Goal: Task Accomplishment & Management: Manage account settings

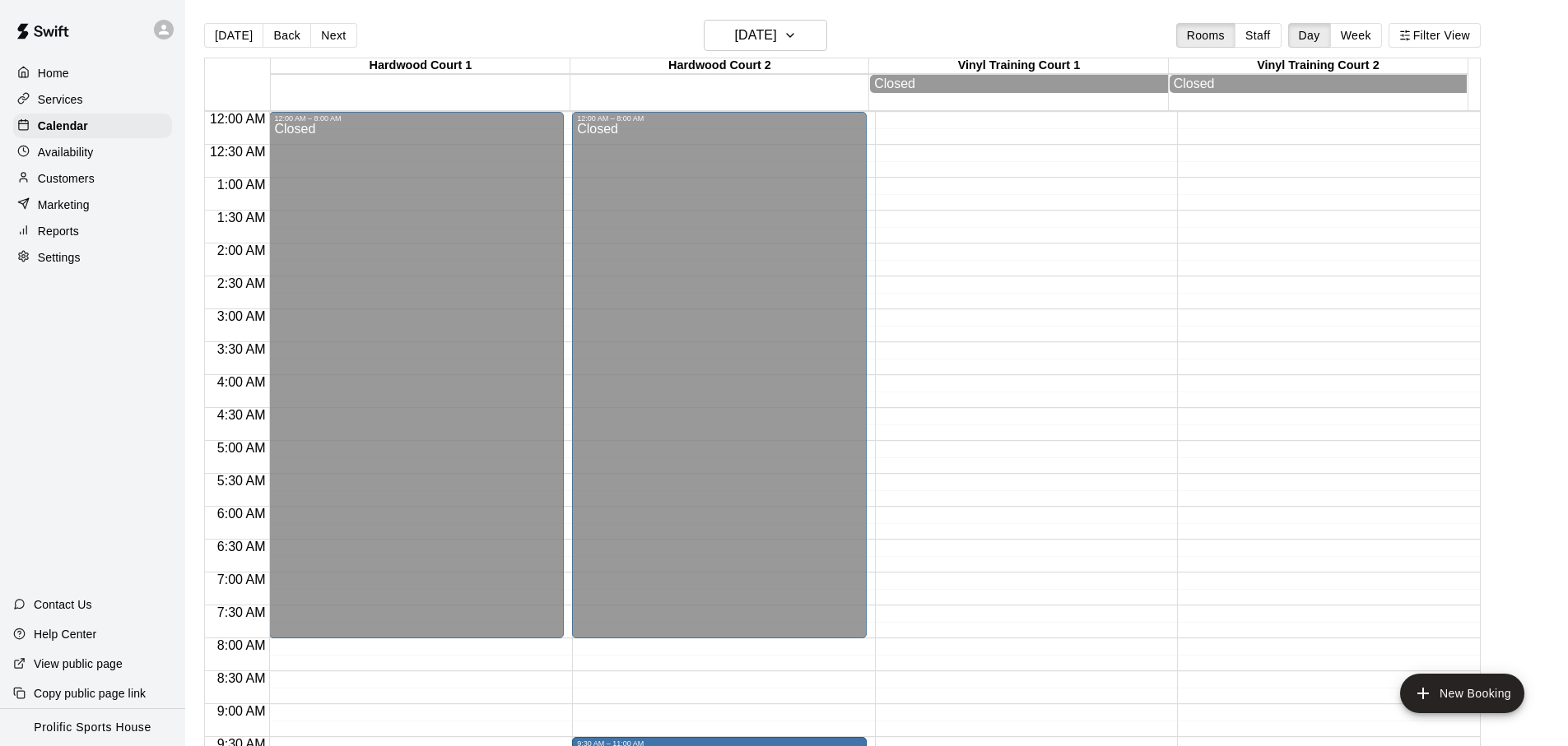
scroll to position [426, 0]
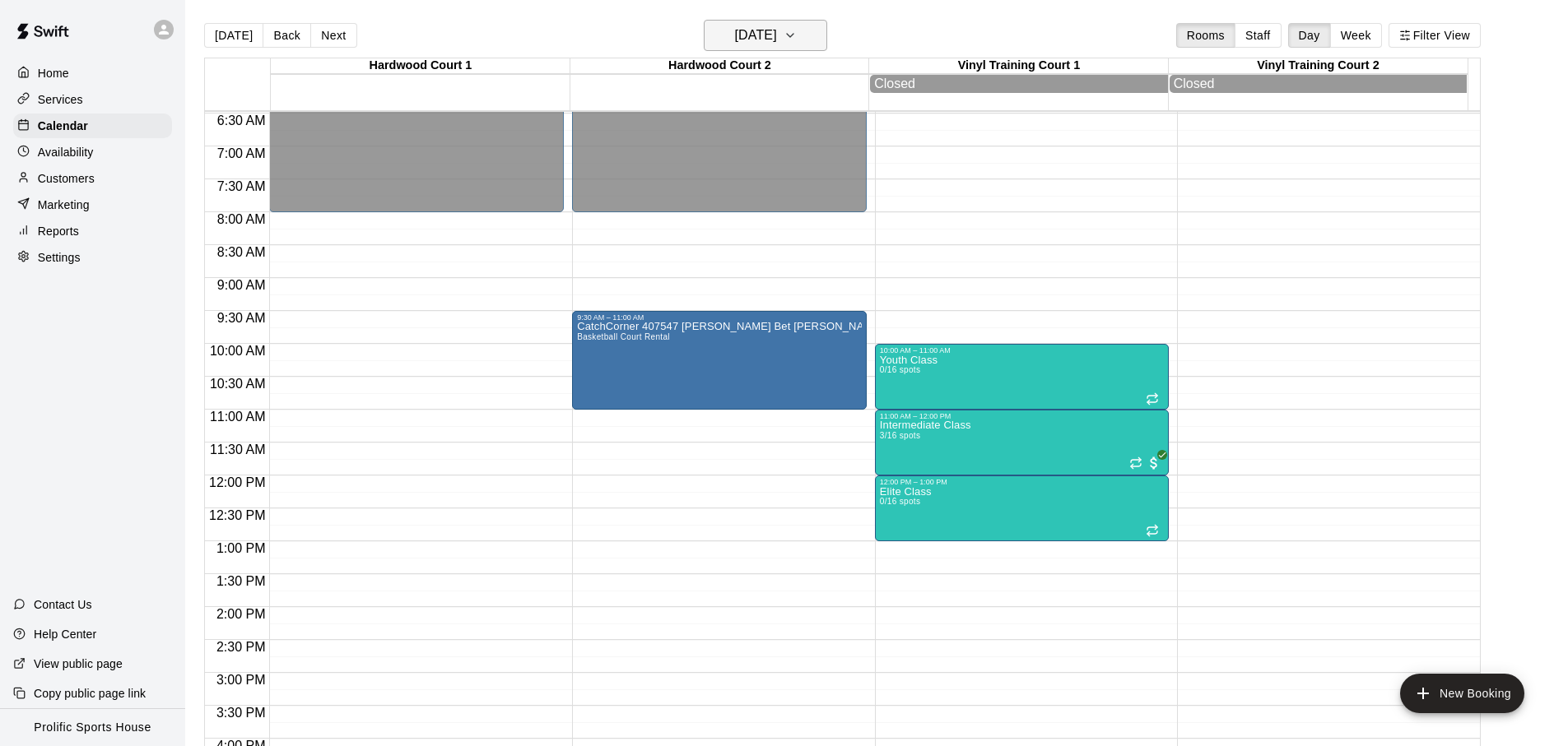
click at [751, 48] on button "[DATE]" at bounding box center [766, 35] width 123 height 32
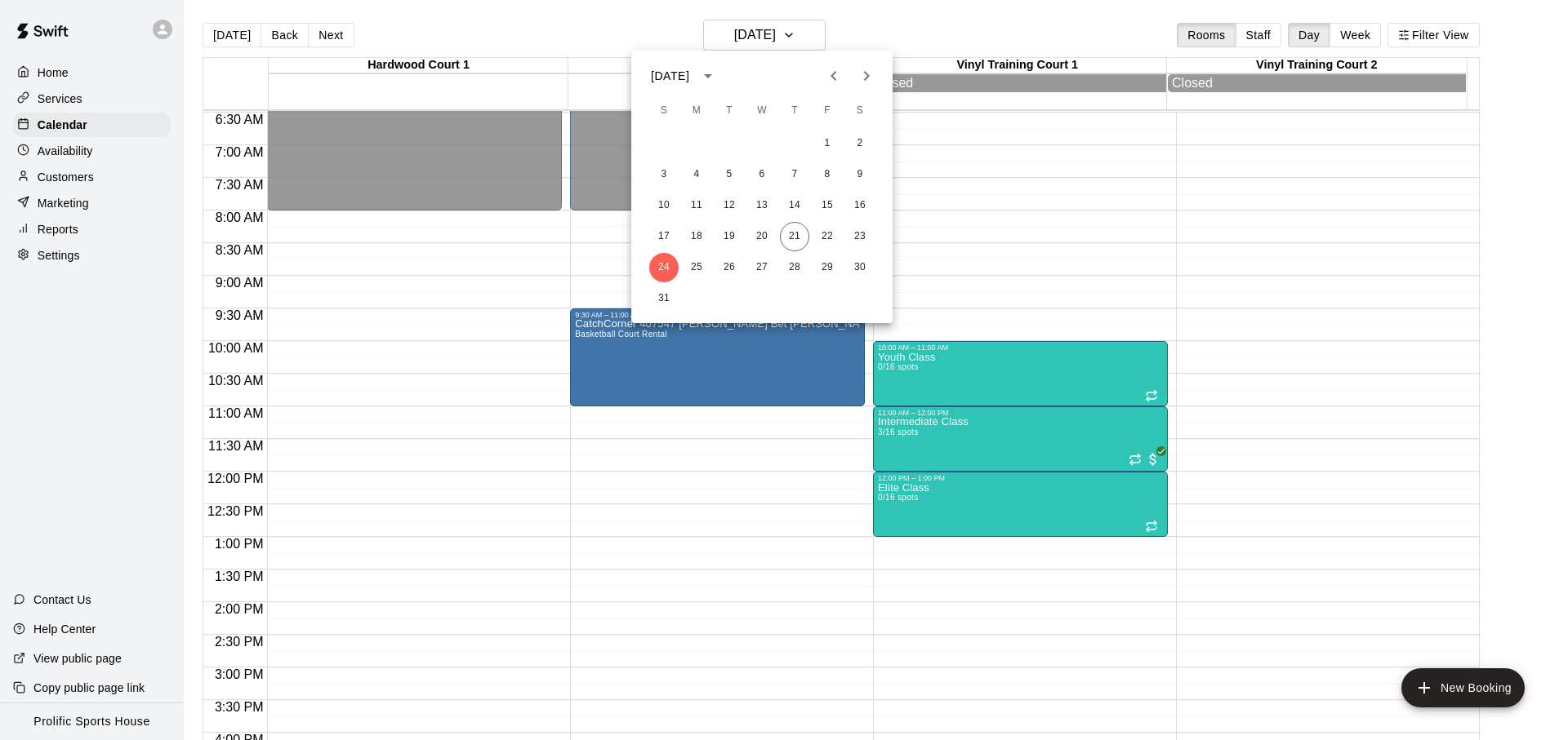
click at [519, 35] on div at bounding box center [784, 370] width 1568 height 740
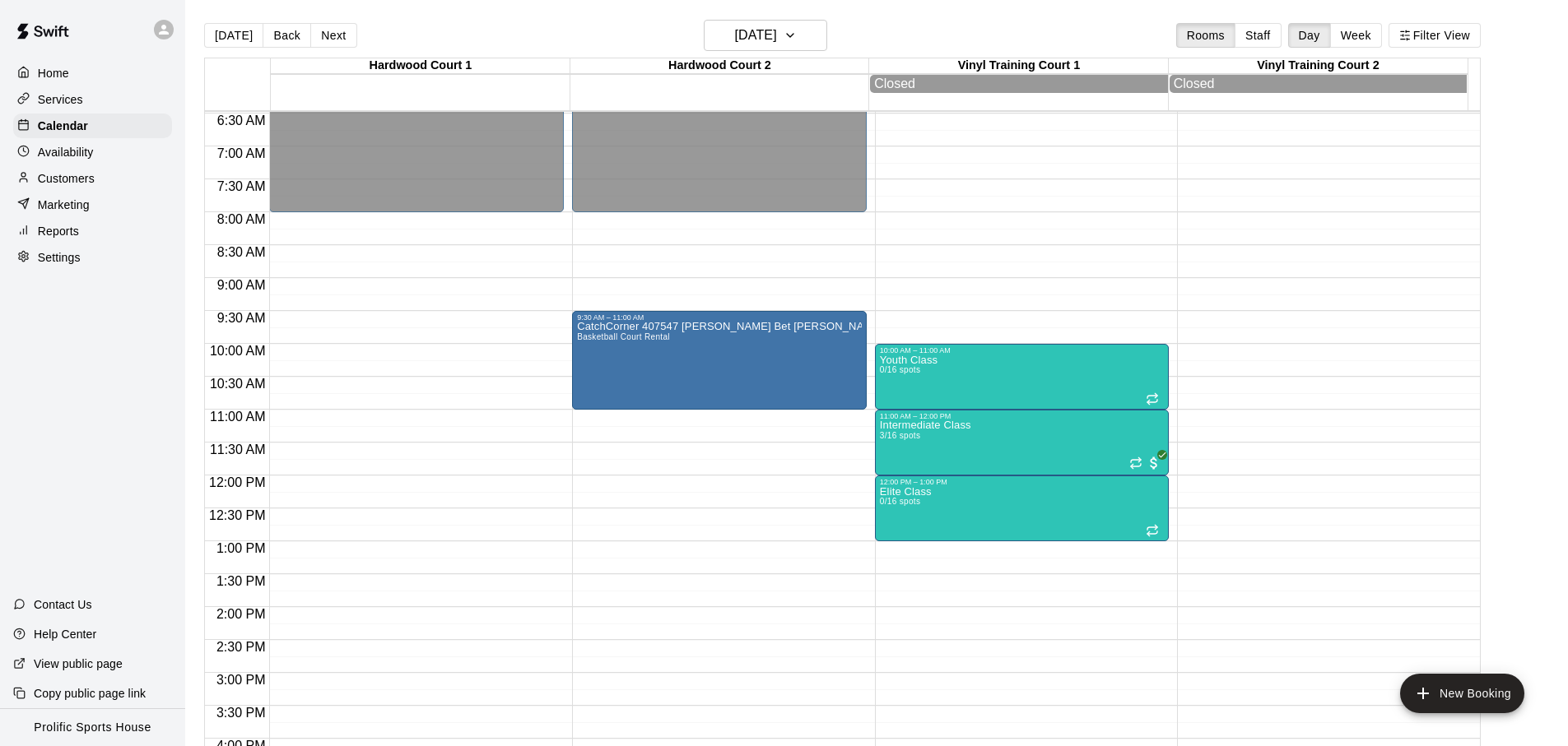
click at [172, 40] on div at bounding box center [167, 29] width 34 height 33
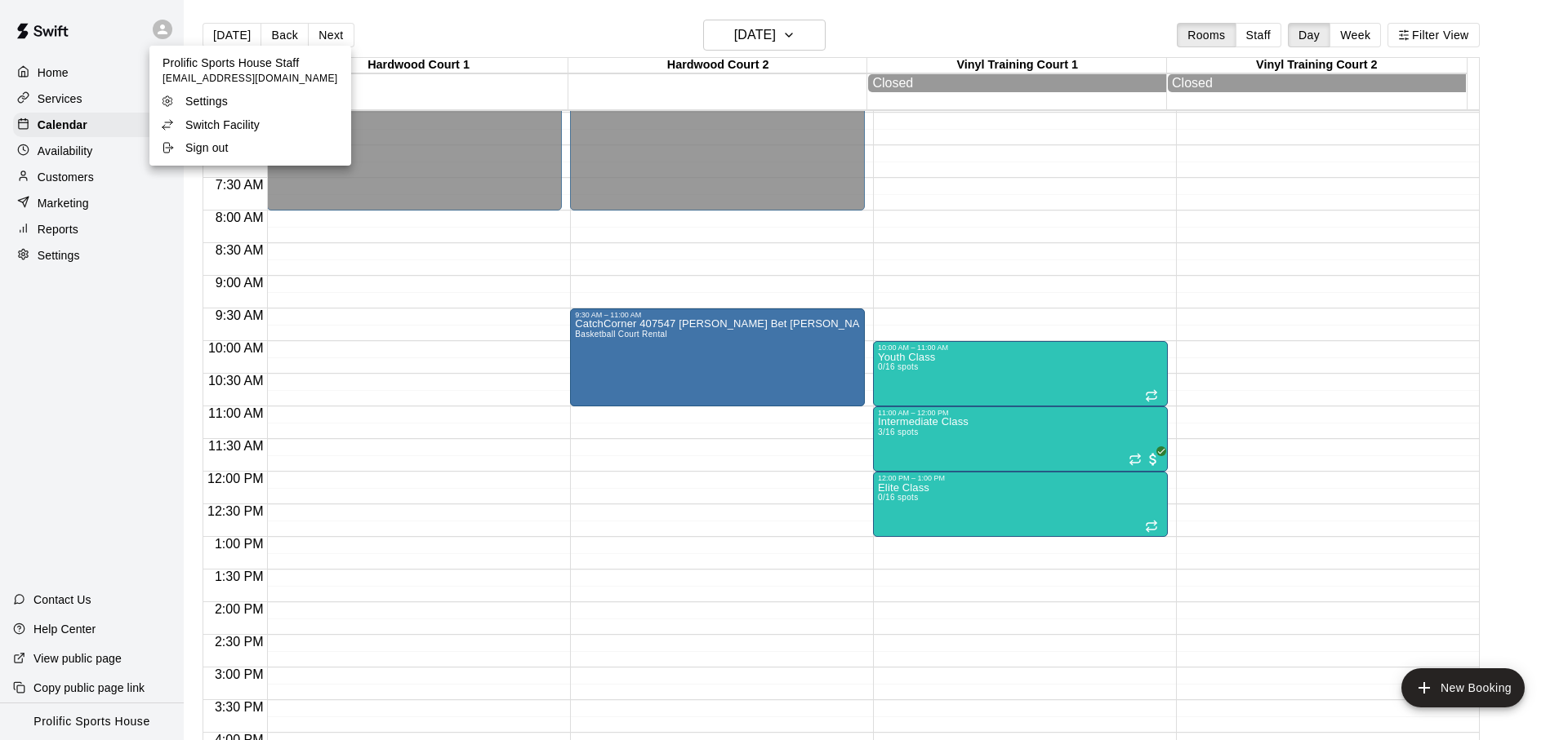
click at [533, 23] on div at bounding box center [784, 370] width 1568 height 740
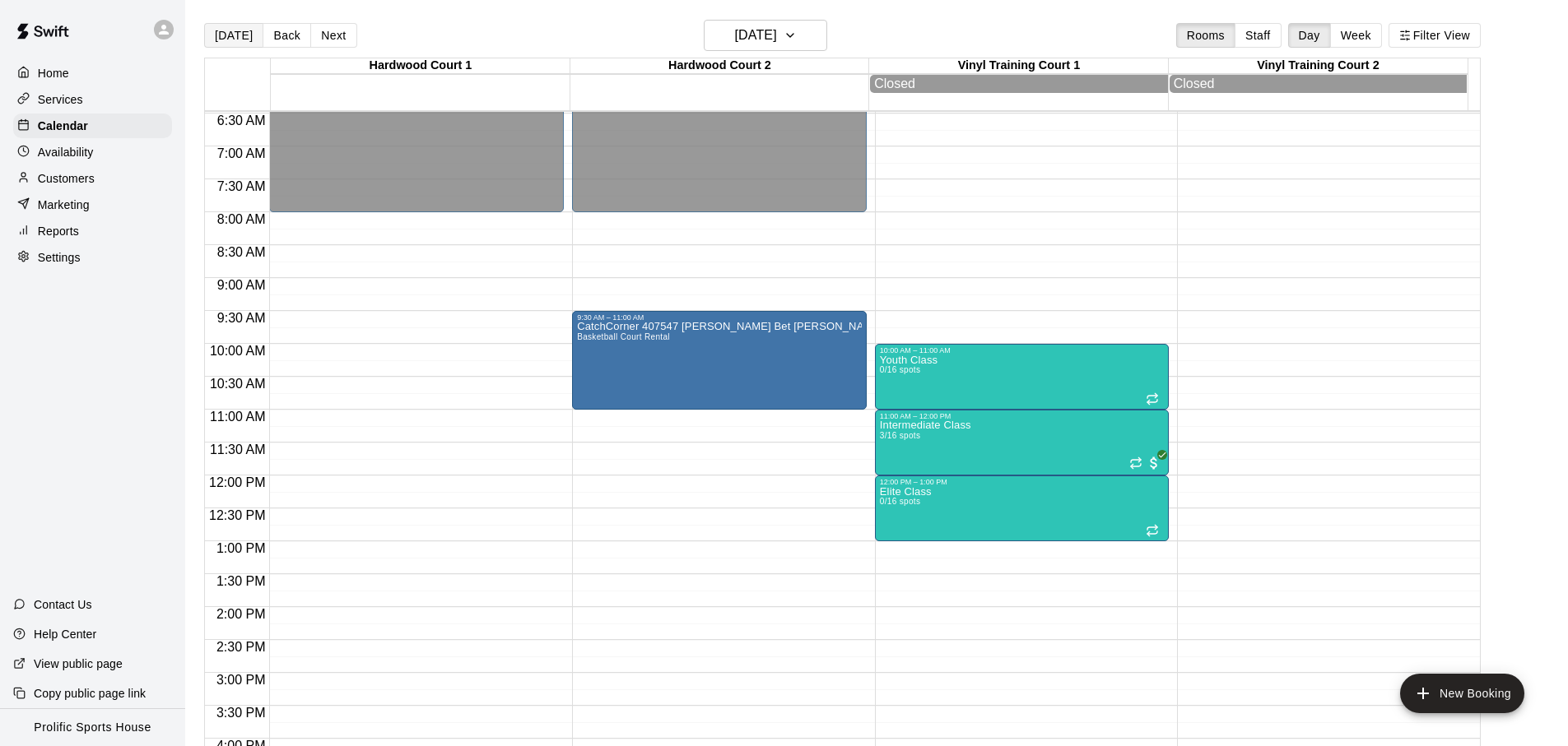
click at [238, 39] on button "[DATE]" at bounding box center [233, 35] width 59 height 25
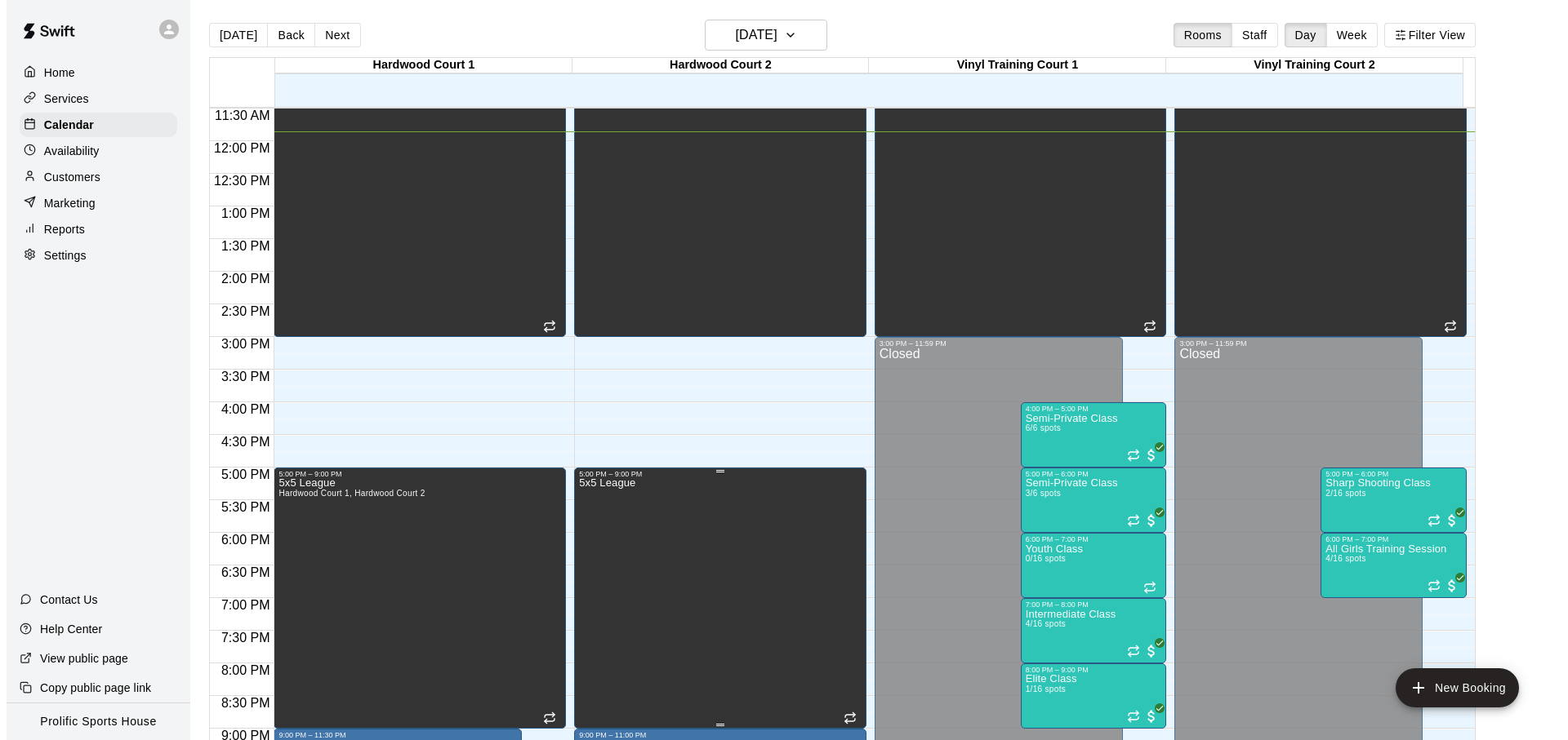
scroll to position [883, 0]
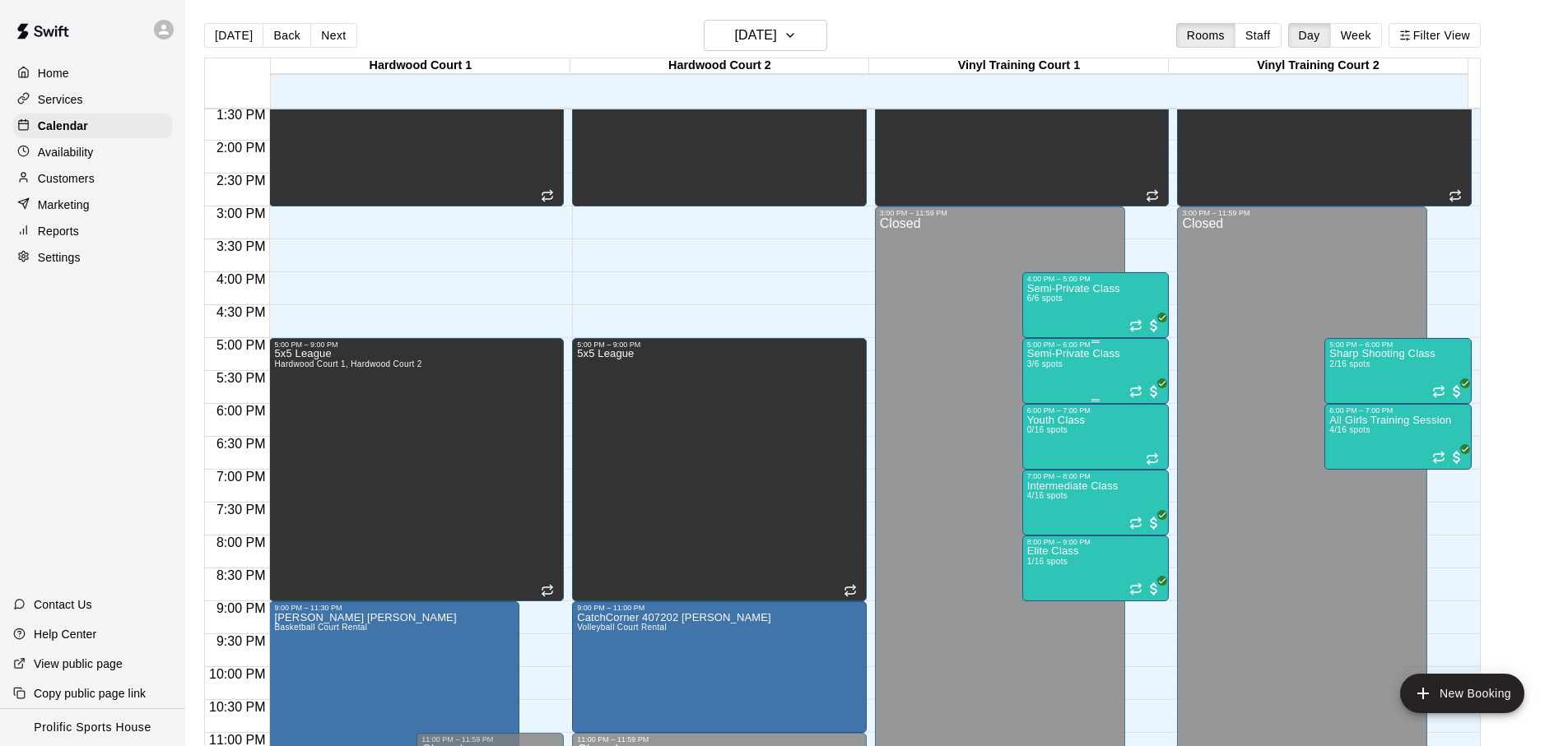
click at [1092, 364] on div "Semi-Private Class 3/6 spots" at bounding box center [1073, 722] width 93 height 746
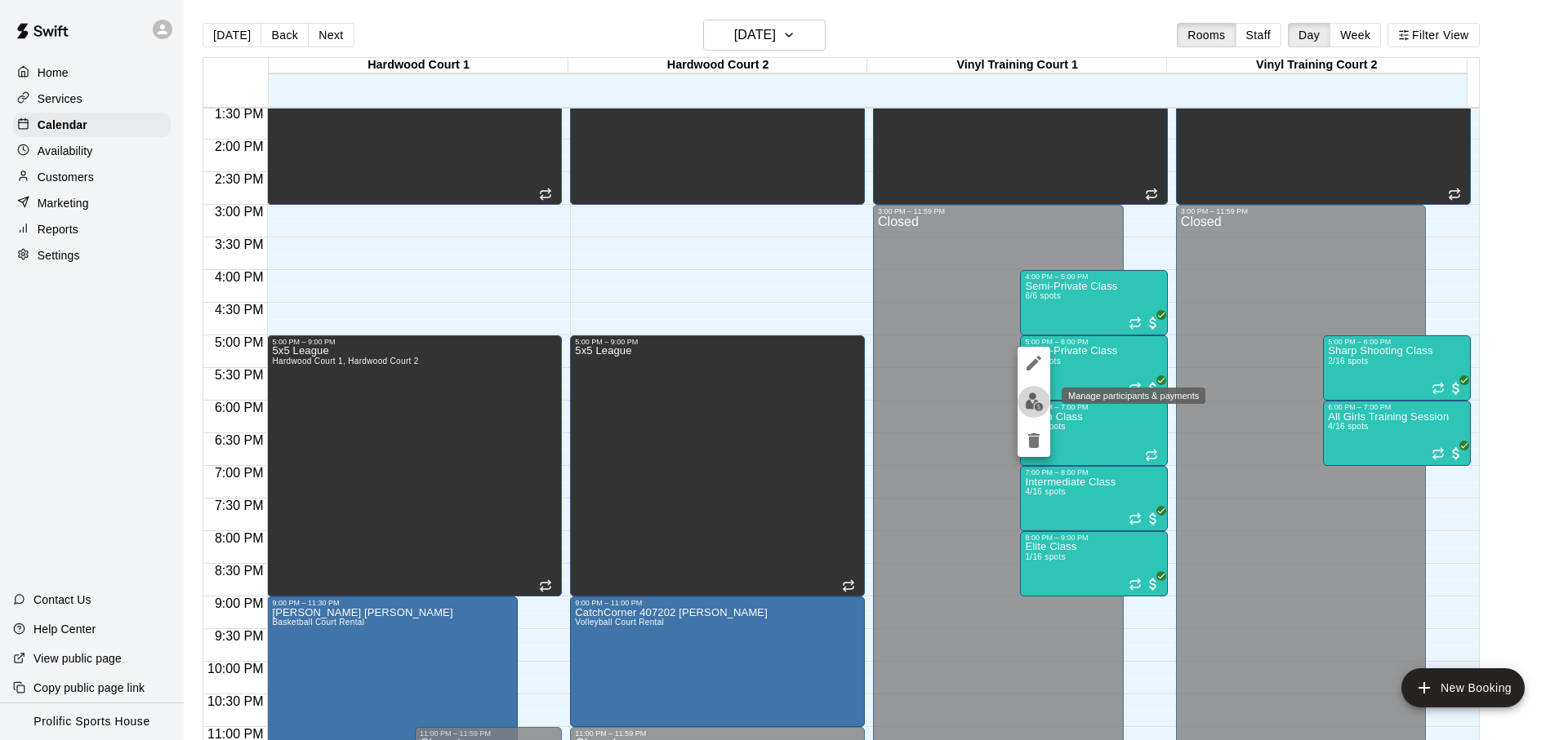
click at [1042, 407] on button "edit" at bounding box center [1033, 401] width 32 height 31
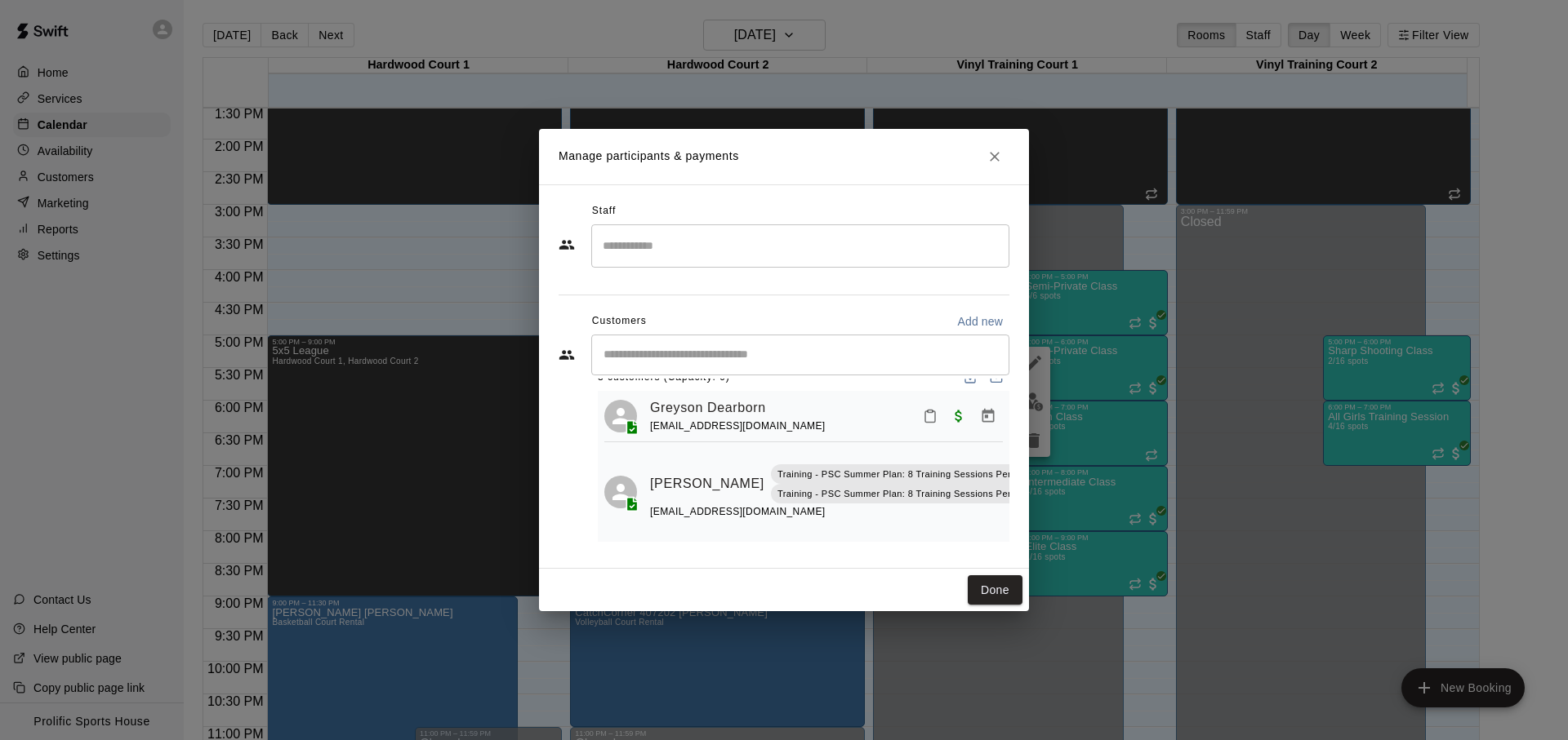
scroll to position [30, 0]
click at [1054, 453] on icon "Mark attendance" at bounding box center [1061, 460] width 15 height 15
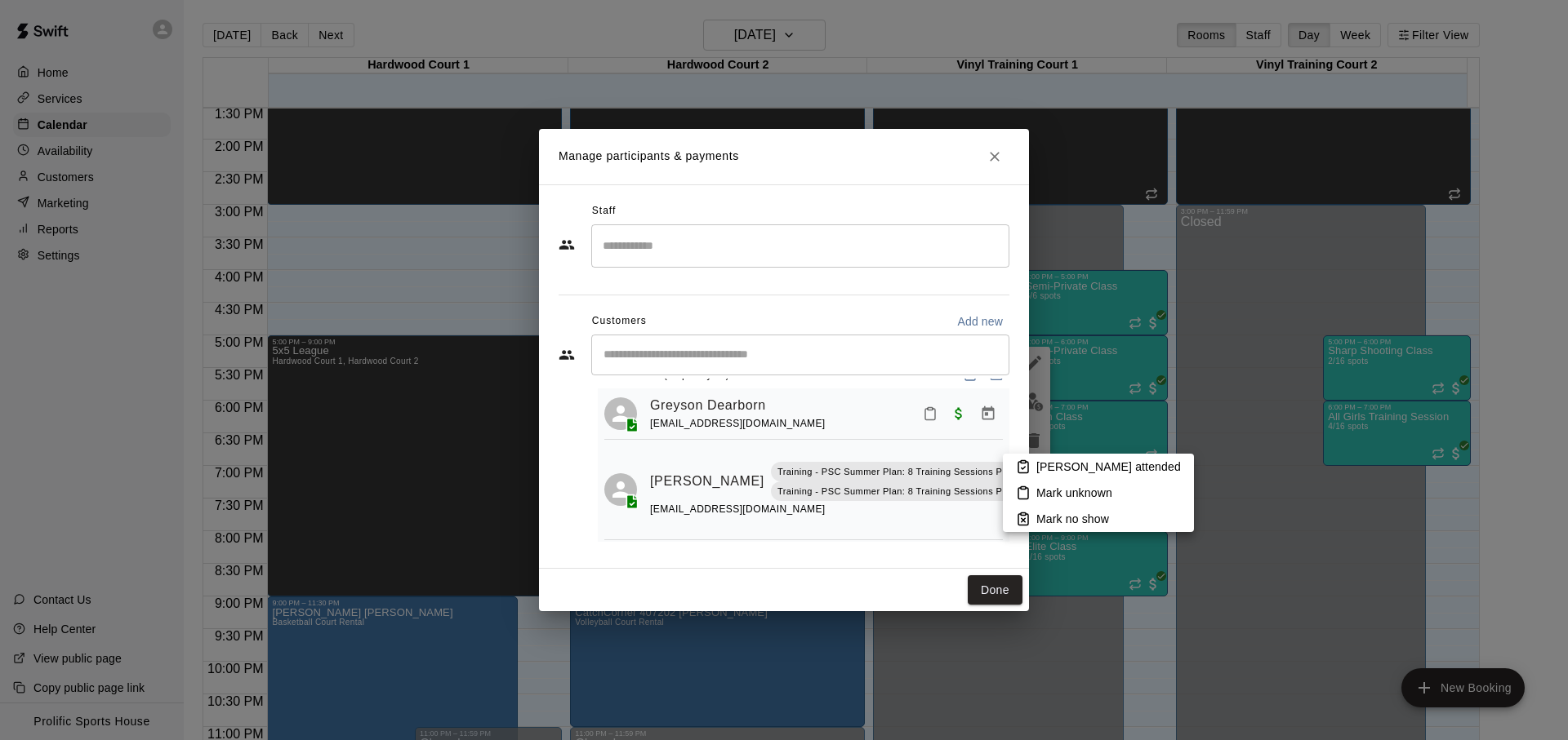
click at [953, 519] on div at bounding box center [784, 370] width 1568 height 740
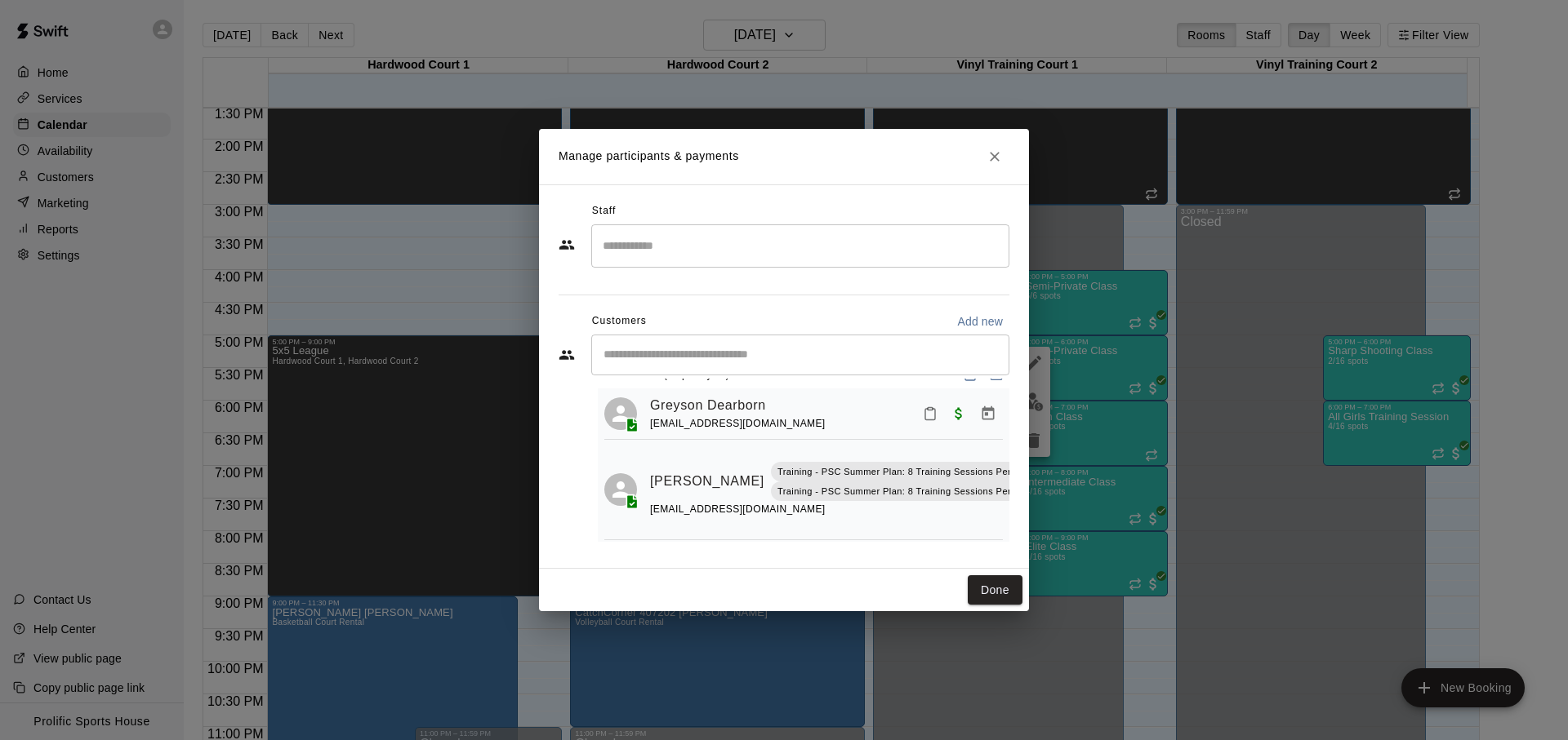
scroll to position [30, 16]
click at [1041, 524] on icon "Manage bookings & payment" at bounding box center [1047, 517] width 12 height 14
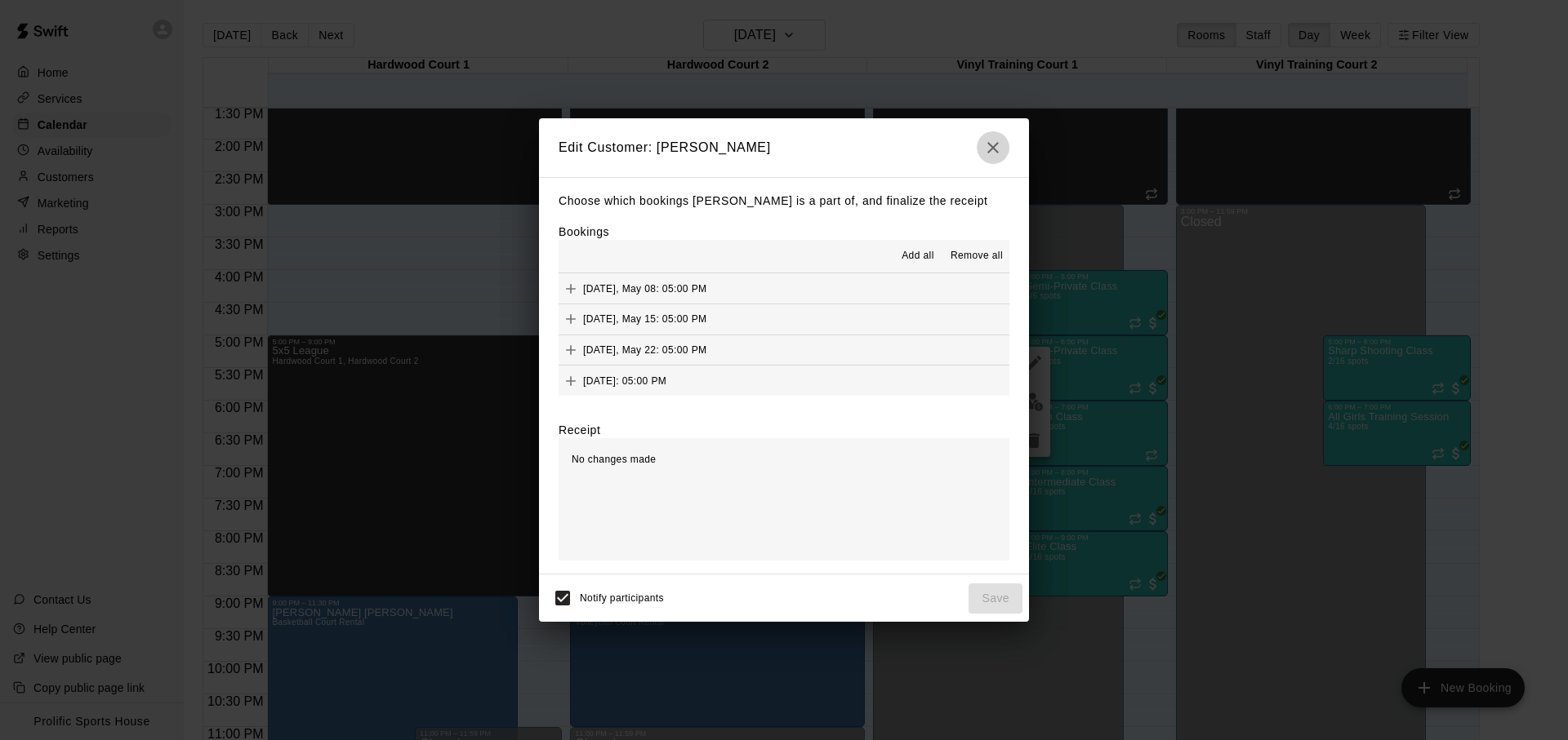
click at [995, 153] on icon "button" at bounding box center [993, 147] width 19 height 19
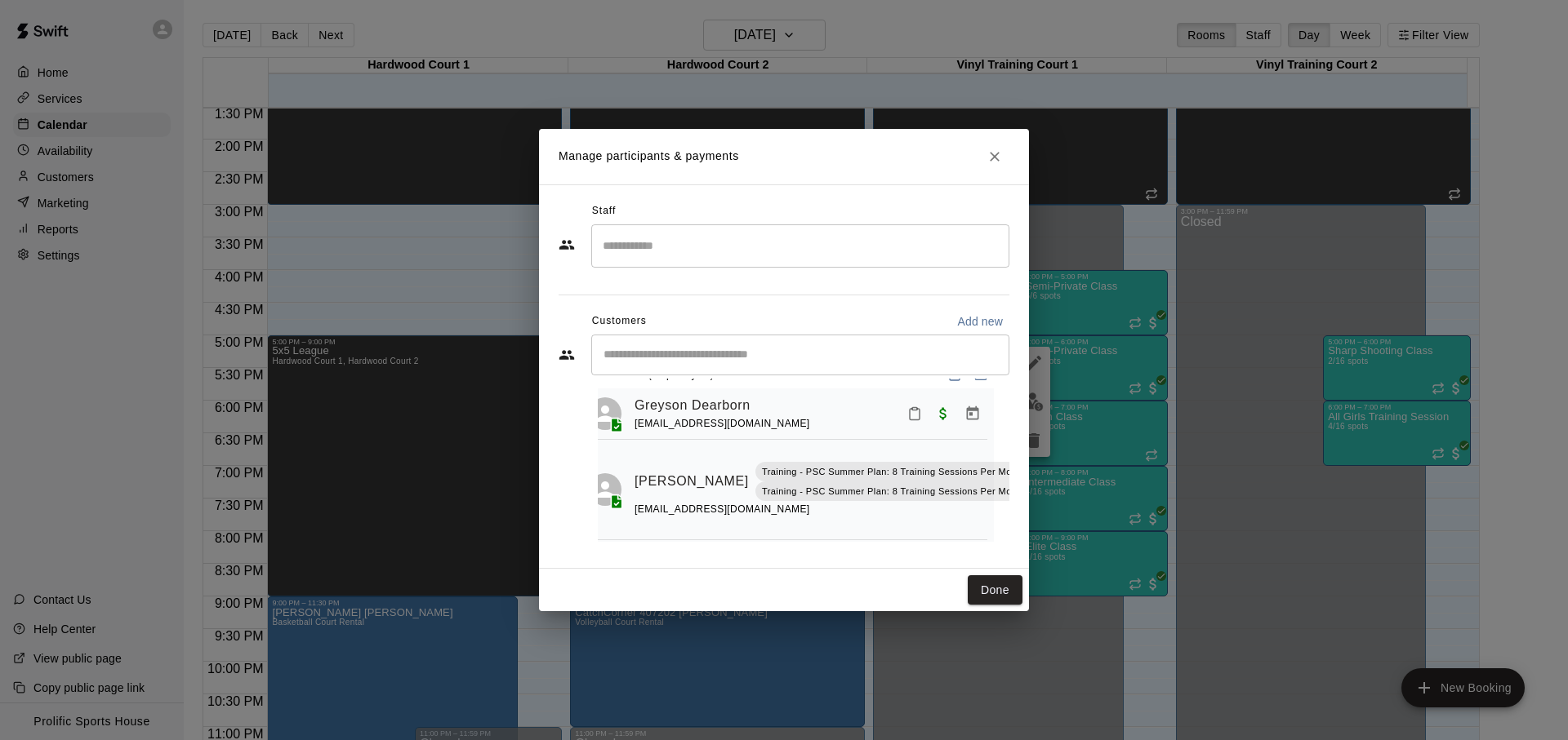
scroll to position [34, 16]
click at [991, 165] on button "Close" at bounding box center [994, 157] width 30 height 30
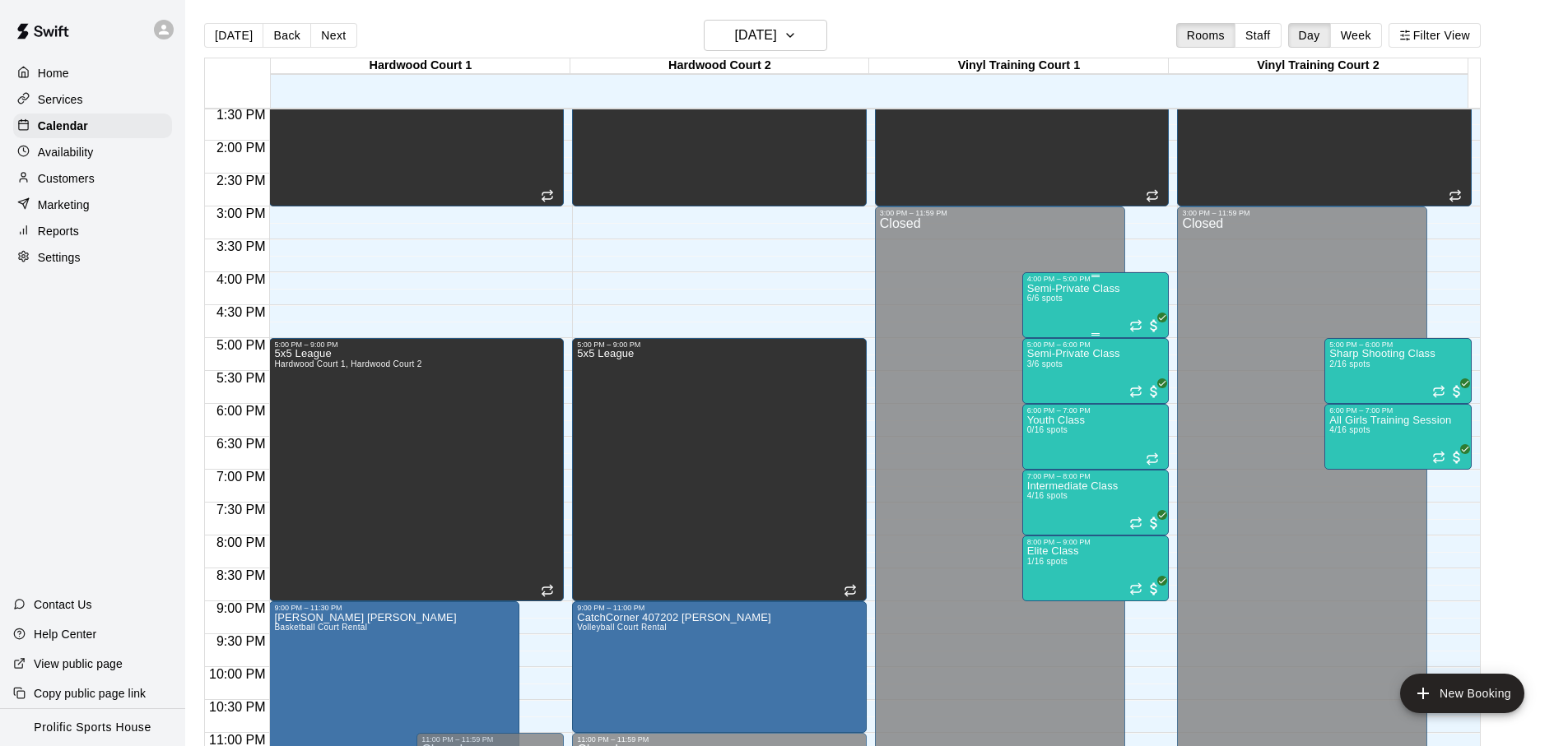
click at [1076, 311] on div "Semi-Private Class 6/6 spots" at bounding box center [1073, 656] width 93 height 746
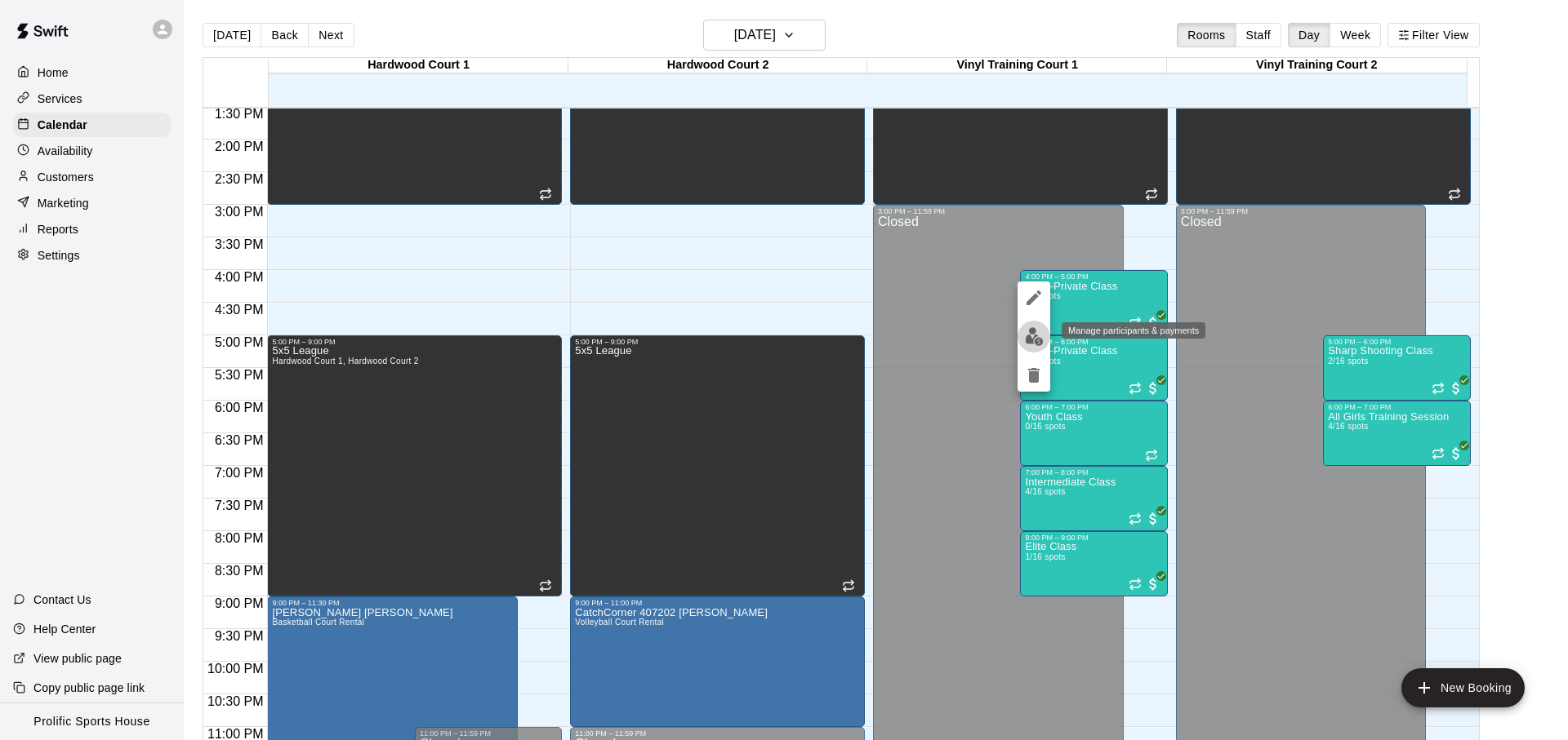
click at [1039, 333] on img "edit" at bounding box center [1035, 337] width 19 height 19
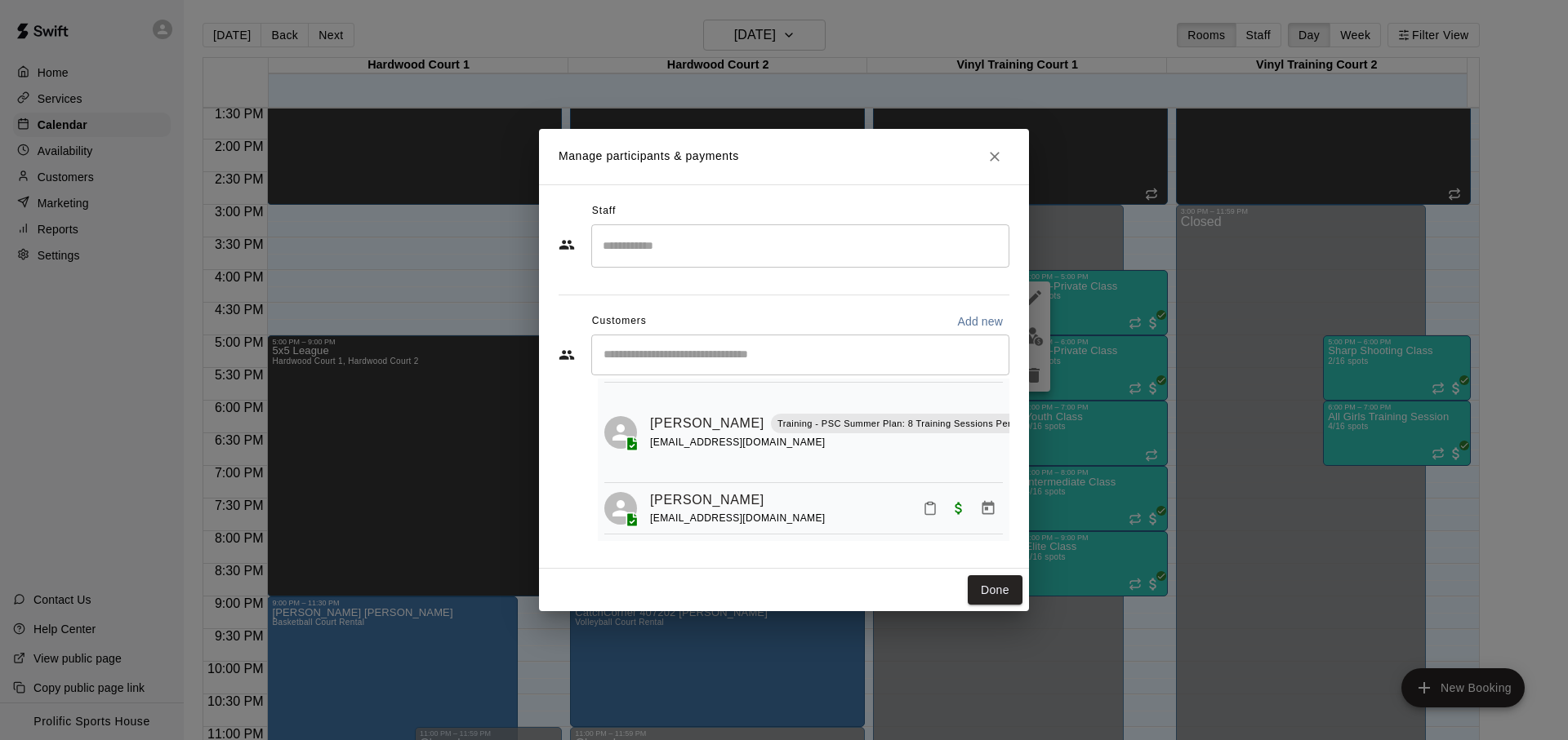
scroll to position [449, 0]
click at [997, 170] on button "Close" at bounding box center [994, 157] width 30 height 30
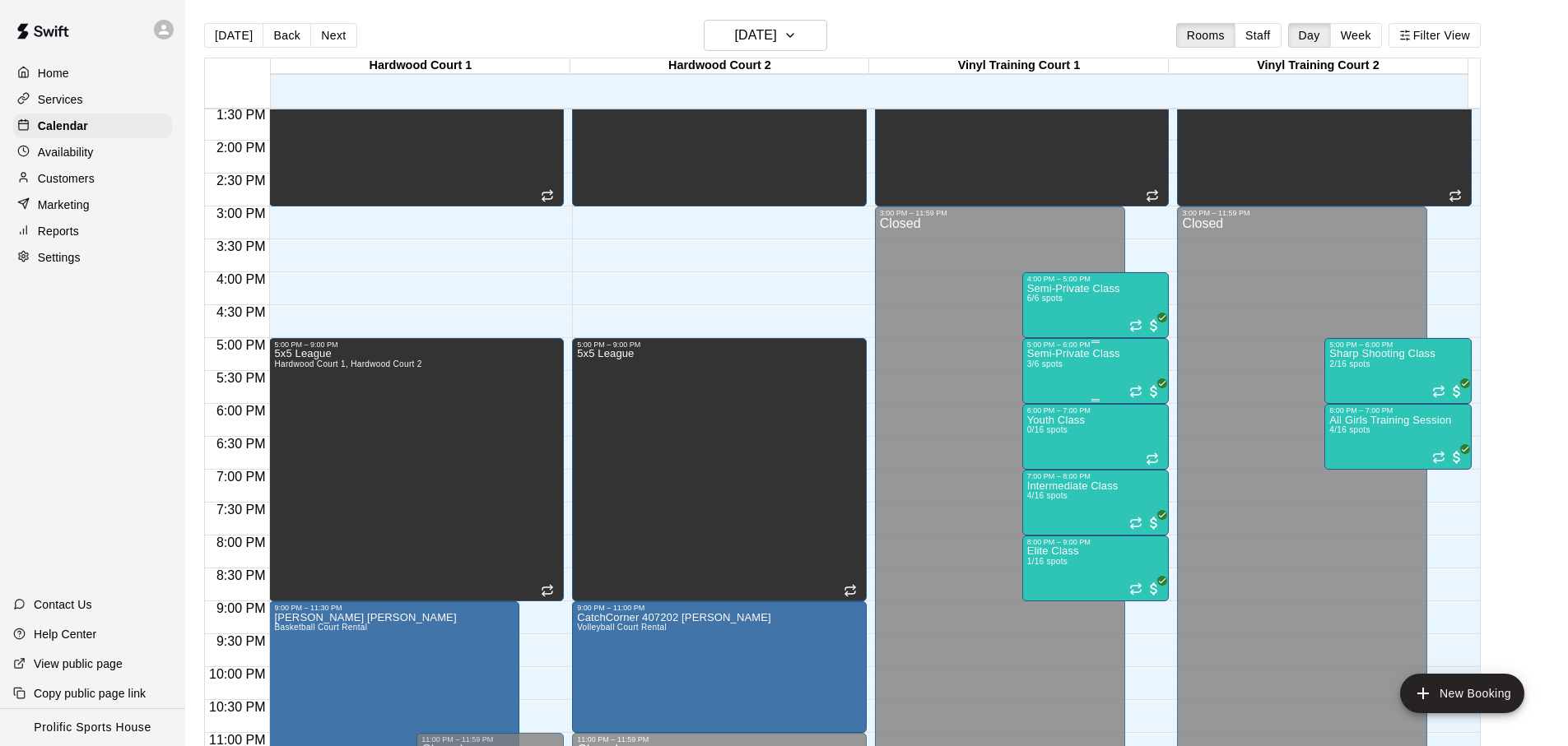
click at [1084, 384] on div "Semi-Private Class 3/6 spots" at bounding box center [1073, 722] width 93 height 746
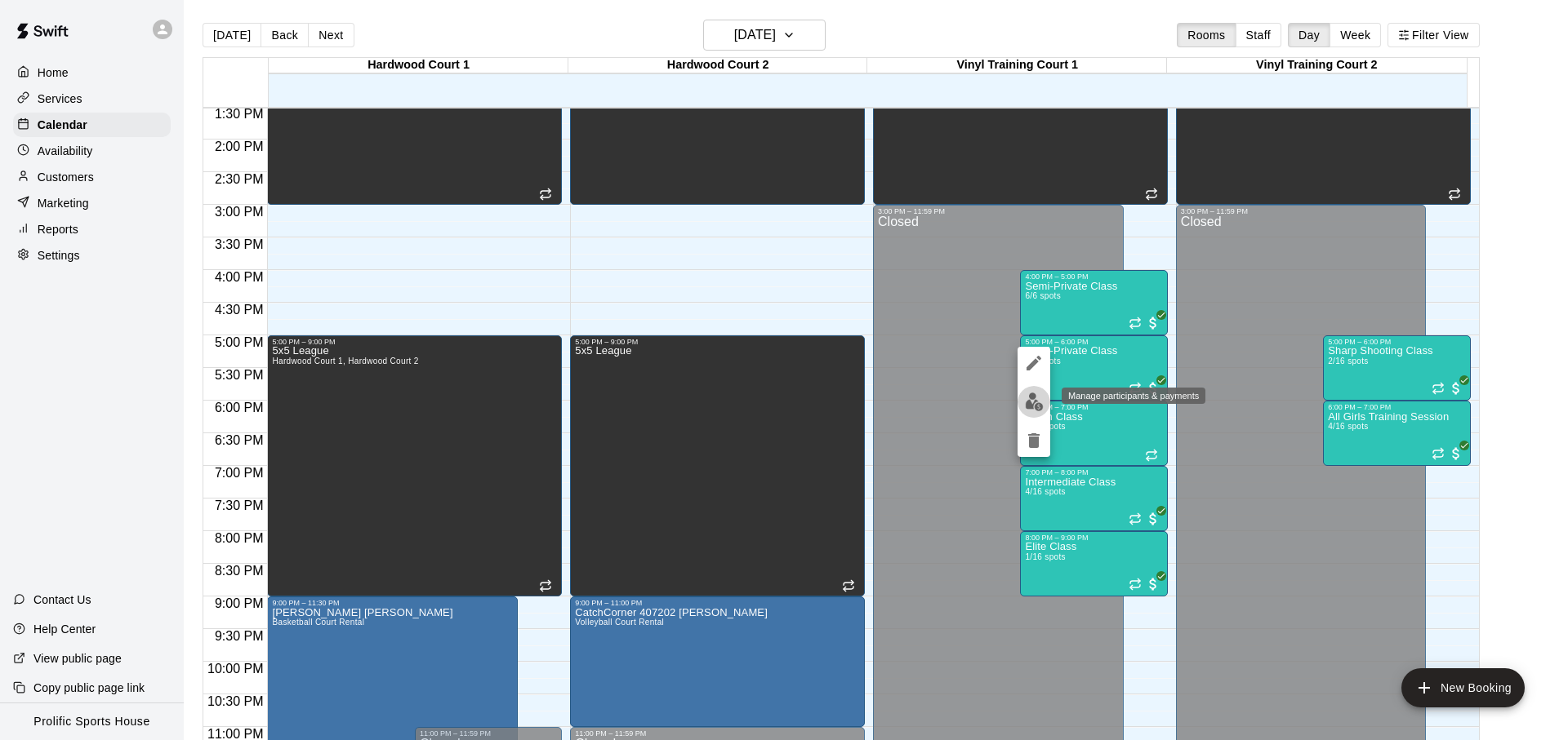
click at [1031, 395] on img "edit" at bounding box center [1035, 402] width 19 height 19
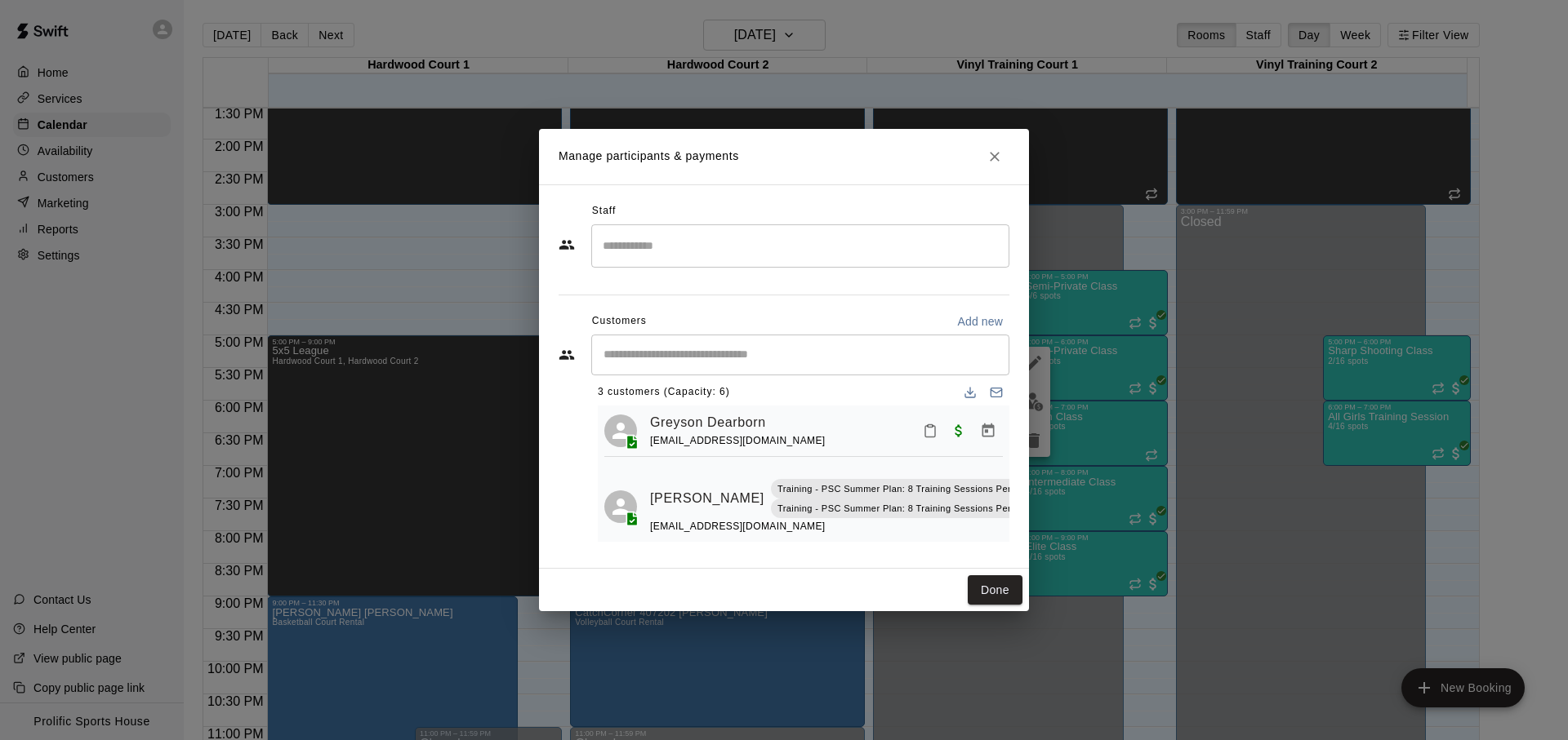
scroll to position [0, 0]
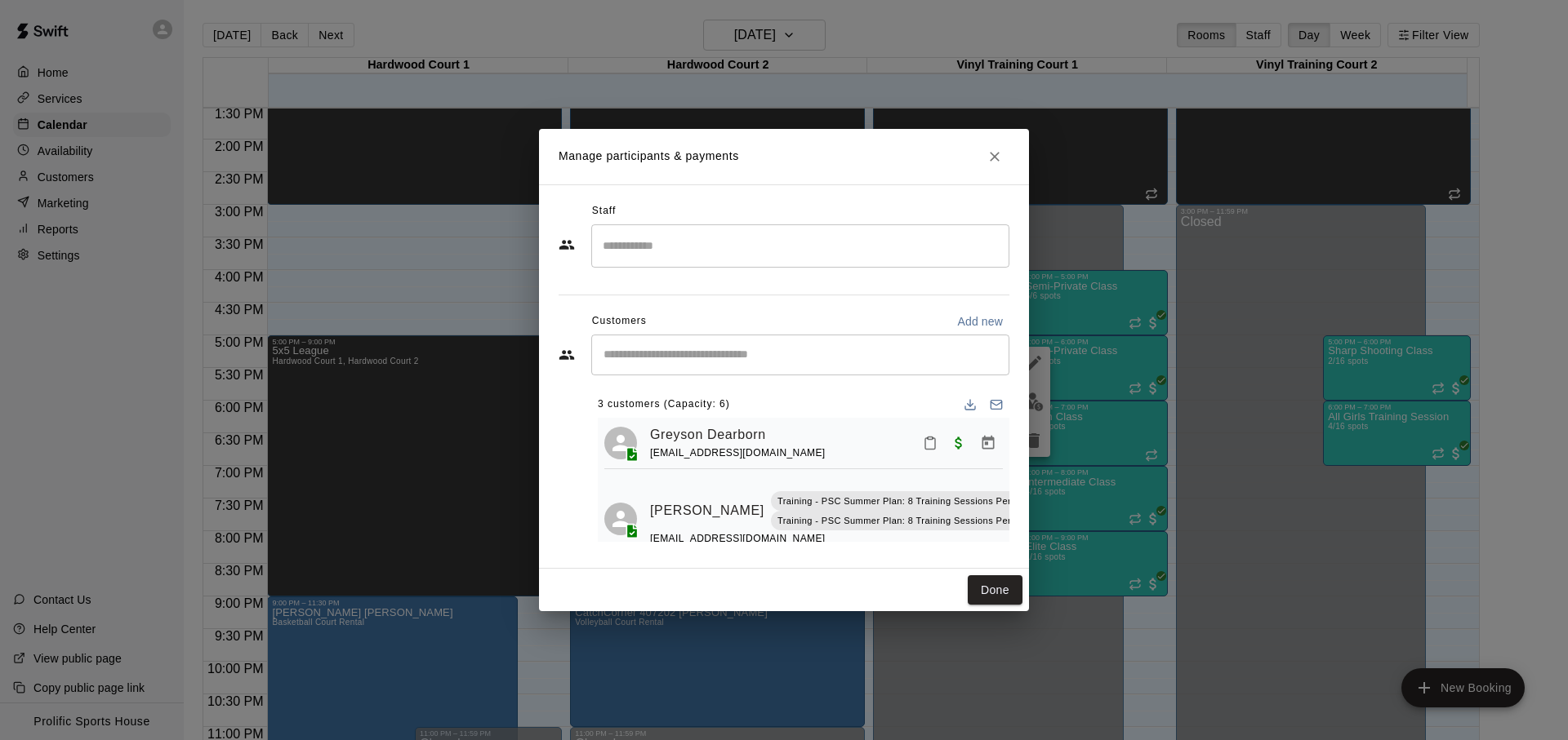
click at [984, 158] on h2 "Manage participants & payments" at bounding box center [783, 157] width 490 height 56
click at [992, 153] on icon "Close" at bounding box center [994, 156] width 17 height 17
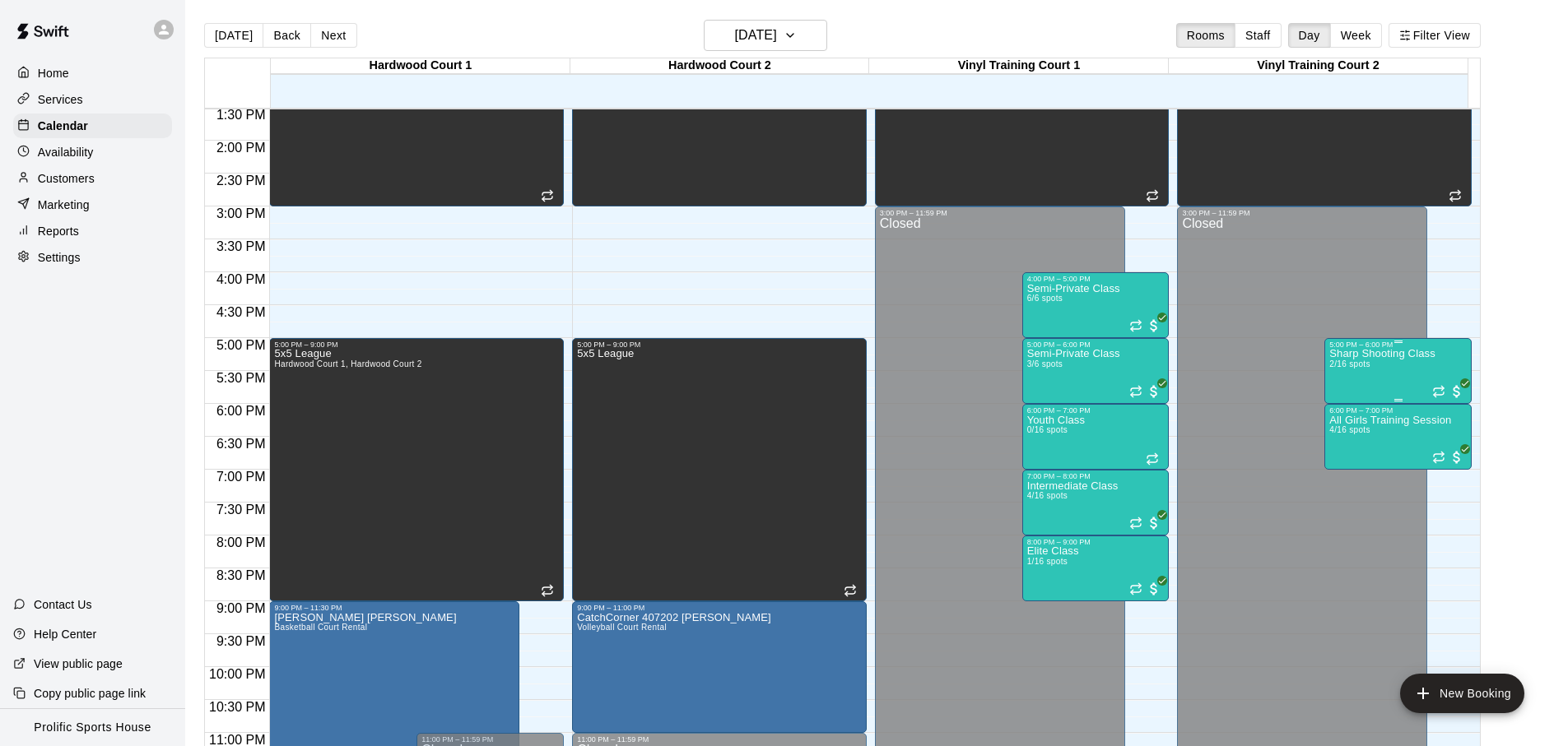
click at [1373, 369] on div "Sharp Shooting Class 2/16 spots" at bounding box center [1381, 722] width 106 height 746
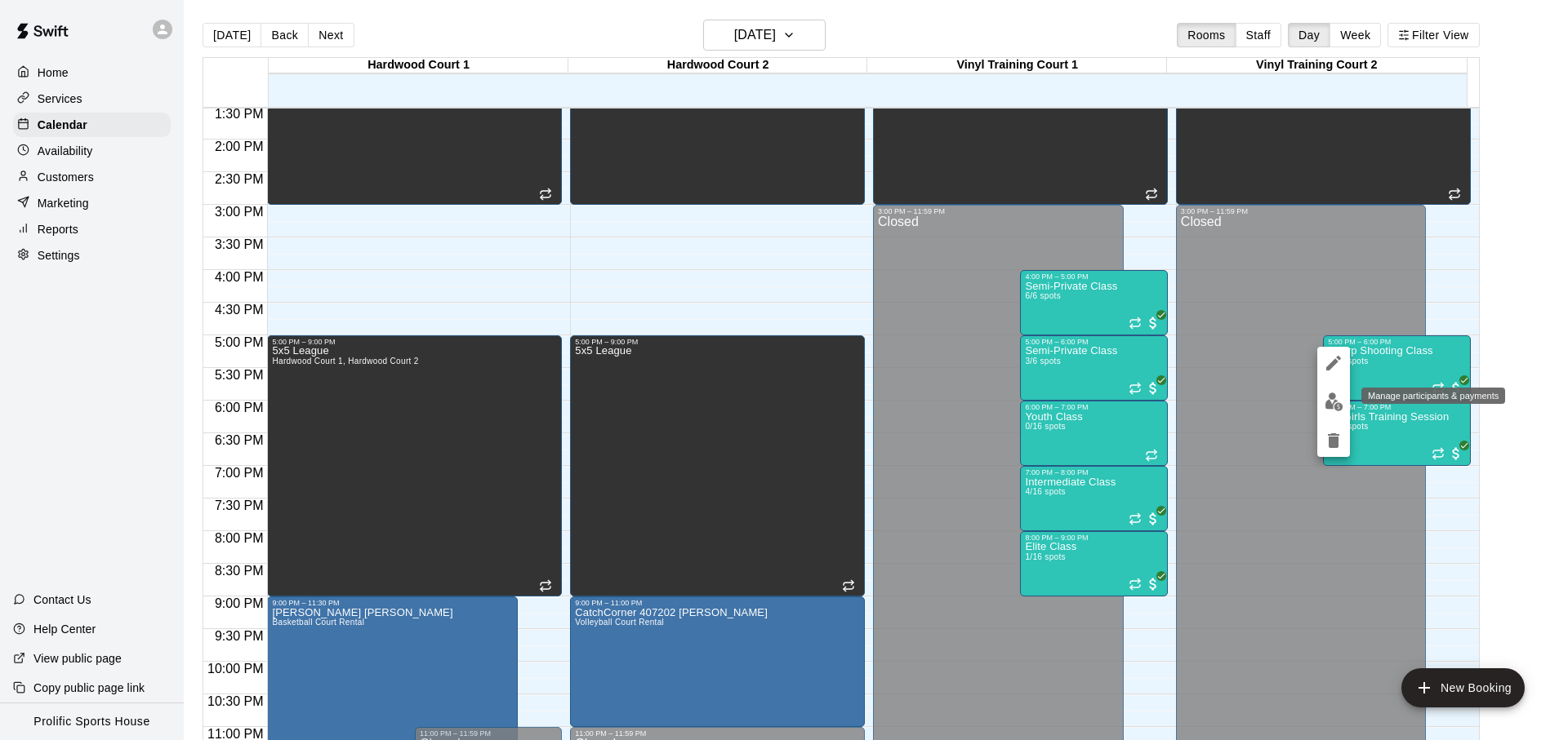
click at [1338, 400] on img "edit" at bounding box center [1334, 402] width 19 height 19
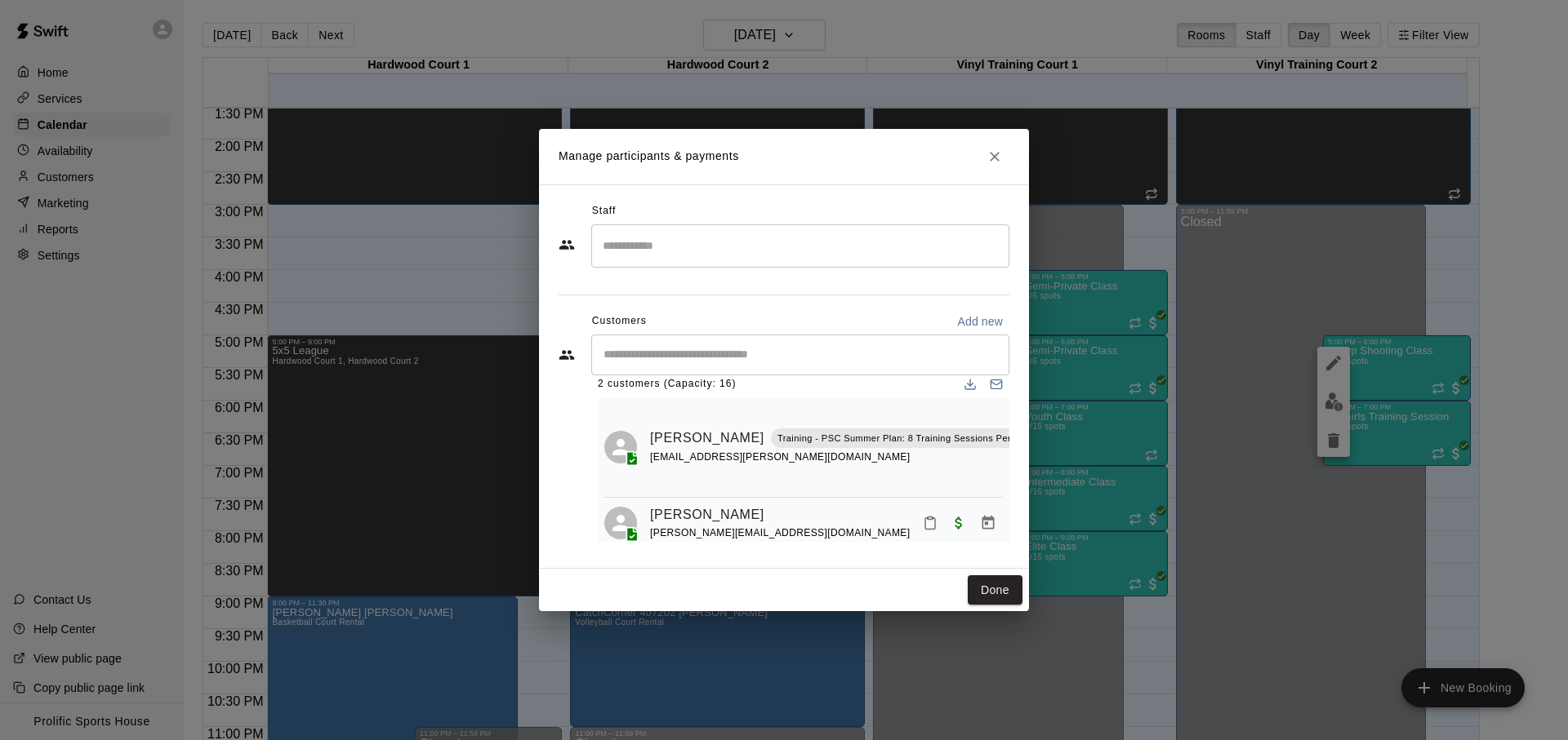
scroll to position [47, 0]
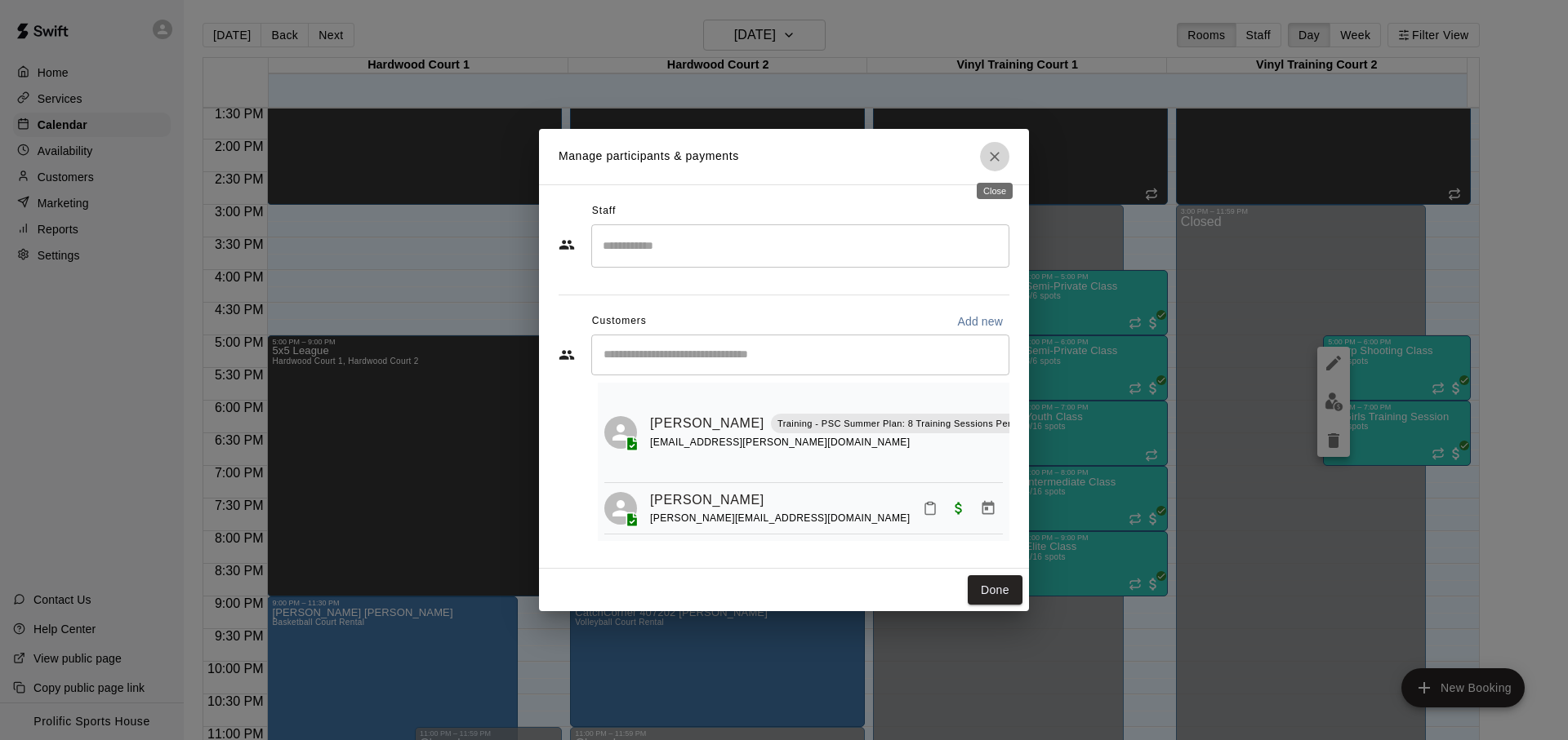
click at [998, 155] on icon "Close" at bounding box center [994, 156] width 17 height 17
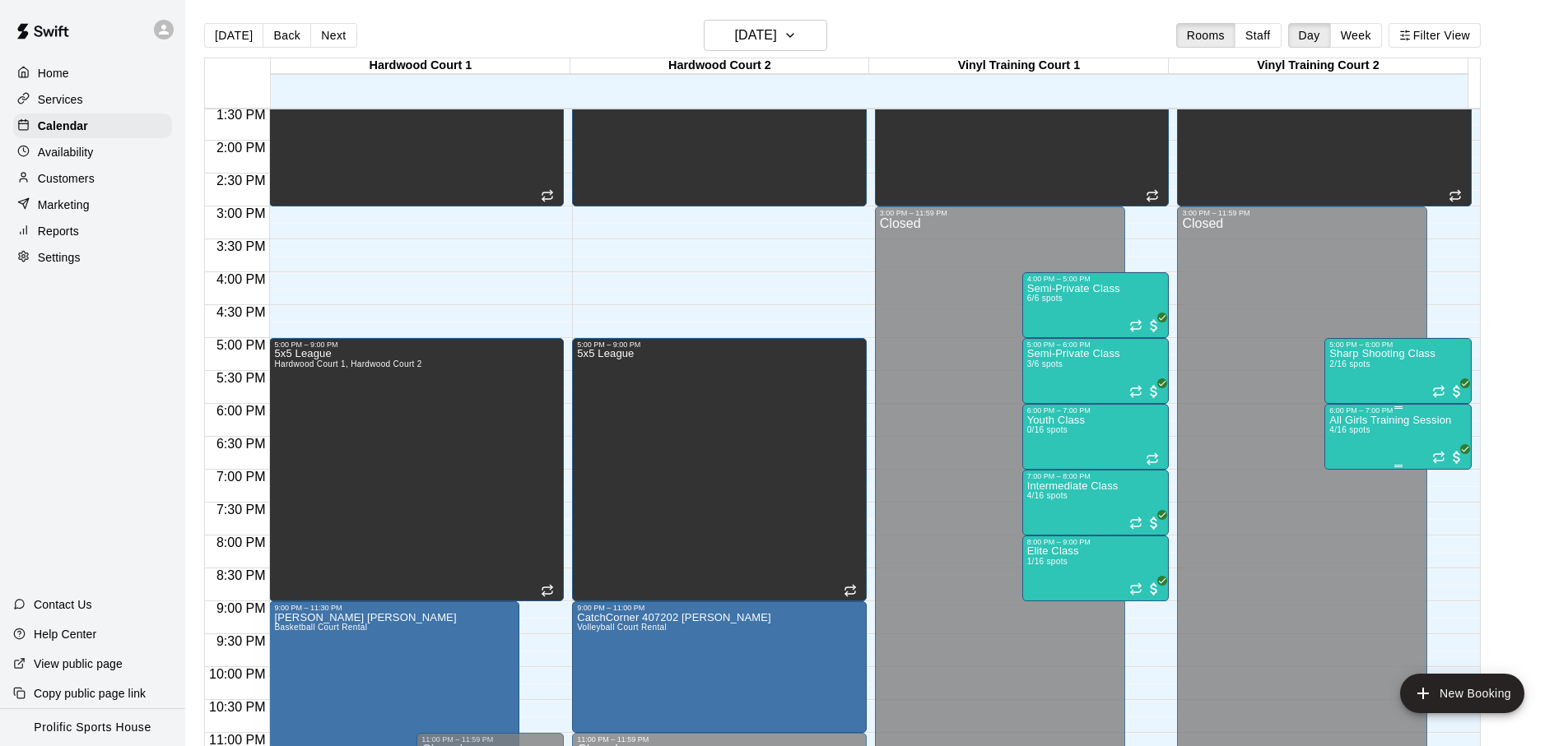
click at [1365, 421] on p "All Girls Training Session" at bounding box center [1389, 421] width 121 height 0
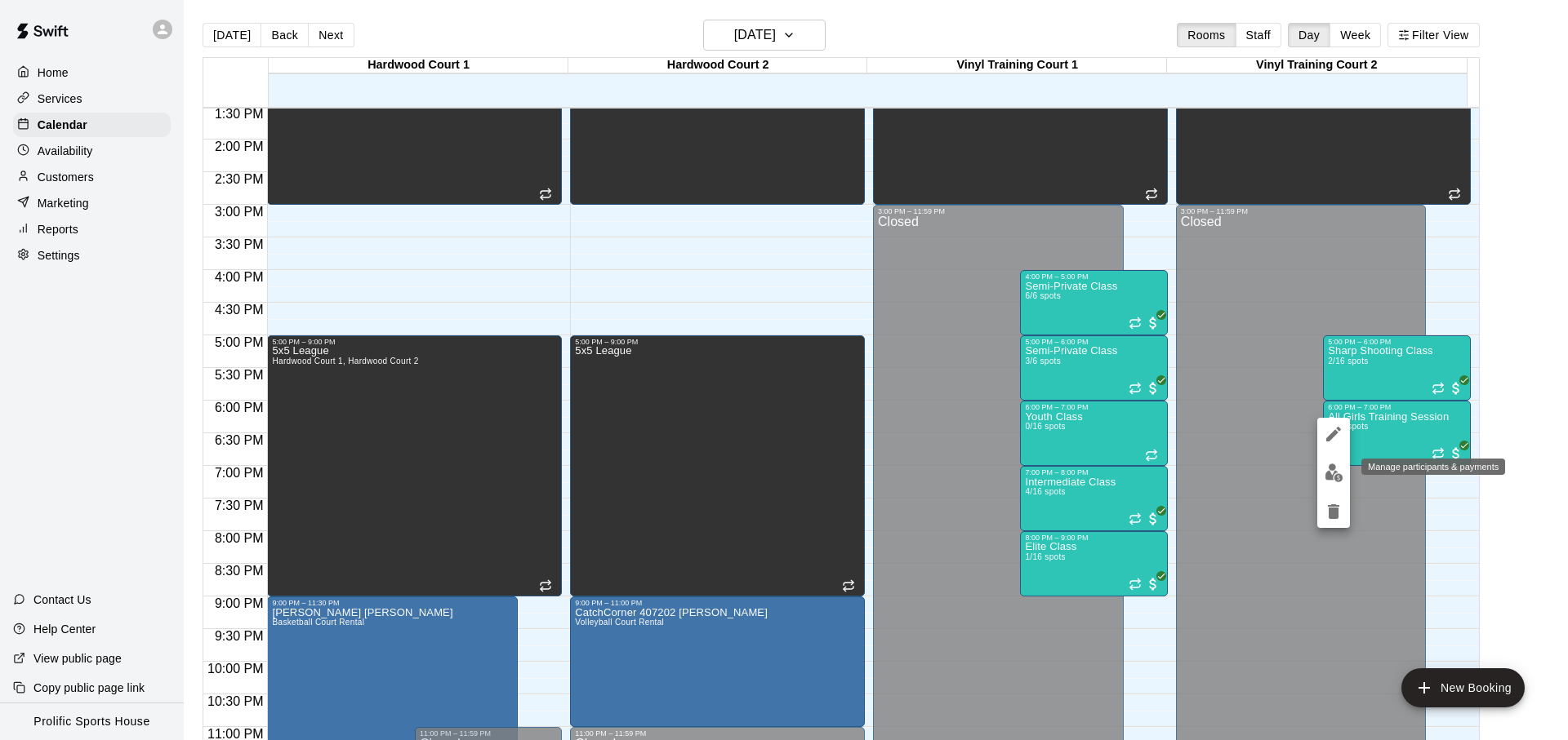
click at [1338, 477] on img "edit" at bounding box center [1334, 473] width 19 height 19
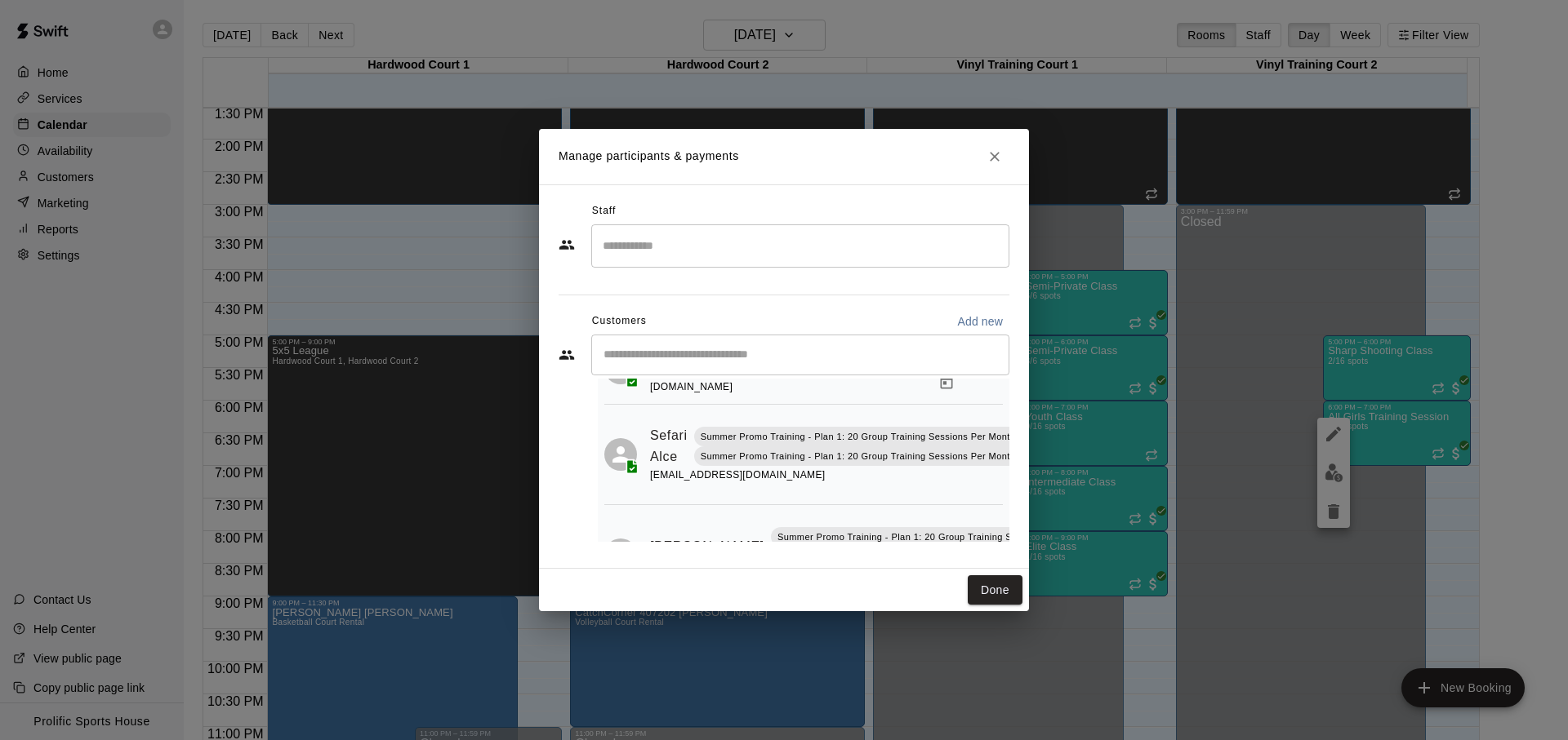
scroll to position [201, 0]
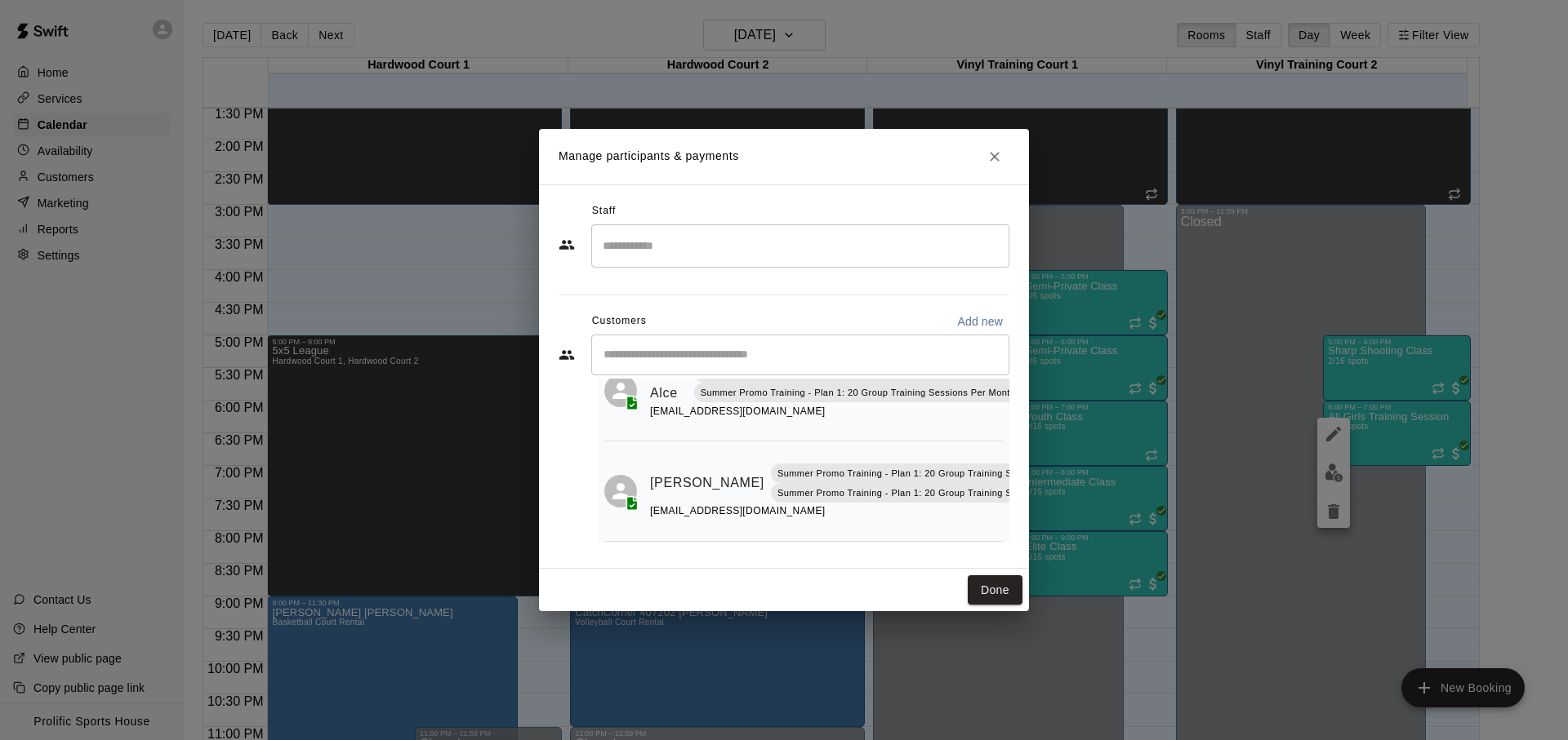
click at [993, 158] on icon "Close" at bounding box center [994, 156] width 17 height 17
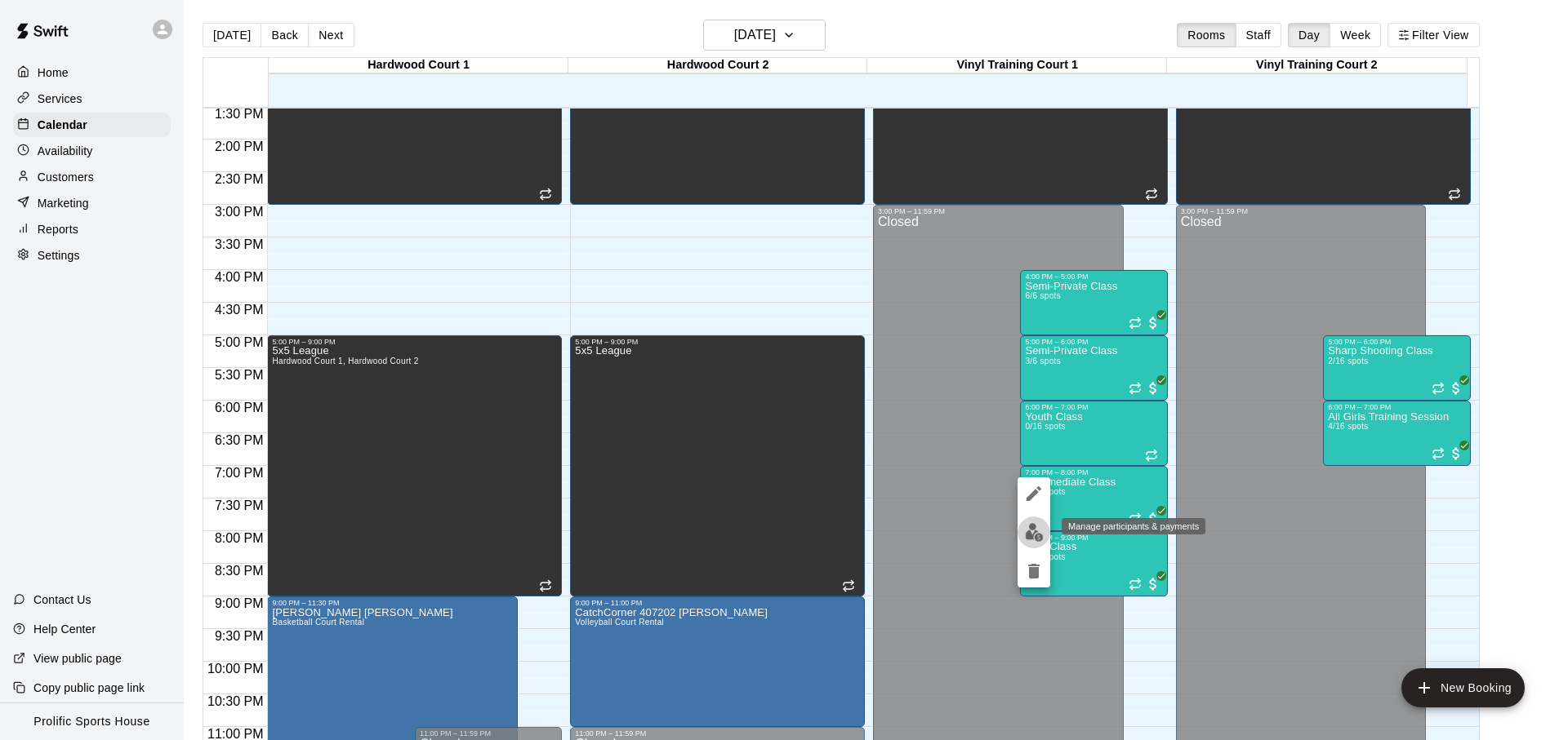
click at [1042, 525] on img "edit" at bounding box center [1035, 533] width 19 height 19
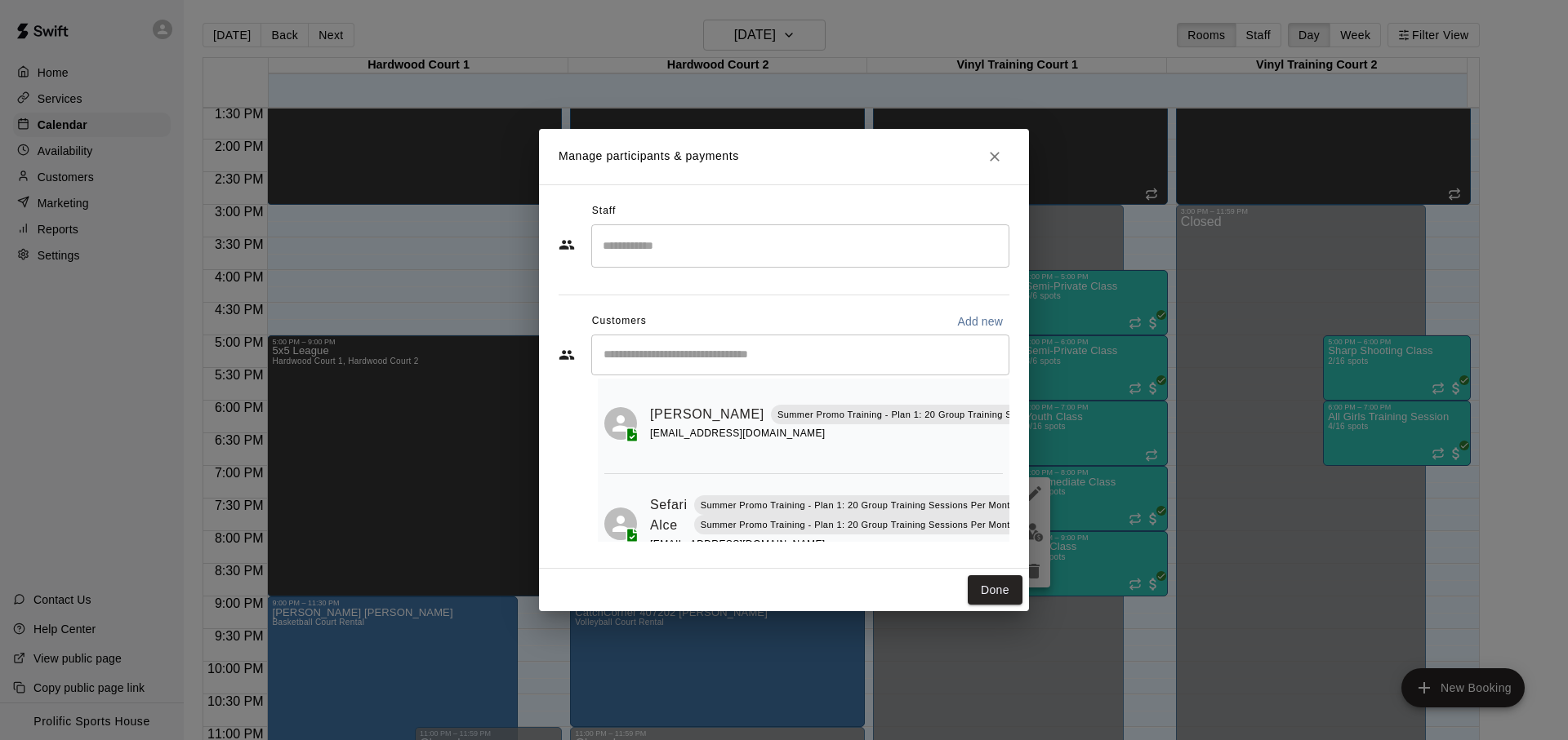
scroll to position [0, 0]
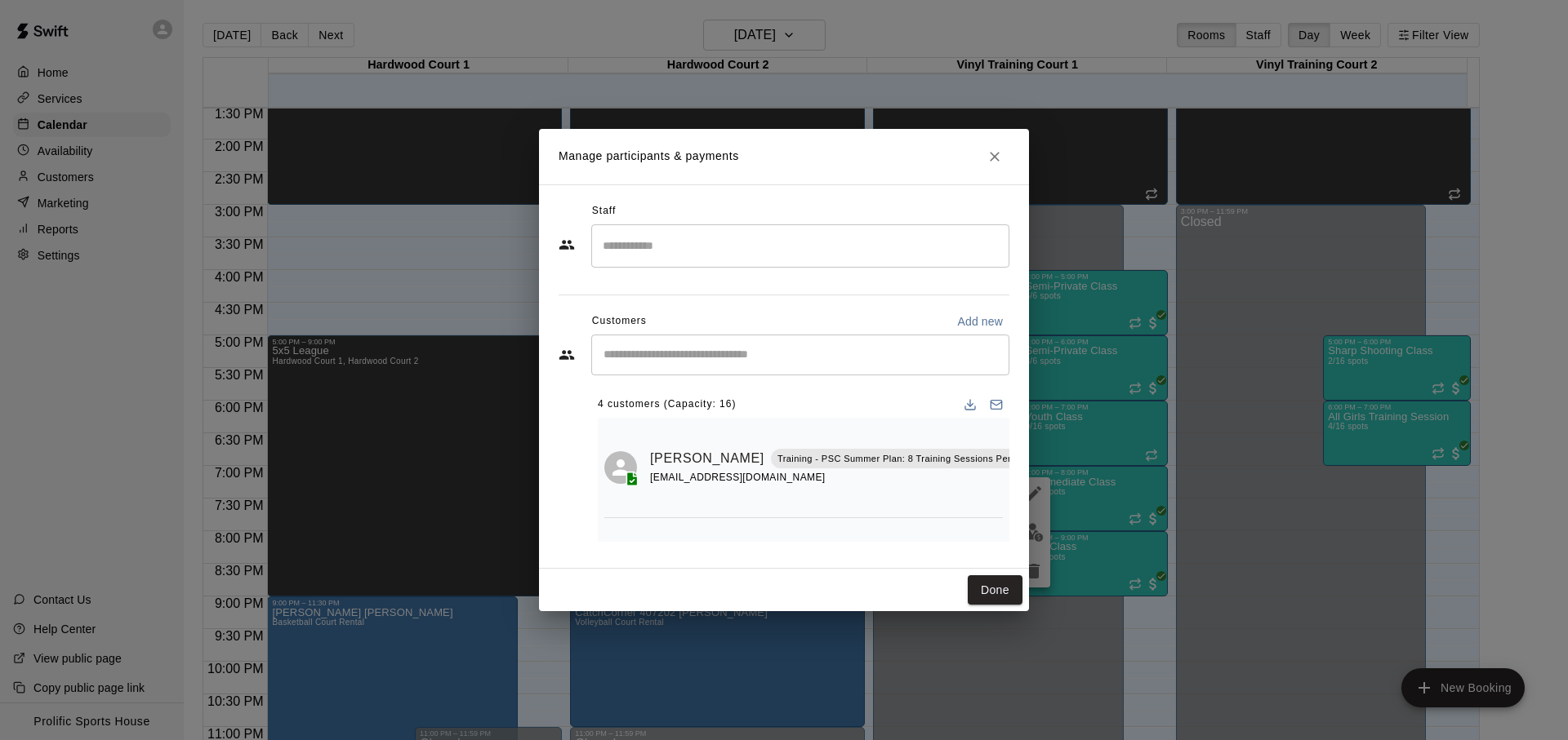
drag, startPoint x: 990, startPoint y: 157, endPoint x: 999, endPoint y: 204, distance: 47.9
click at [990, 157] on icon "Close" at bounding box center [994, 156] width 17 height 17
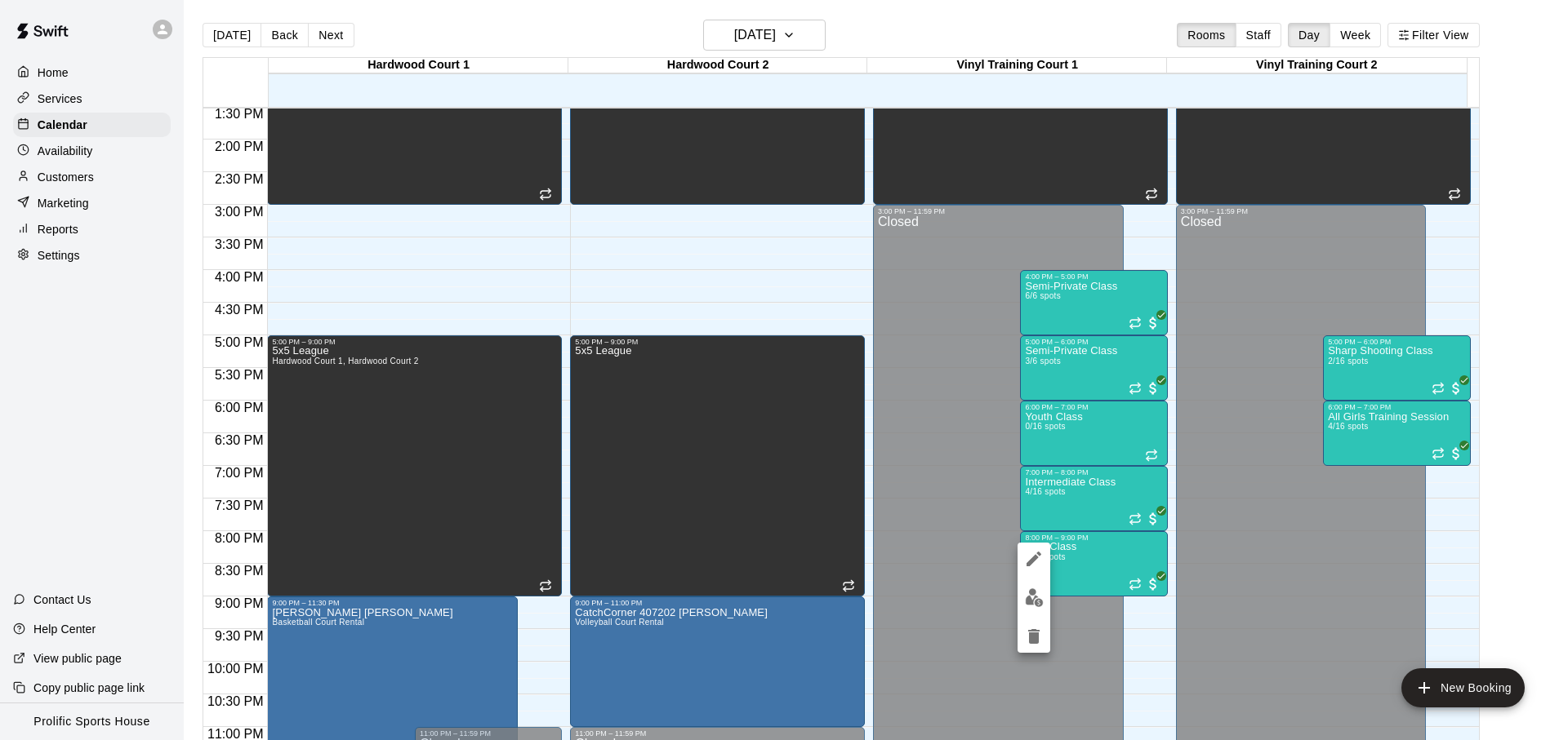
click at [1034, 593] on img "edit" at bounding box center [1035, 598] width 19 height 19
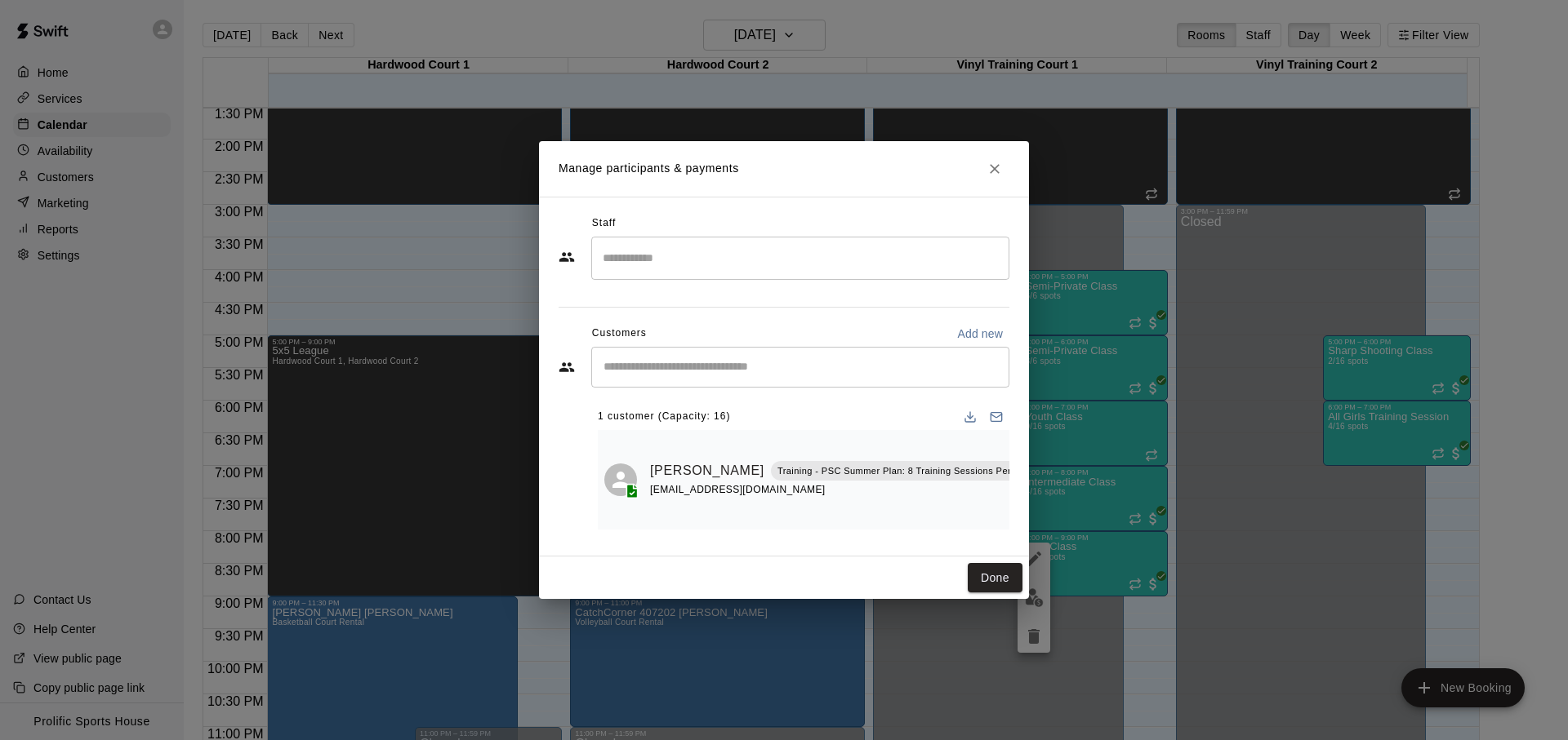
click at [994, 172] on button "Close" at bounding box center [994, 169] width 30 height 30
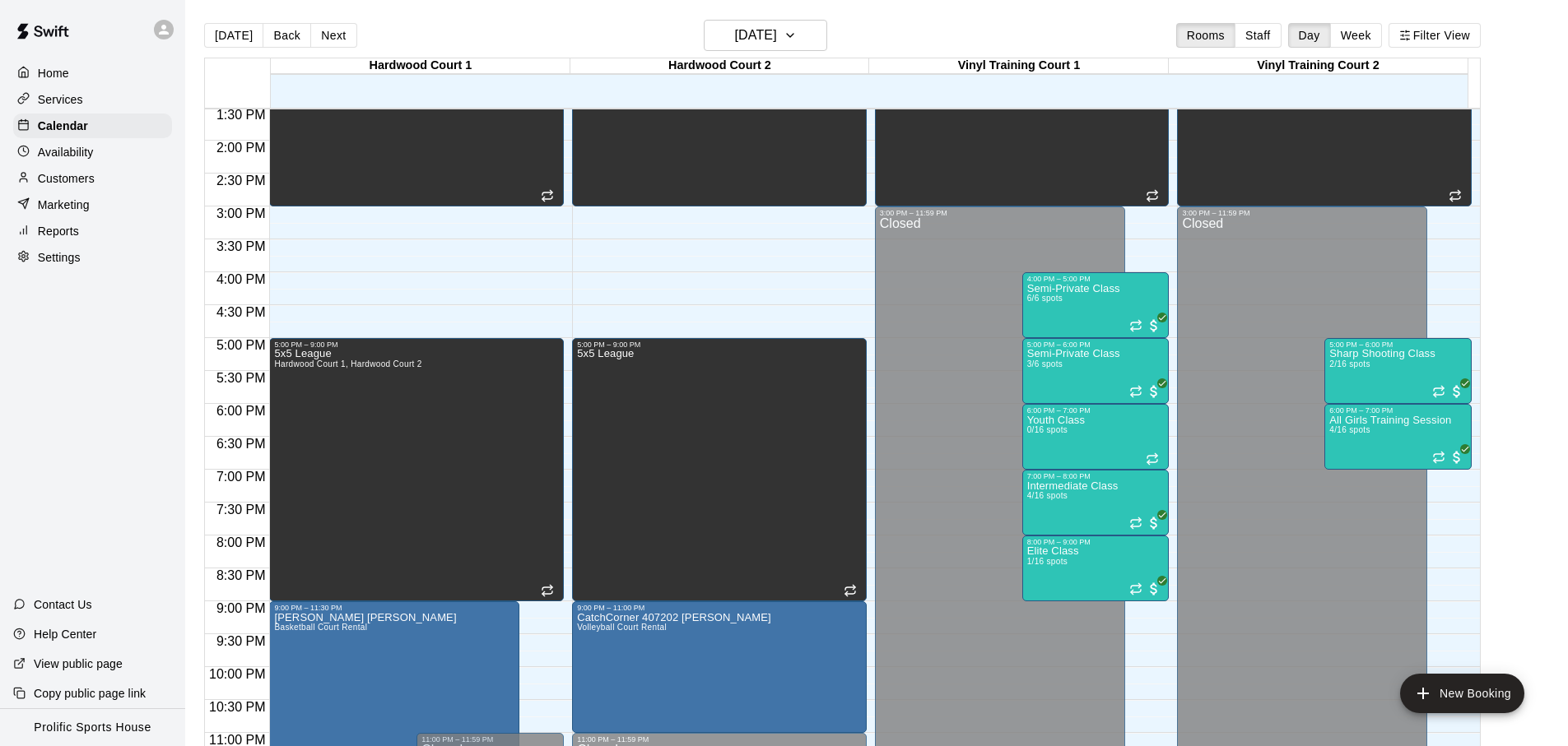
click at [905, 54] on div "[DATE] Back [DATE][DATE] Rooms Staff Day Week Filter View" at bounding box center [842, 38] width 1277 height 38
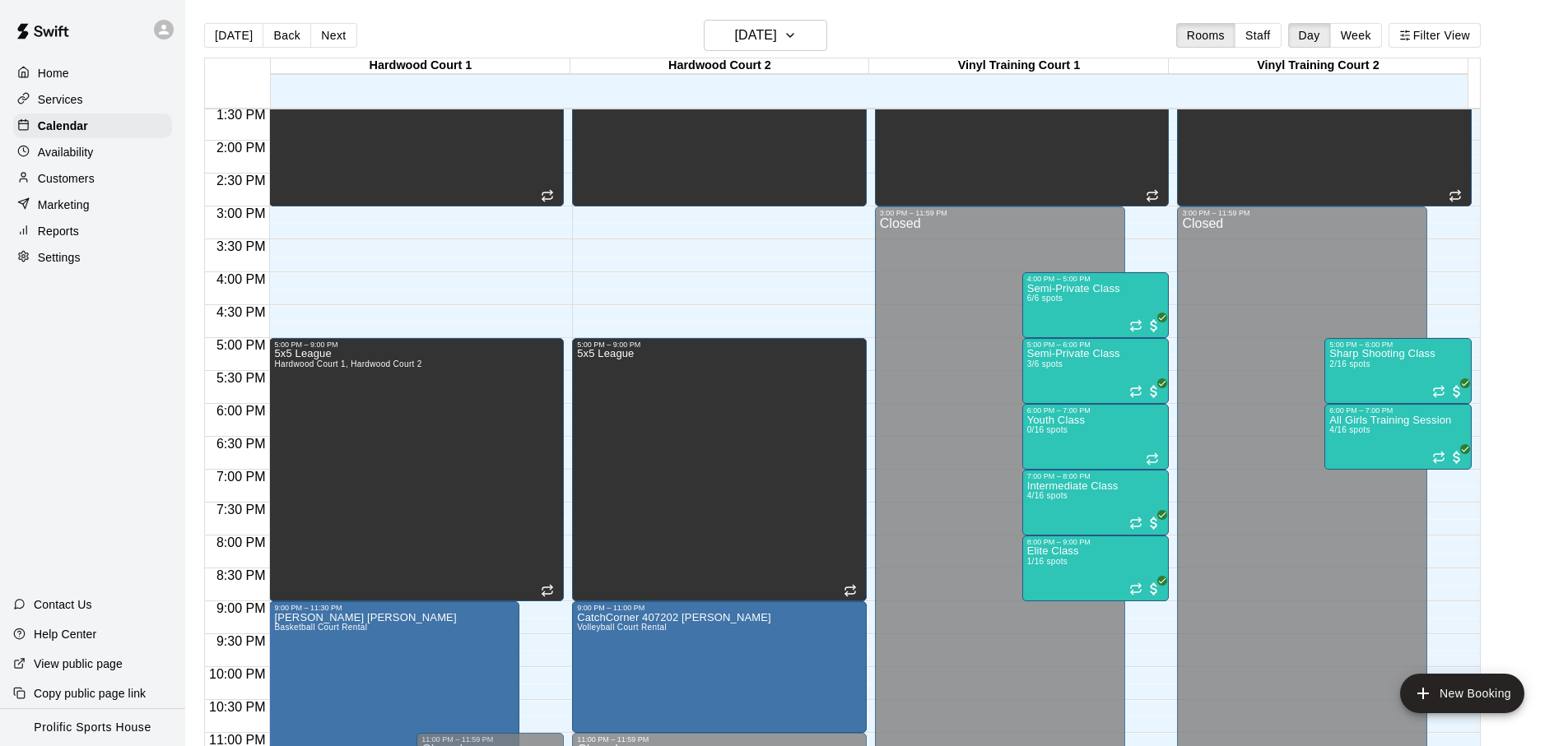
click at [905, 54] on div "[DATE] Back [DATE][DATE] Rooms Staff Day Week Filter View" at bounding box center [842, 38] width 1277 height 38
click at [1074, 289] on p "Semi-Private Class" at bounding box center [1073, 289] width 93 height 0
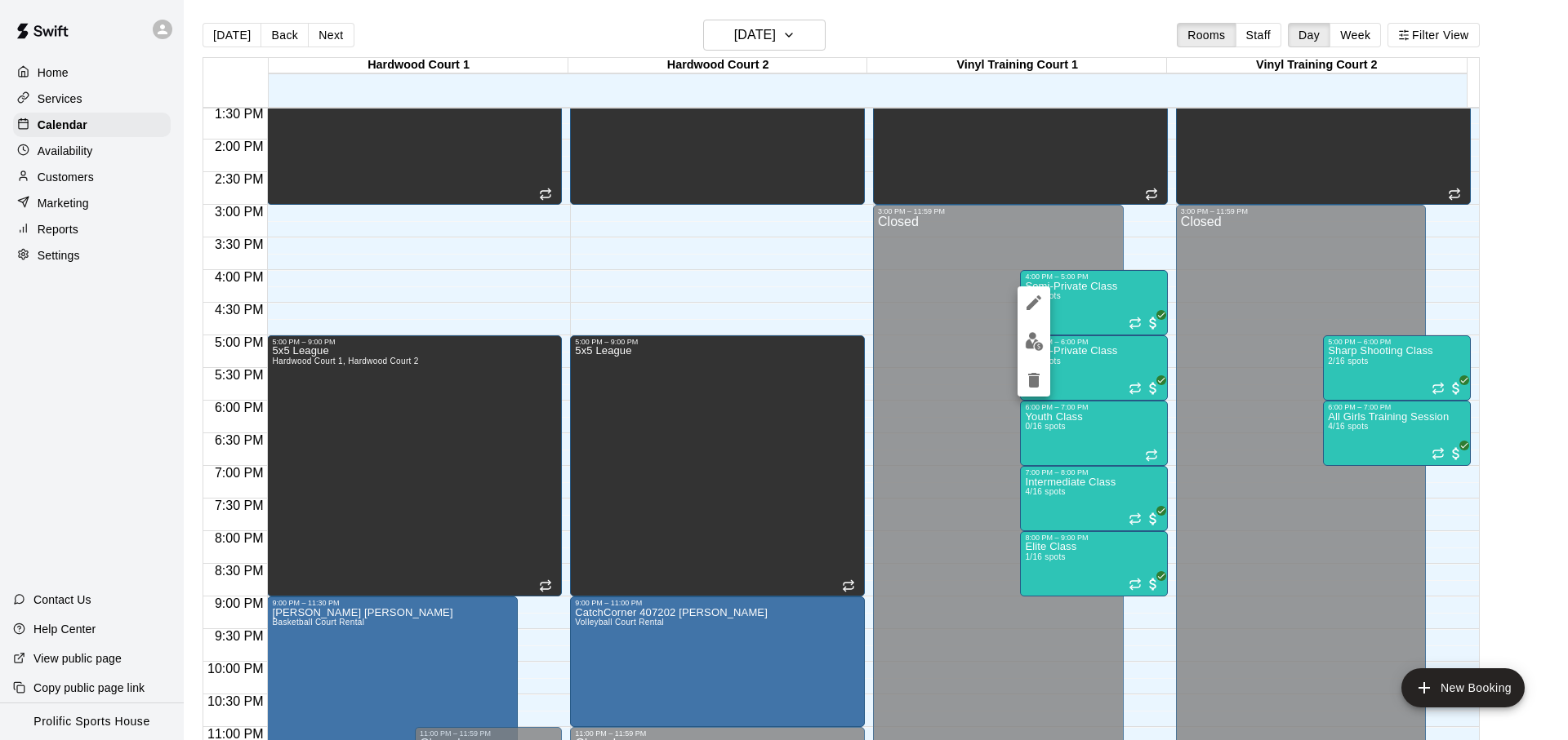
click at [1083, 47] on div at bounding box center [784, 370] width 1568 height 740
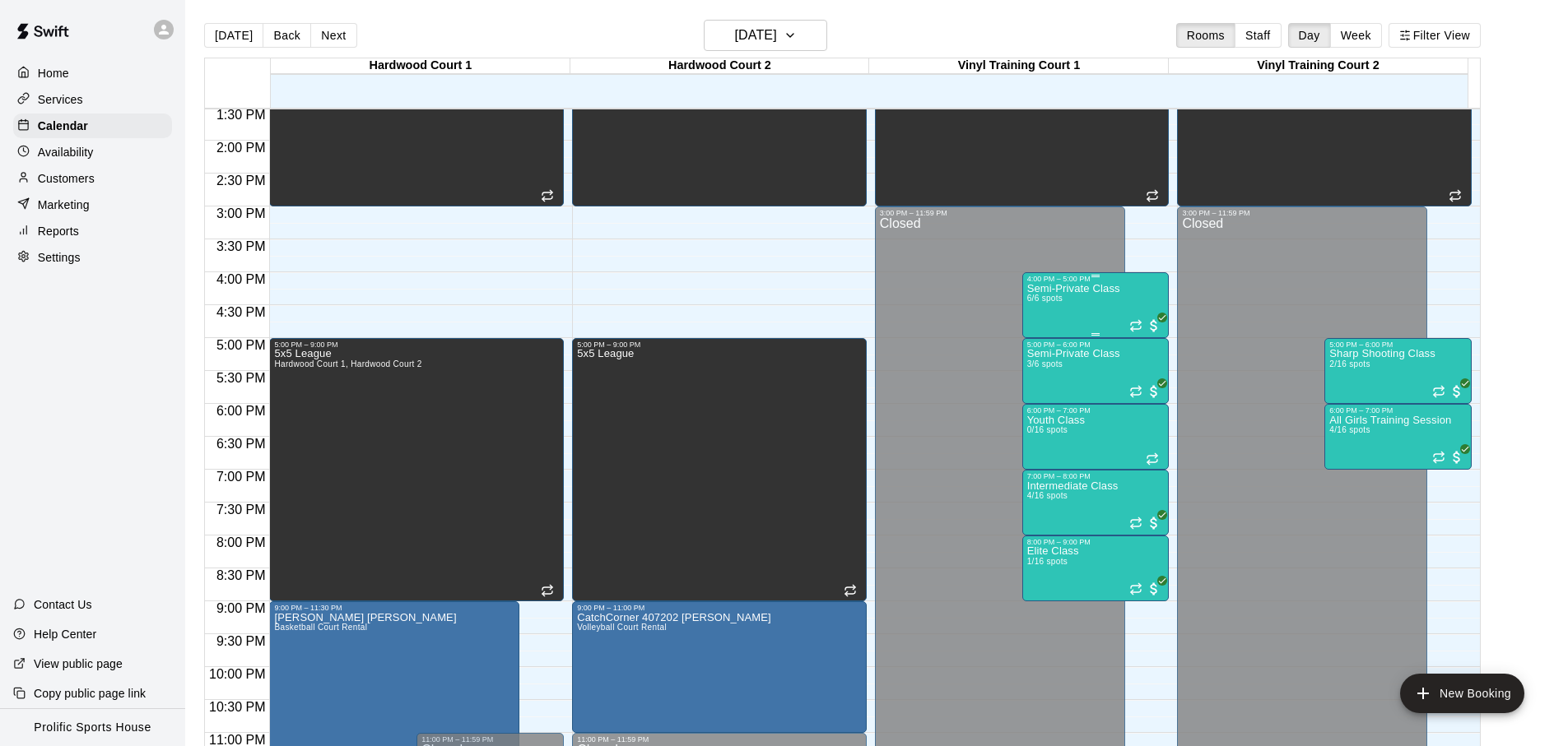
click at [1141, 293] on div "Semi-Private Class 6/6 spots" at bounding box center [1095, 656] width 137 height 746
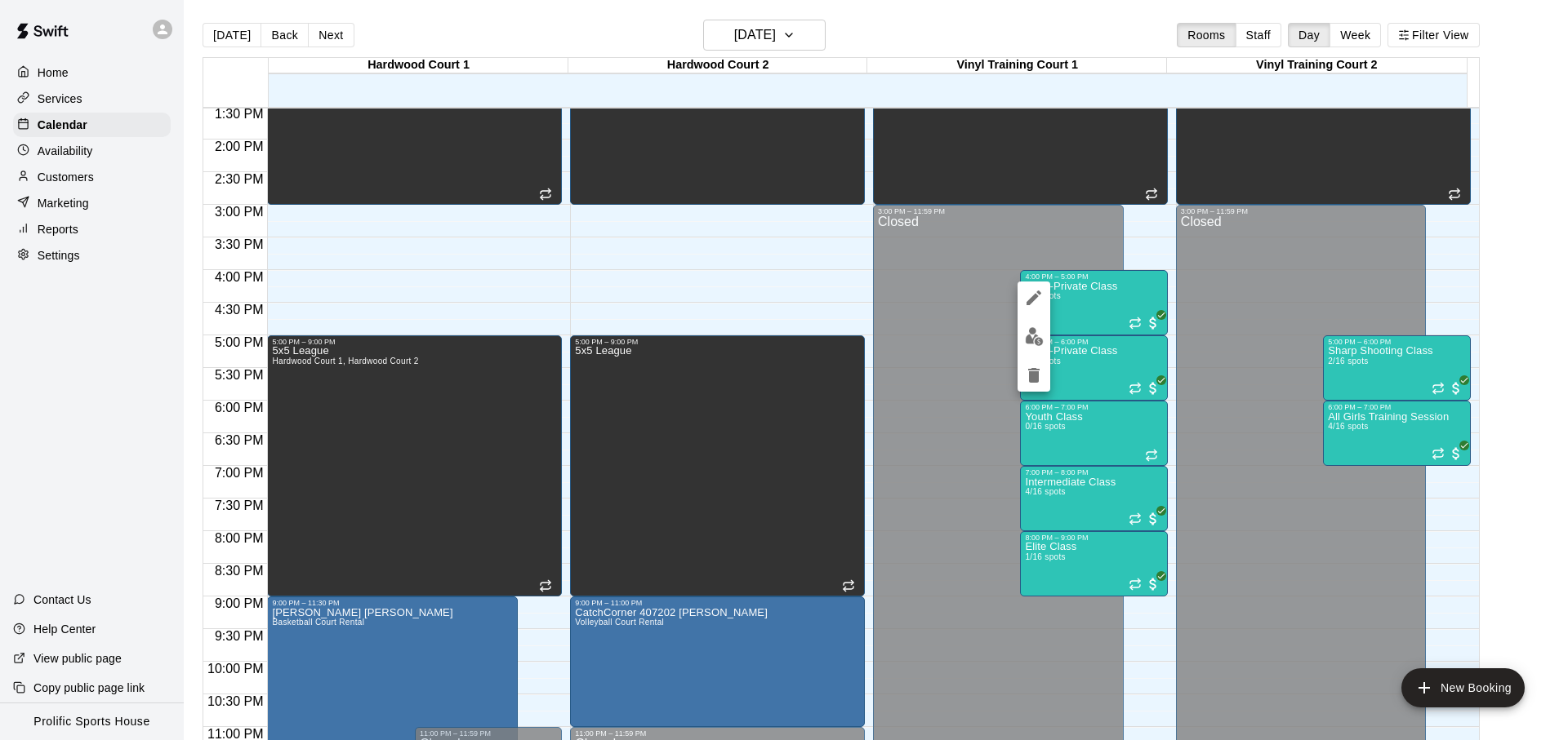
click at [1042, 49] on div at bounding box center [784, 370] width 1568 height 740
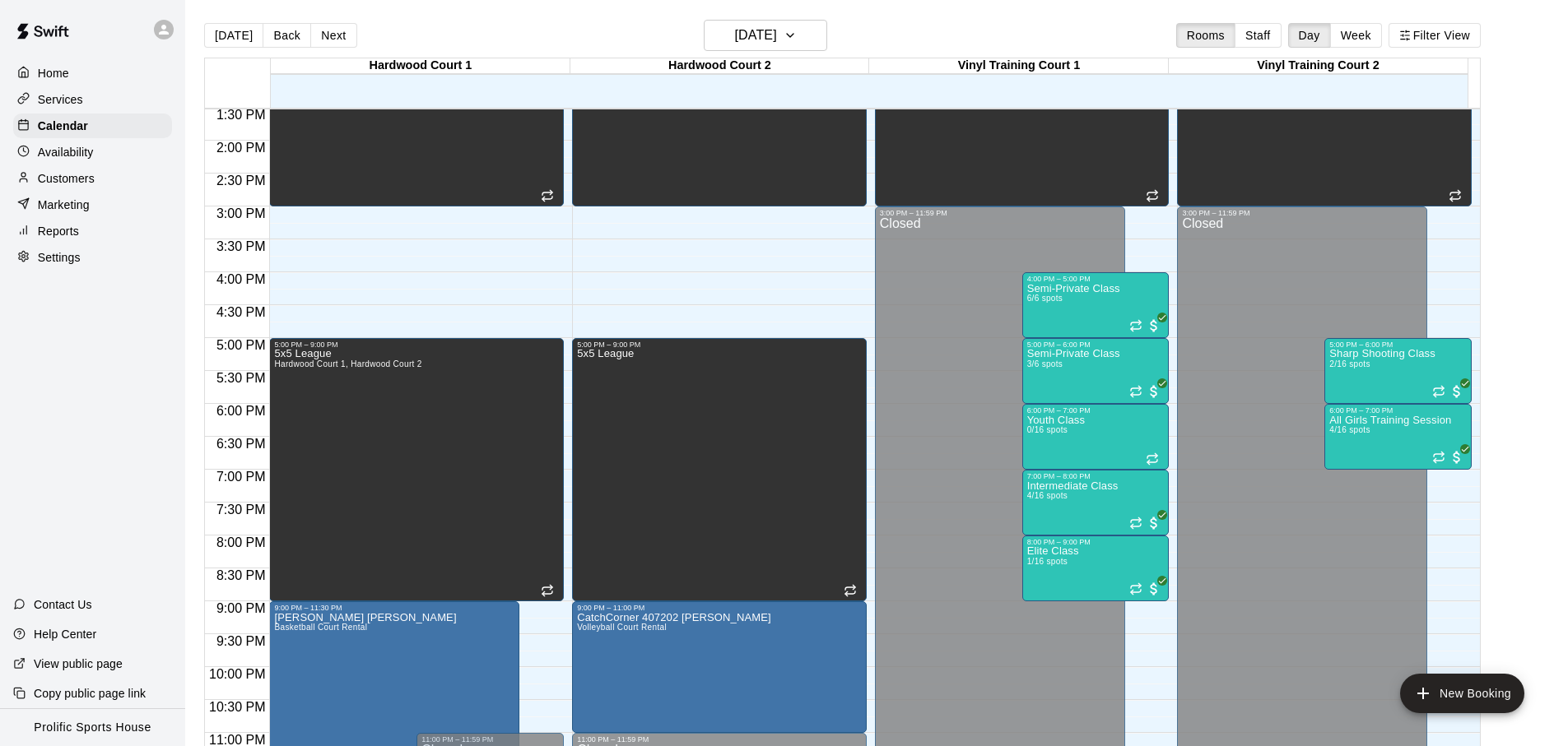
click at [1041, 18] on main "[DATE] Back [DATE][DATE] Rooms Staff Day Week Filter View [GEOGRAPHIC_DATA] 1 2…" at bounding box center [876, 386] width 1382 height 772
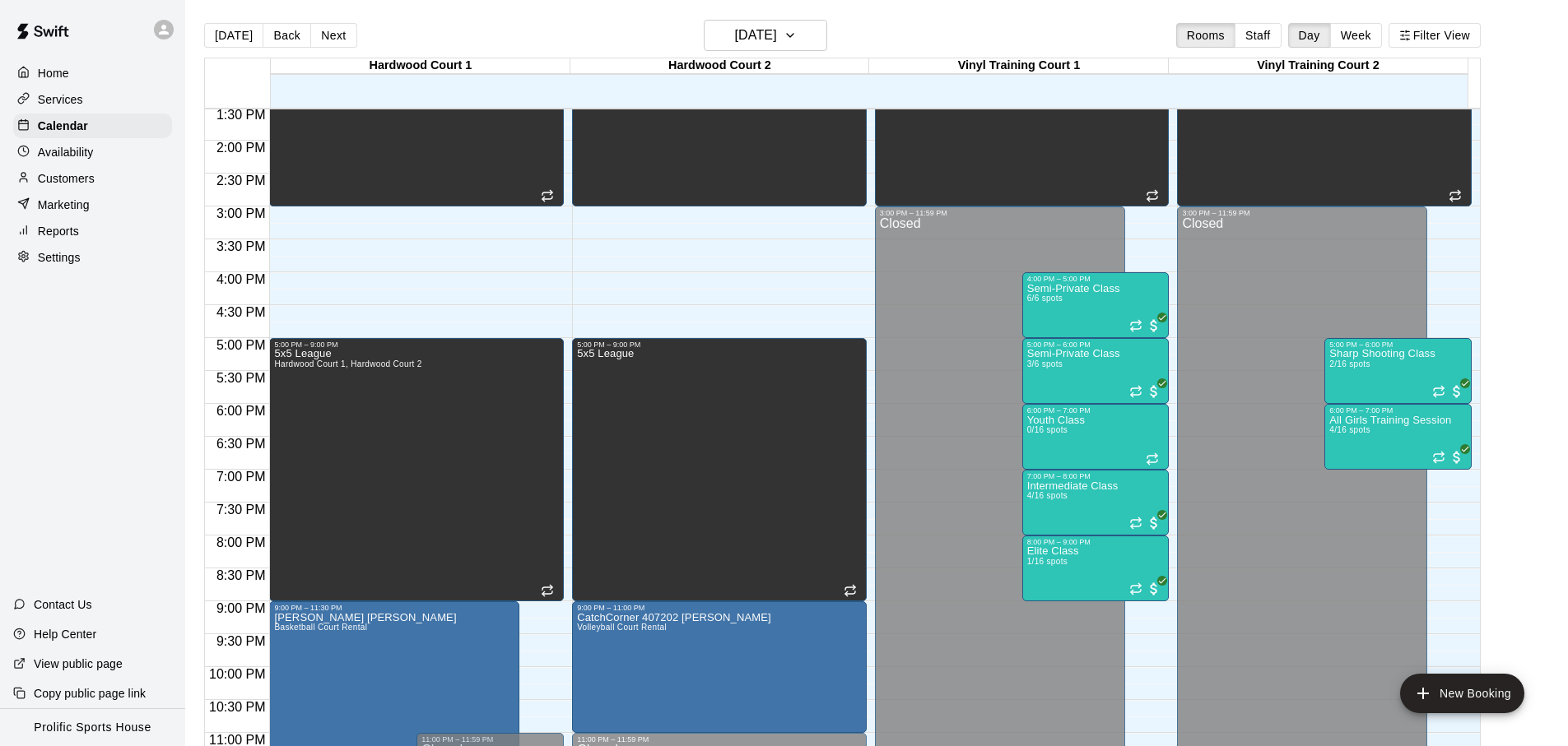
click at [1041, 18] on main "[DATE] Back [DATE][DATE] Rooms Staff Day Week Filter View [GEOGRAPHIC_DATA] 1 2…" at bounding box center [876, 386] width 1382 height 772
click at [551, 33] on div "[DATE] Back [DATE][DATE] Rooms Staff Day Week Filter View" at bounding box center [842, 38] width 1277 height 38
click at [1083, 302] on div "Semi-Private Class 6/6 spots" at bounding box center [1073, 656] width 93 height 746
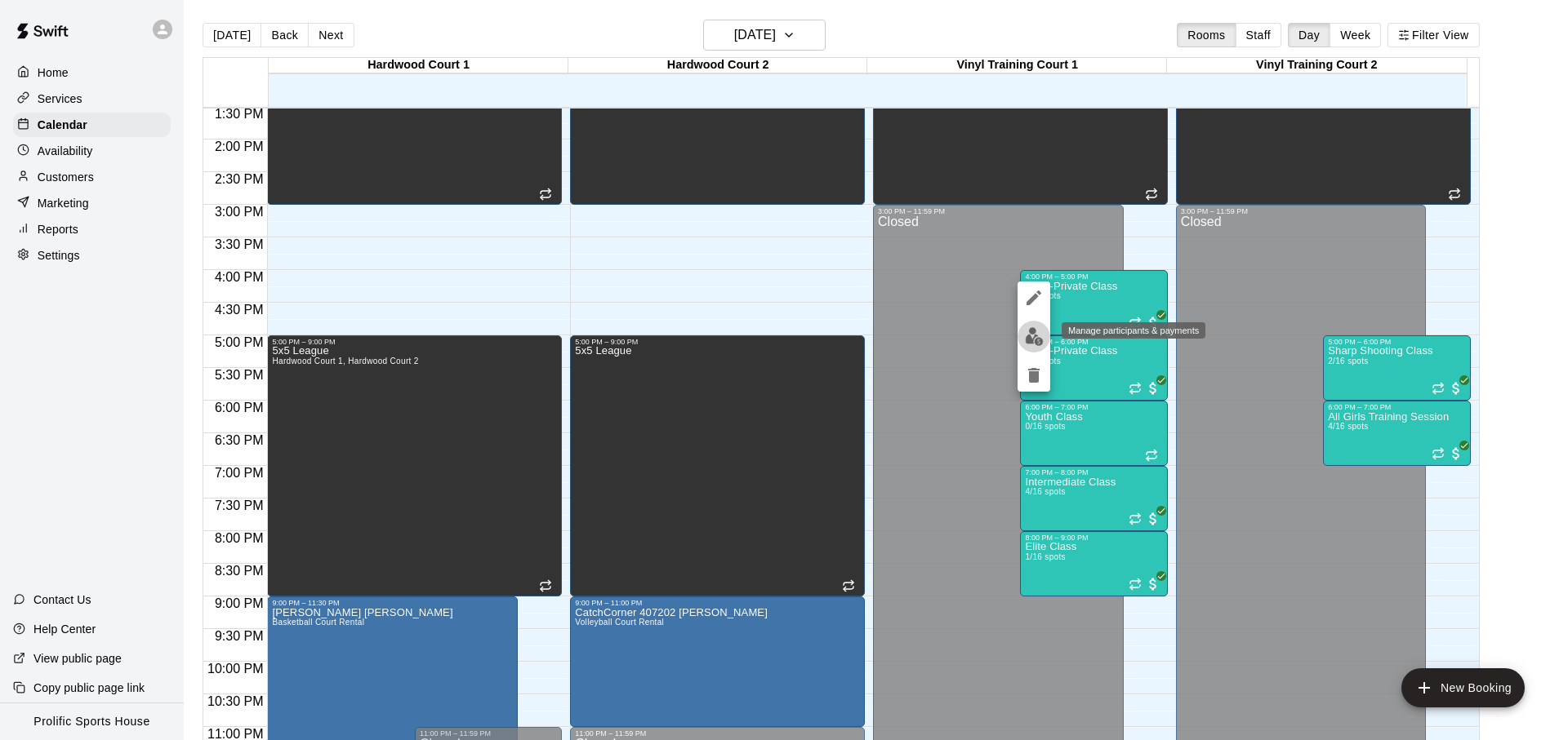
click at [1039, 337] on img "edit" at bounding box center [1035, 337] width 19 height 19
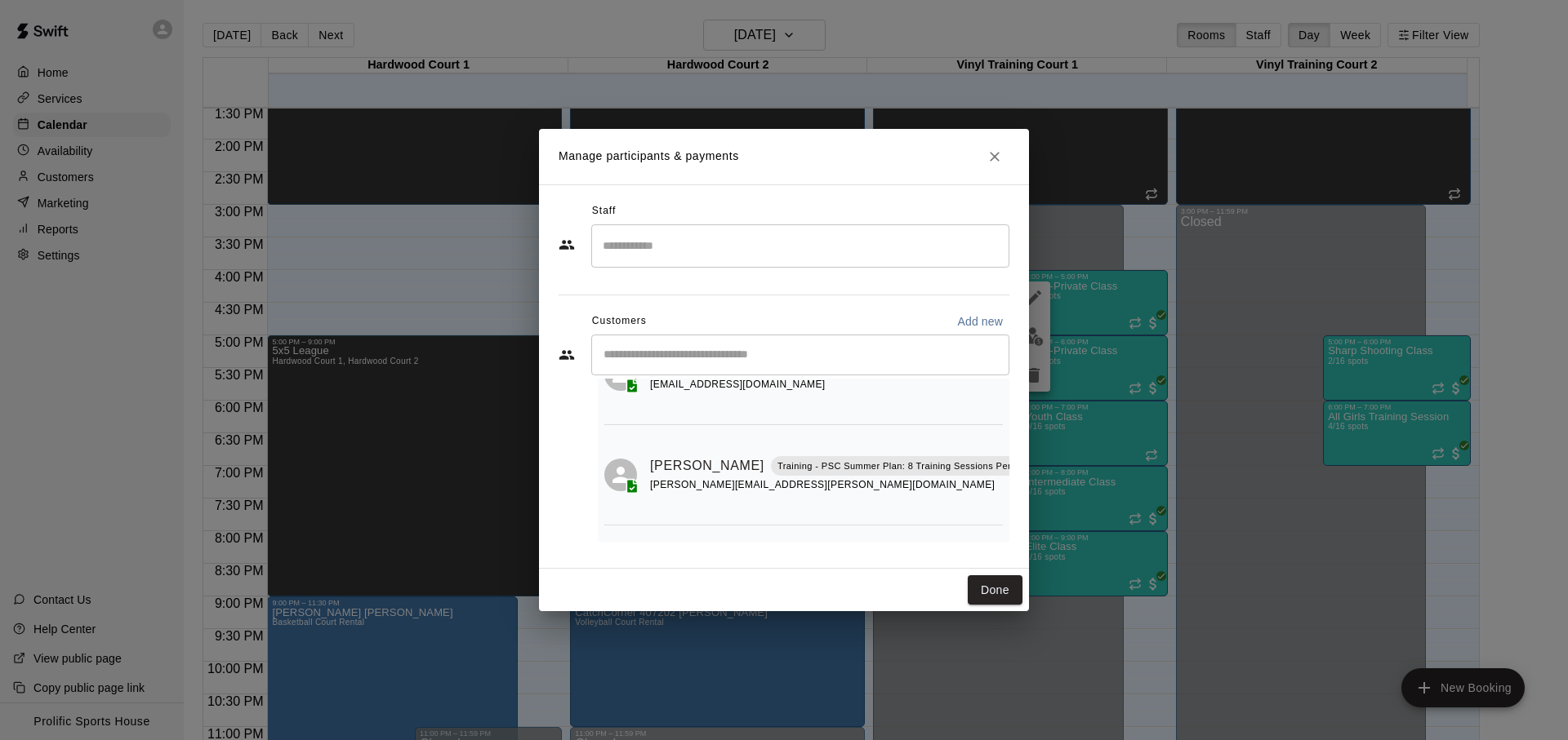
scroll to position [449, 0]
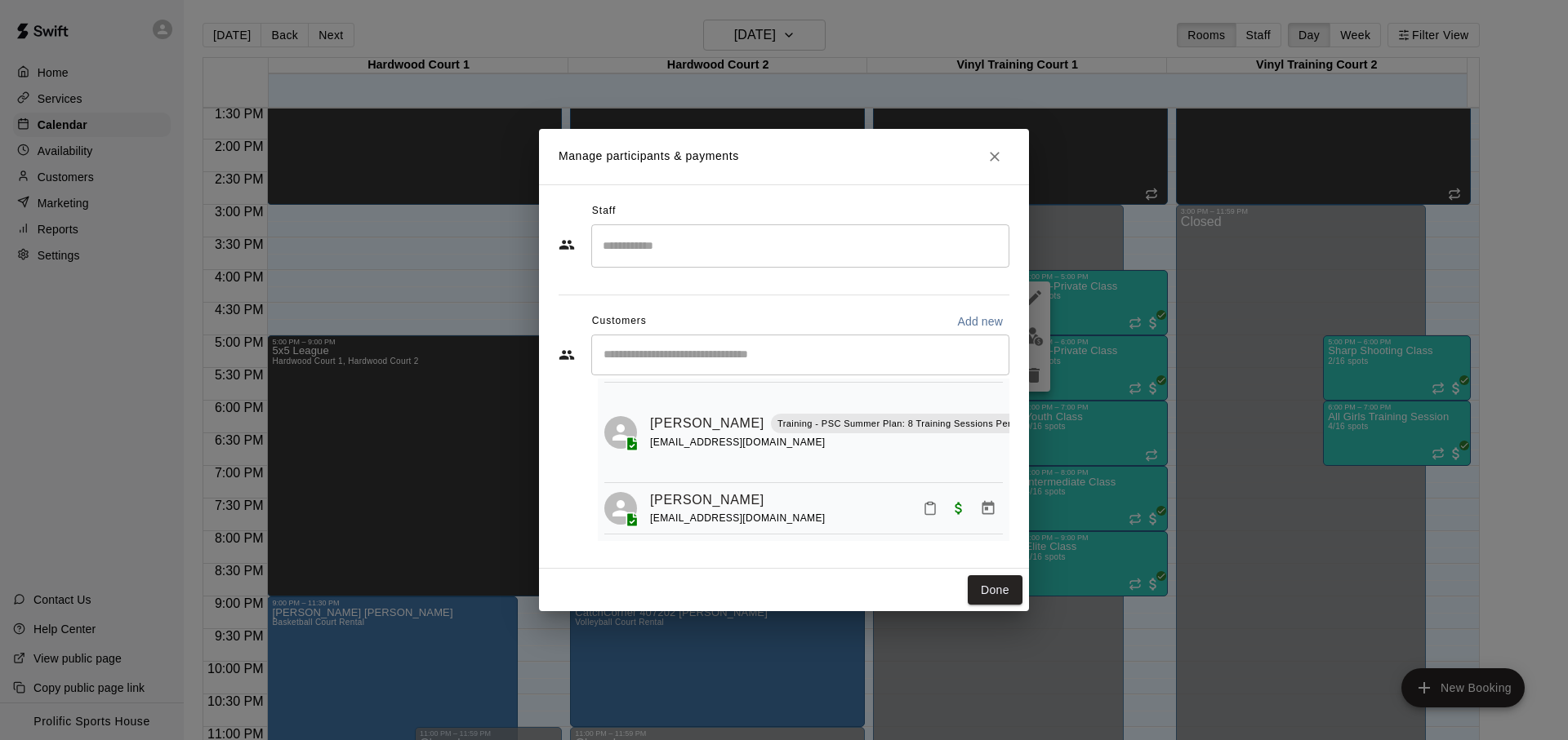
click at [988, 154] on icon "Close" at bounding box center [994, 156] width 17 height 17
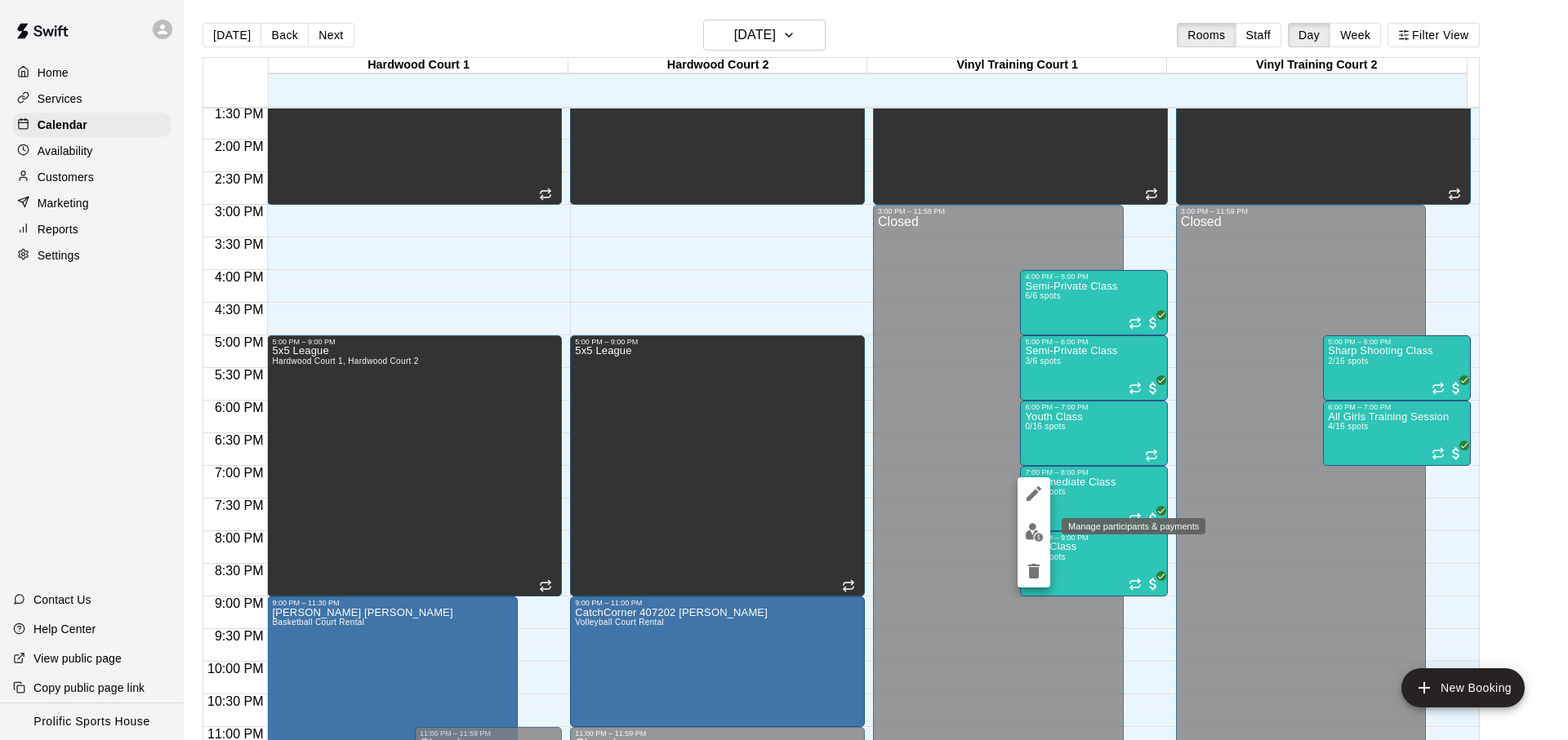
click at [1026, 531] on img "edit" at bounding box center [1035, 533] width 19 height 19
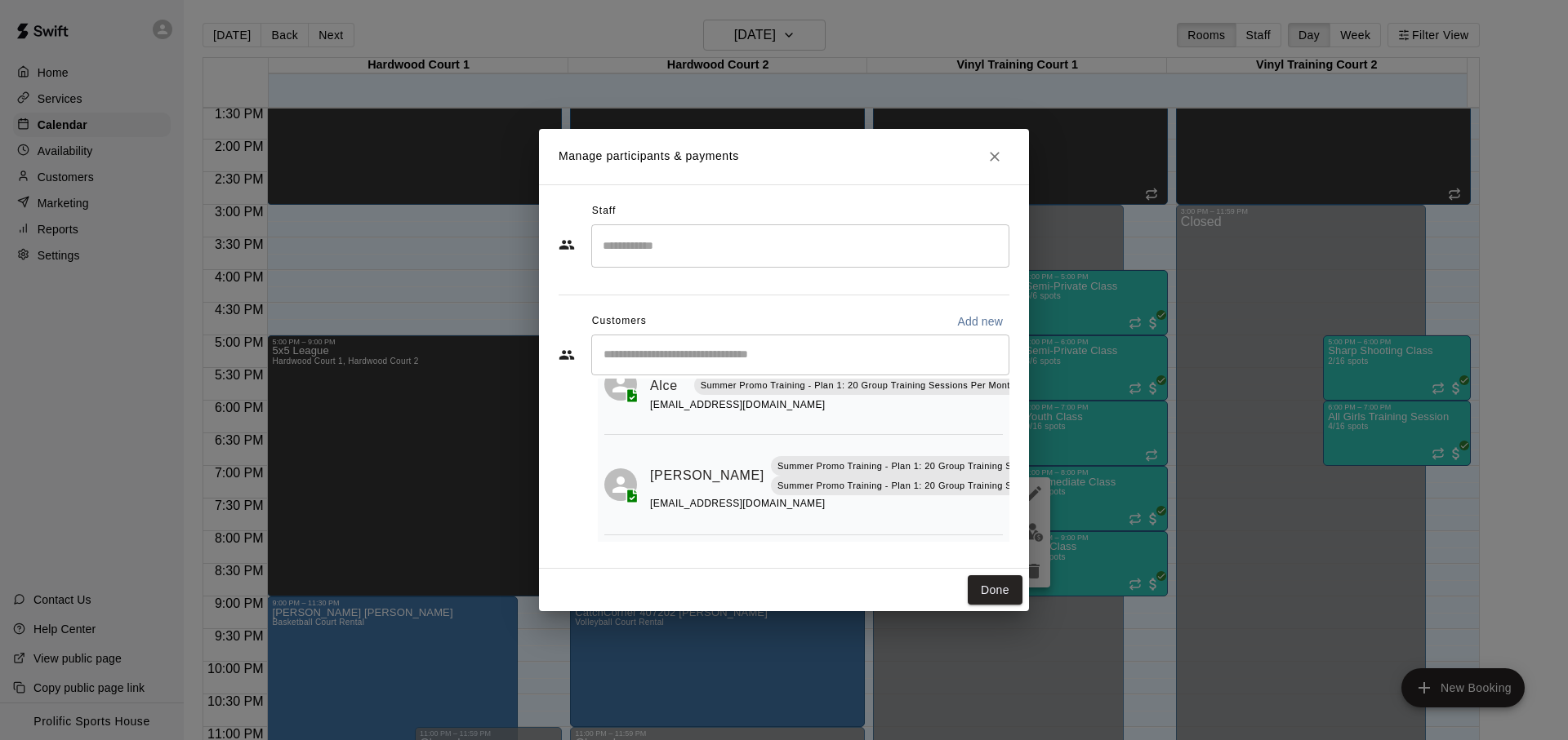
scroll to position [0, 0]
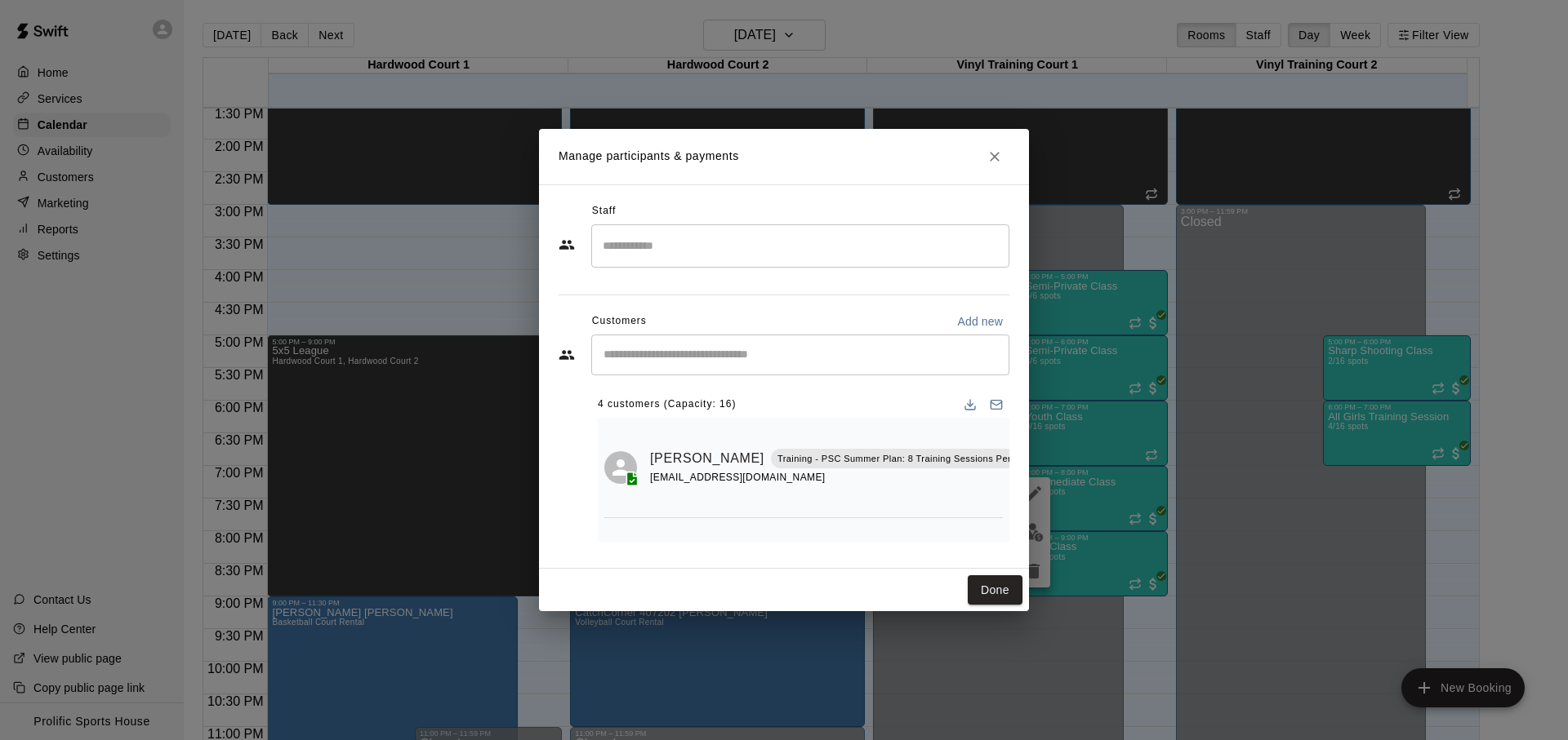
click at [992, 142] on button "Close" at bounding box center [994, 157] width 30 height 30
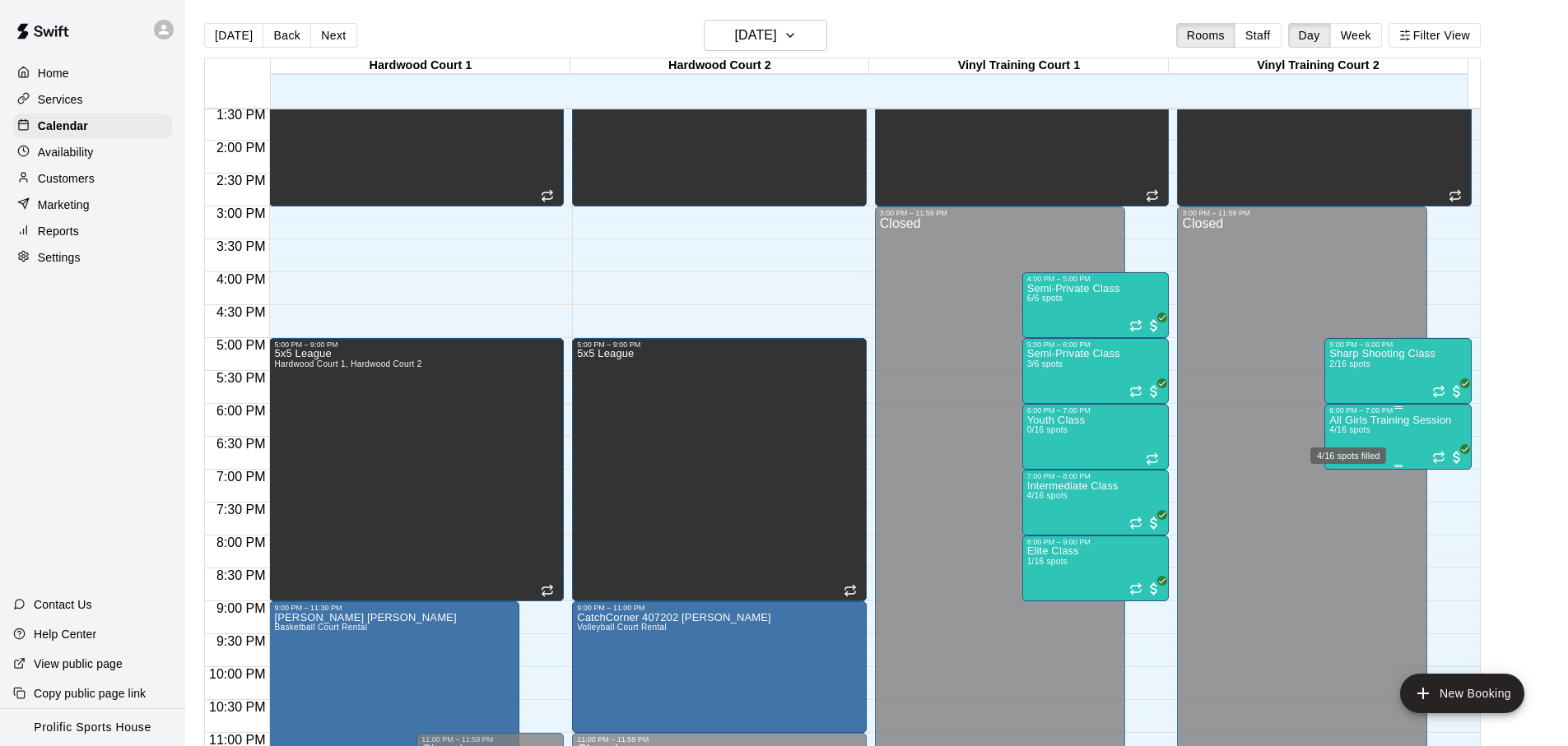
click at [1367, 429] on span "4/16 spots" at bounding box center [1349, 430] width 40 height 9
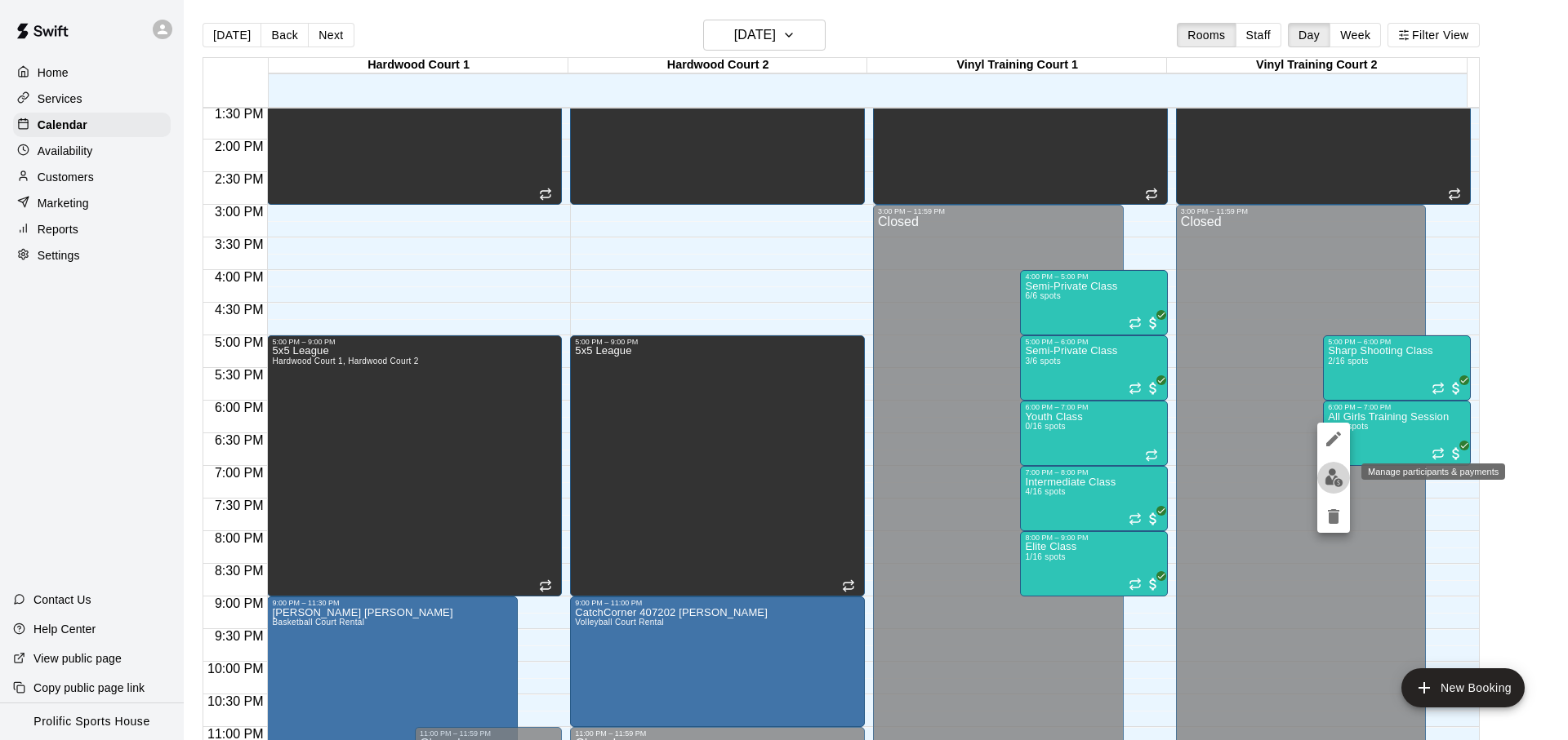
click at [1338, 463] on button "edit" at bounding box center [1333, 477] width 32 height 31
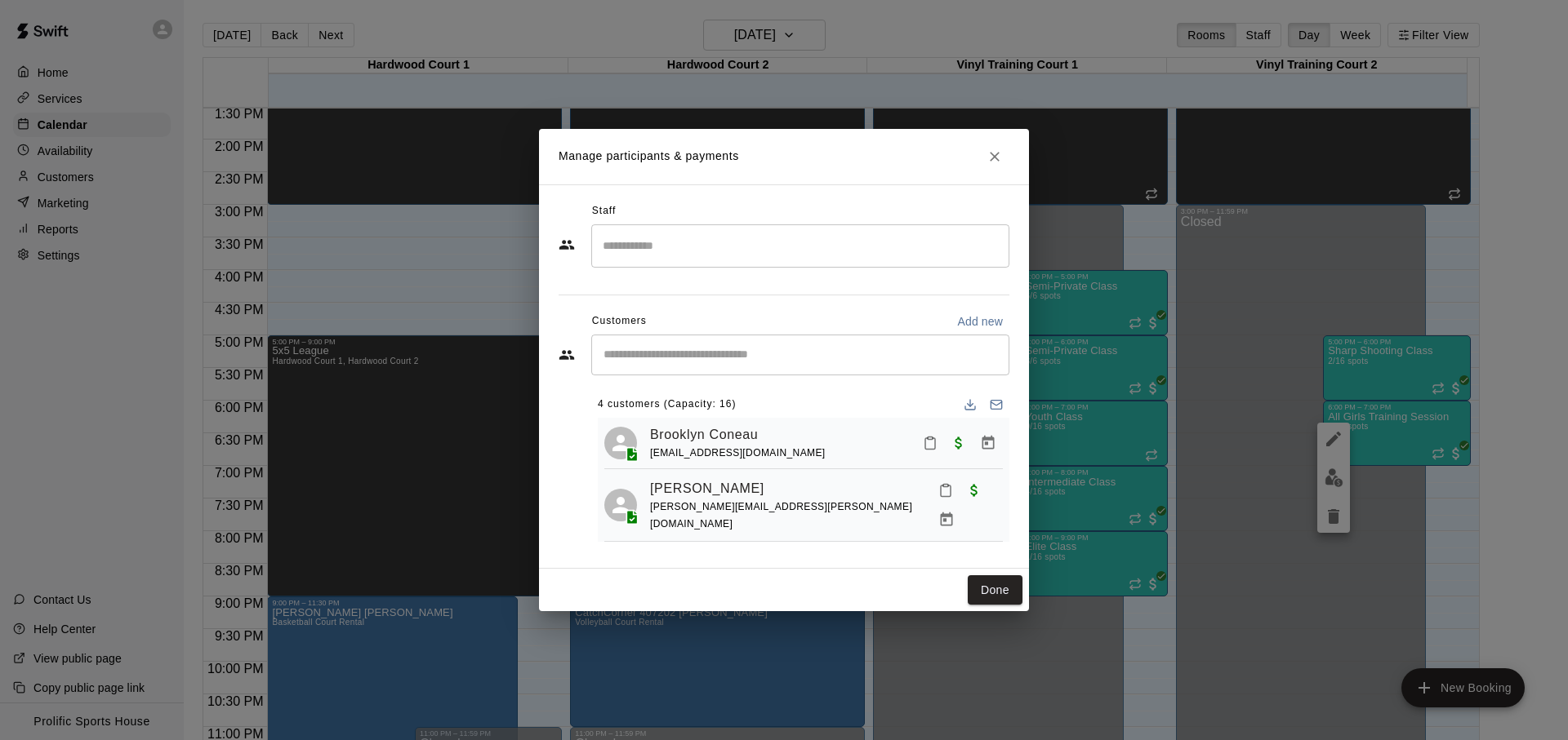
click at [1000, 162] on icon "Close" at bounding box center [994, 156] width 17 height 17
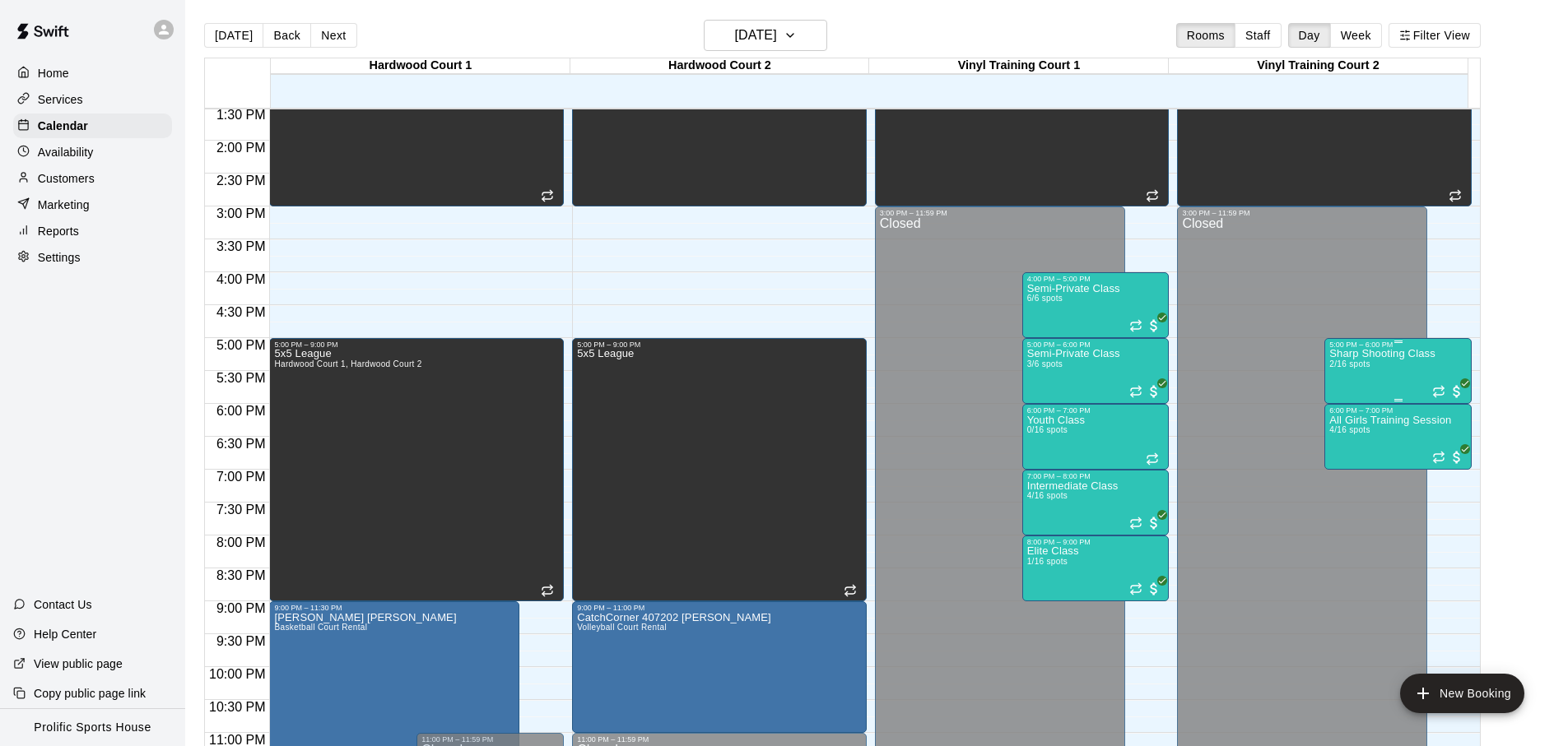
click at [1344, 374] on div "Sharp Shooting Class 2/16 spots" at bounding box center [1381, 722] width 106 height 746
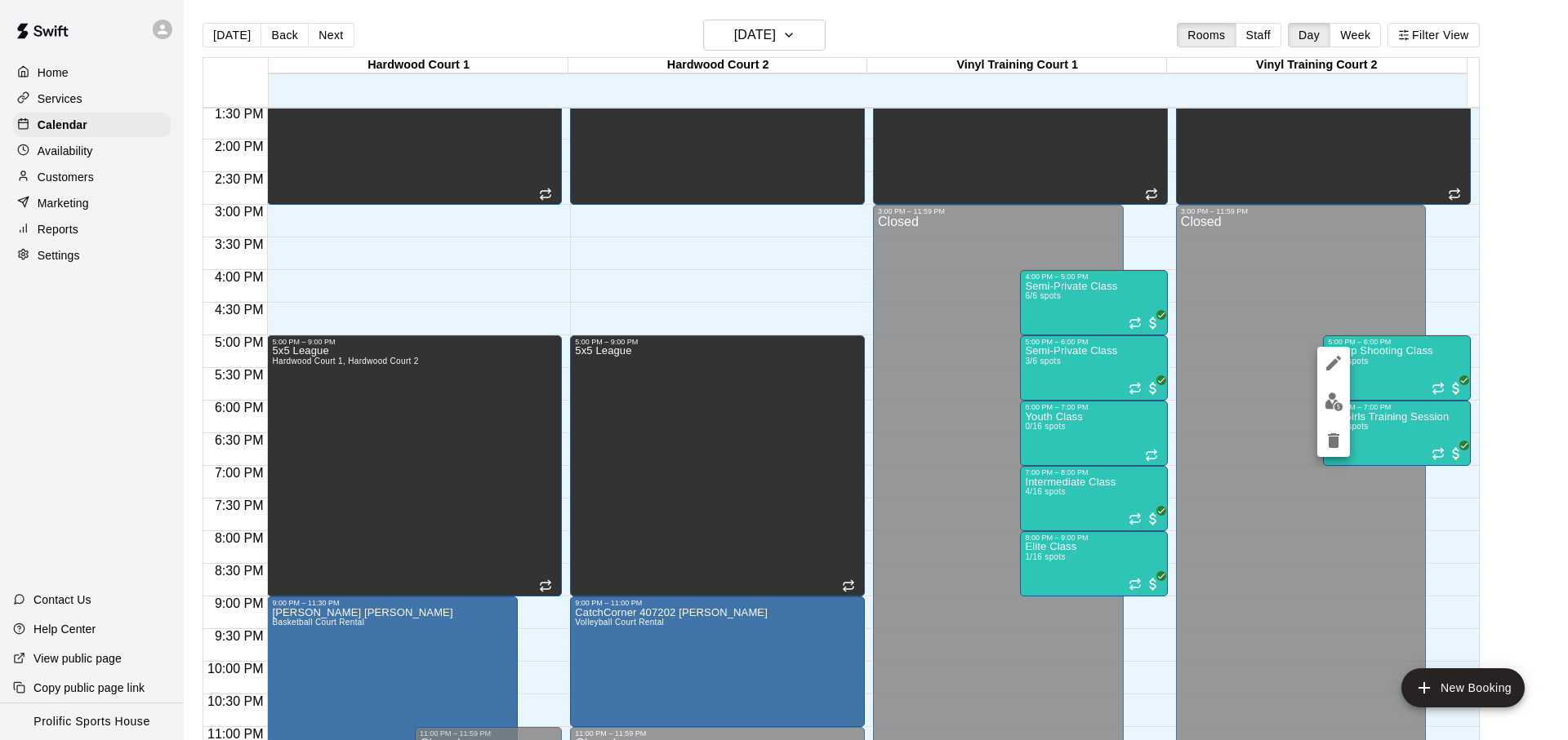
click at [1508, 69] on div at bounding box center [784, 370] width 1568 height 740
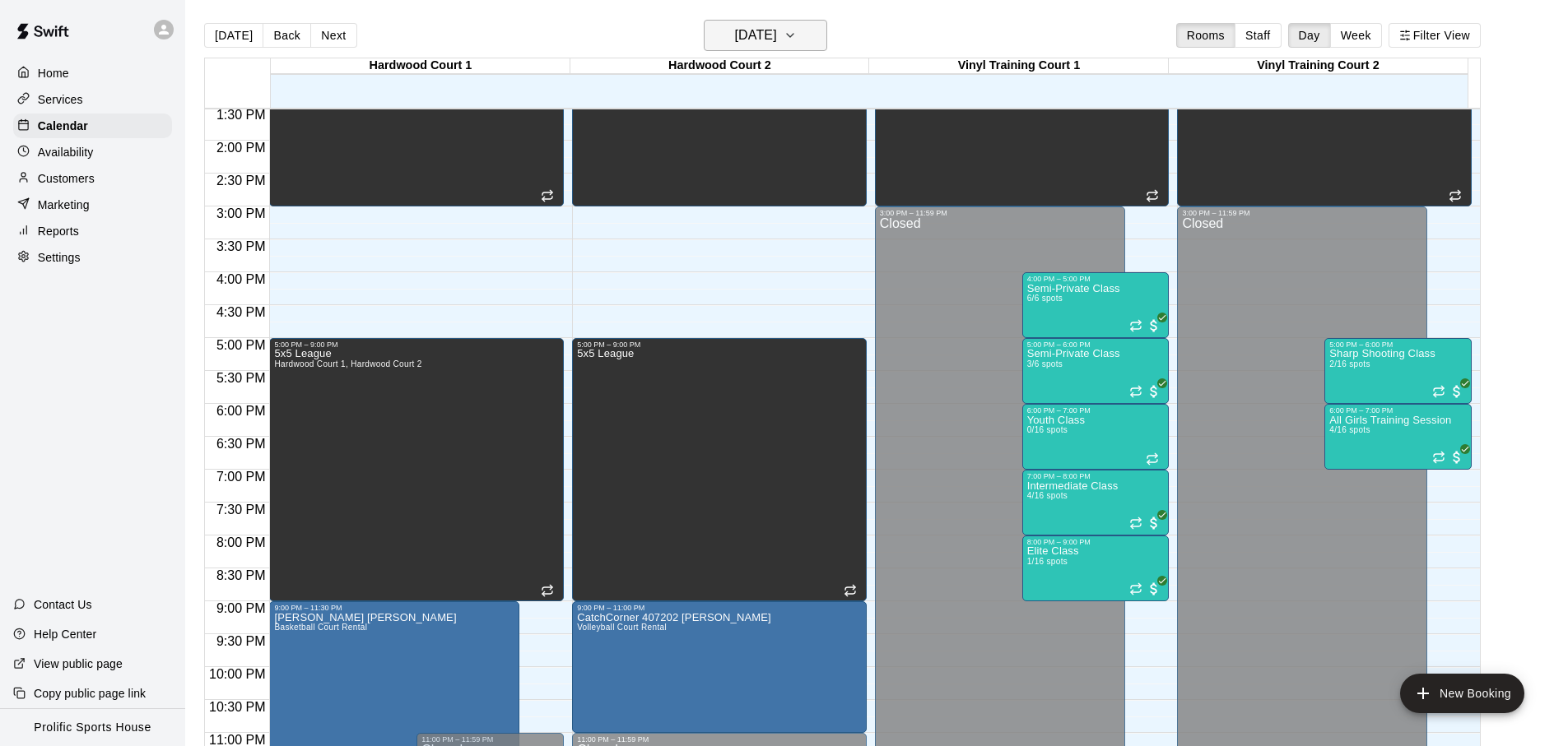
click at [746, 40] on h6 "[DATE]" at bounding box center [756, 35] width 42 height 23
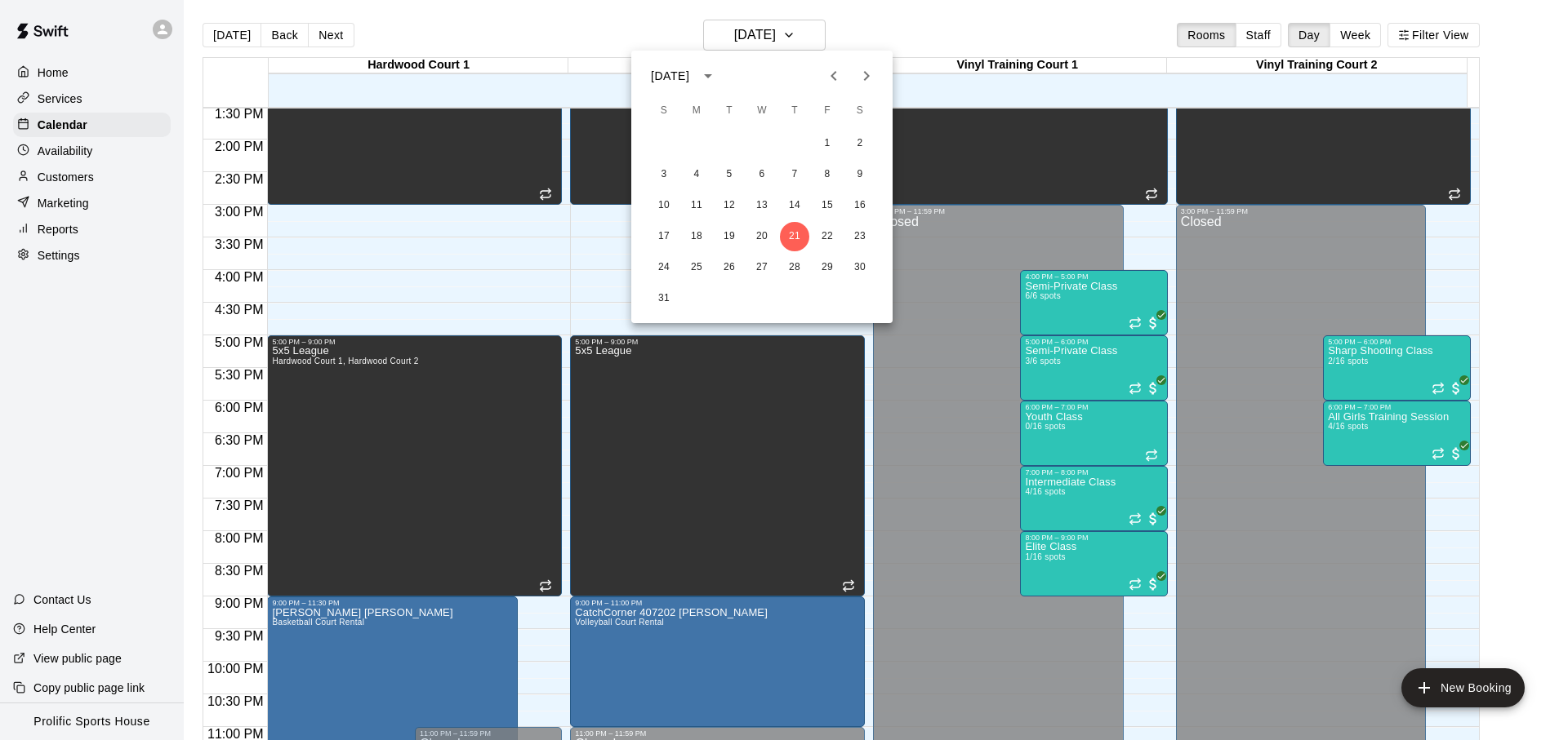
click at [865, 78] on icon "Next month" at bounding box center [867, 75] width 6 height 10
click at [863, 78] on icon "Next month" at bounding box center [866, 76] width 19 height 19
click at [859, 78] on icon "Next month" at bounding box center [866, 76] width 19 height 19
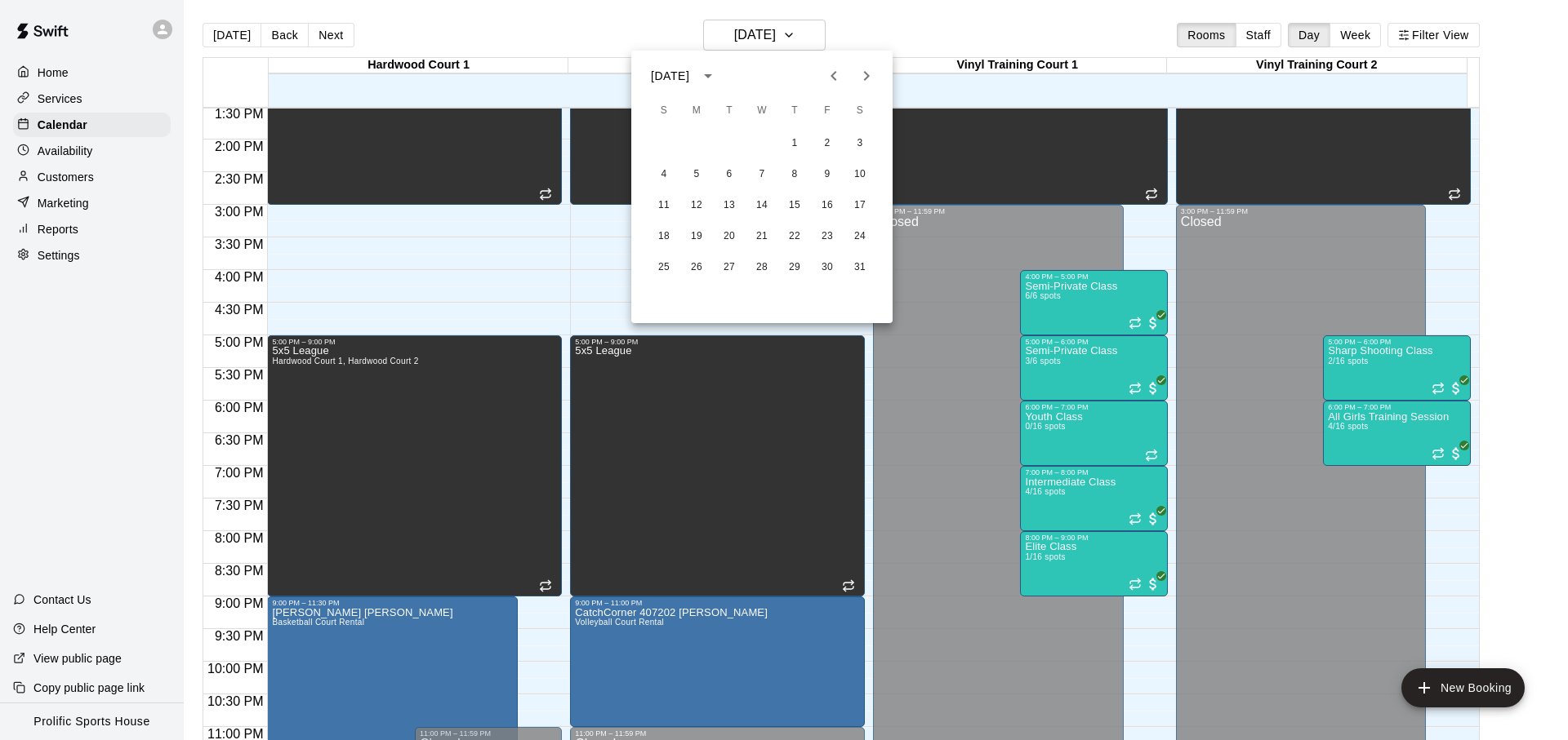
click at [877, 82] on button "Next month" at bounding box center [866, 75] width 32 height 32
click at [833, 230] on button "24" at bounding box center [828, 236] width 30 height 30
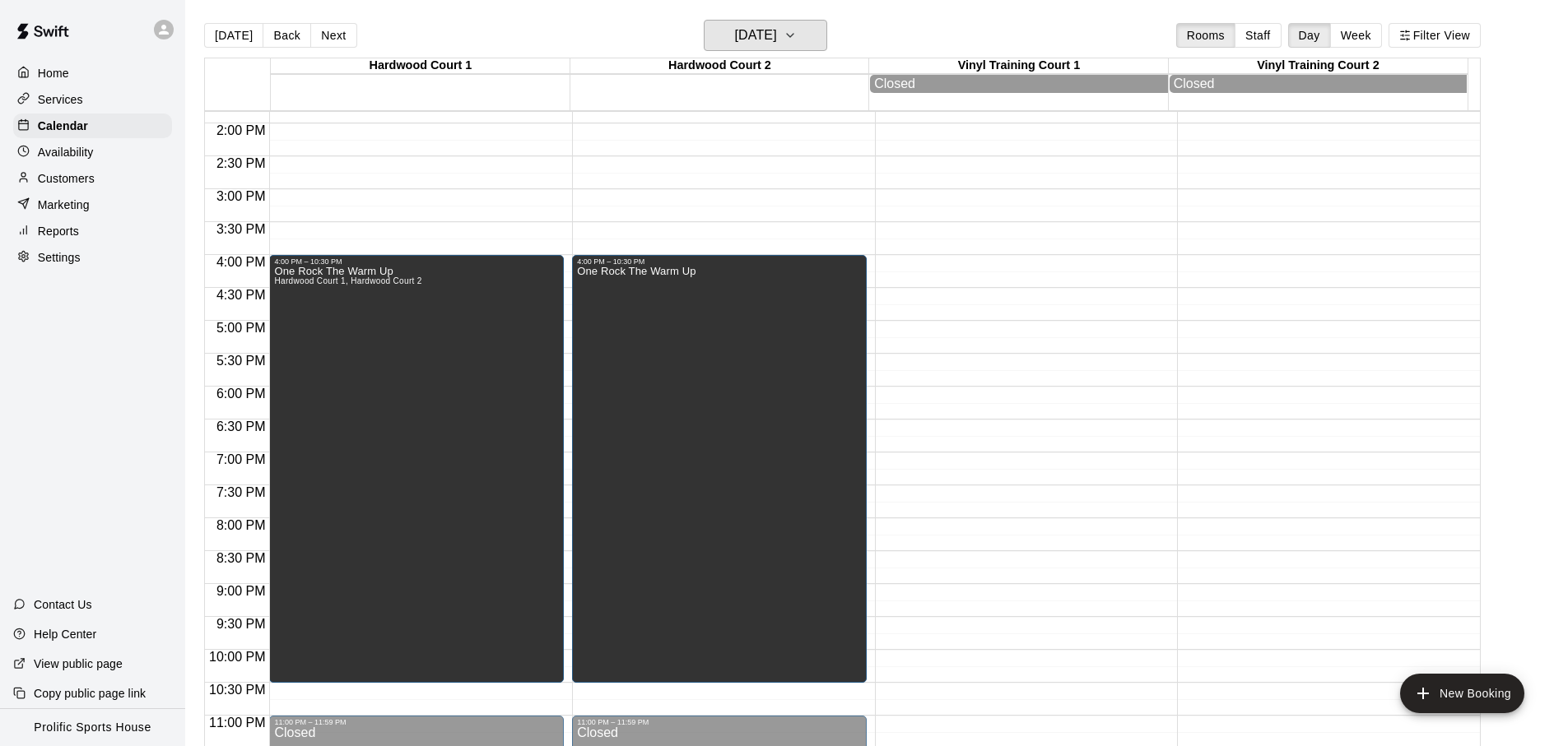
scroll to position [888, 0]
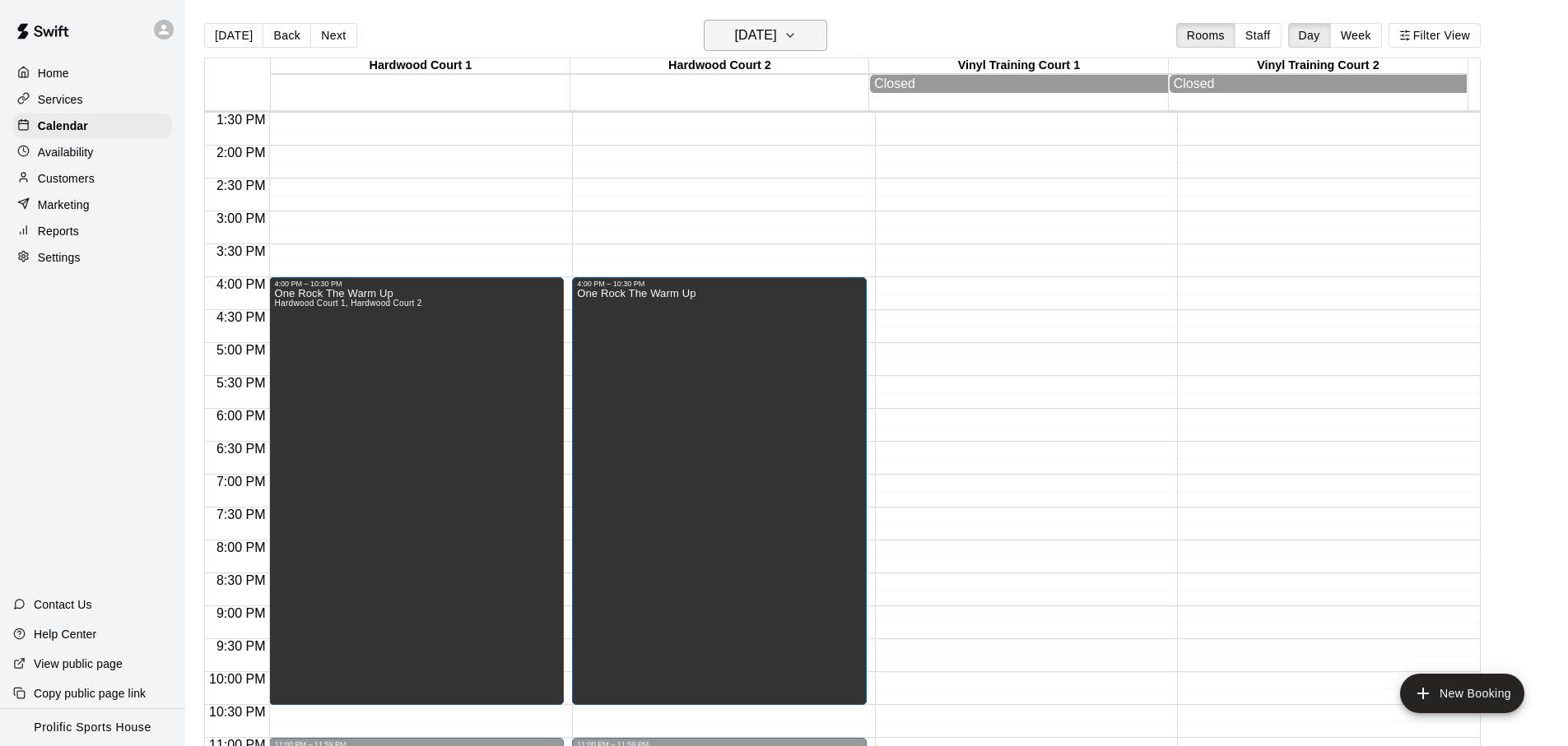
click at [796, 34] on icon "button" at bounding box center [789, 35] width 13 height 19
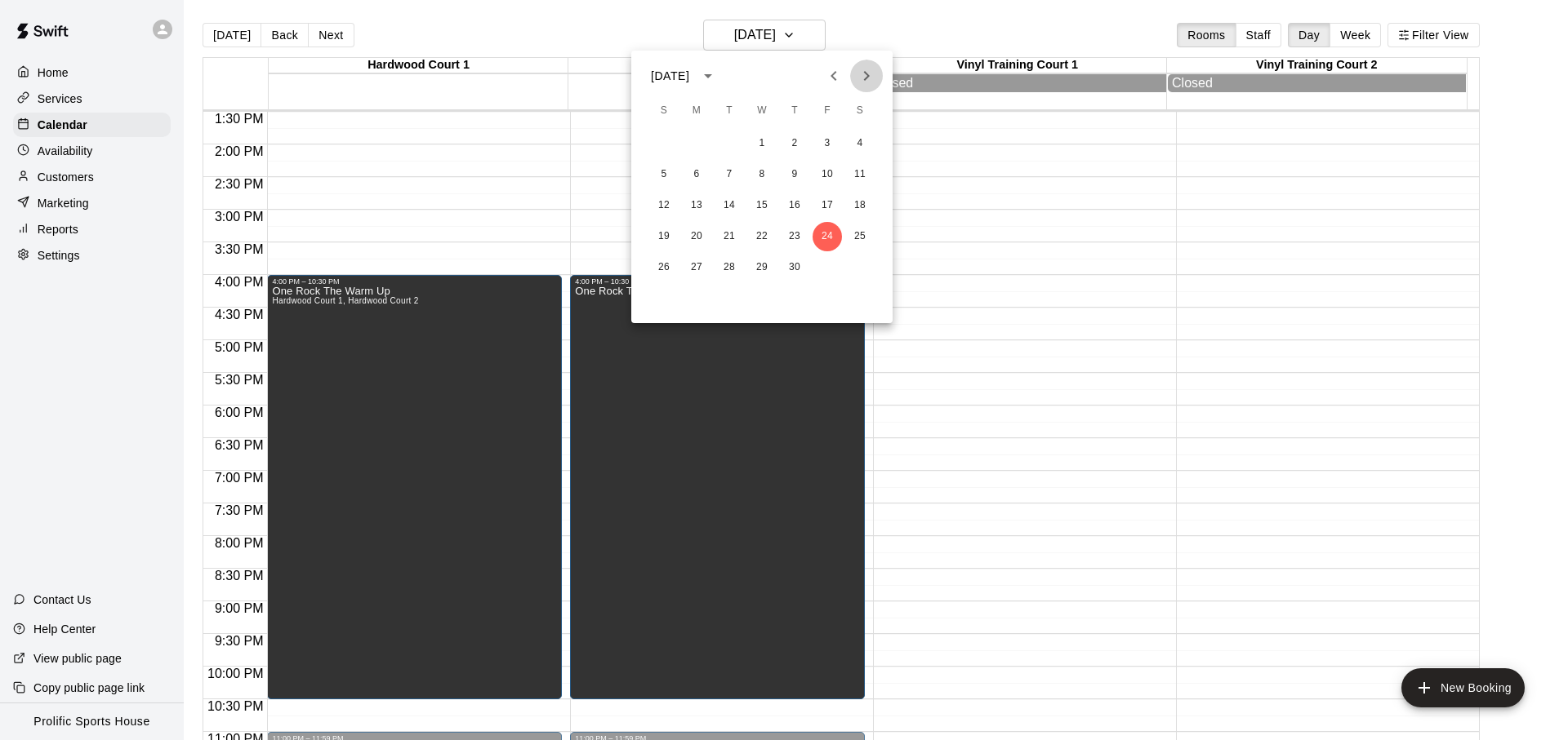
click at [868, 78] on icon "Next month" at bounding box center [866, 76] width 19 height 19
click at [832, 246] on button "22" at bounding box center [828, 236] width 30 height 30
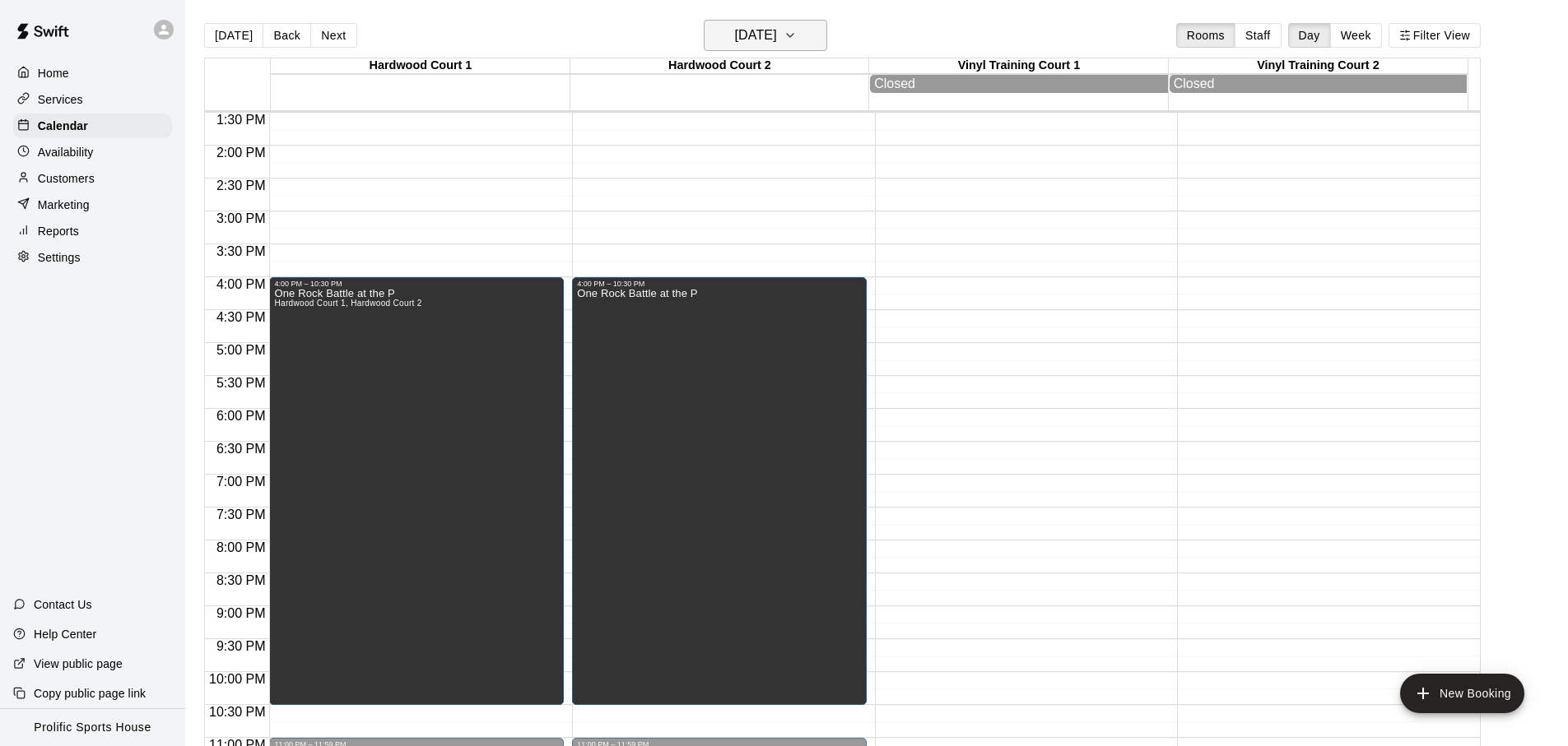
click at [769, 36] on h6 "[DATE]" at bounding box center [756, 35] width 42 height 23
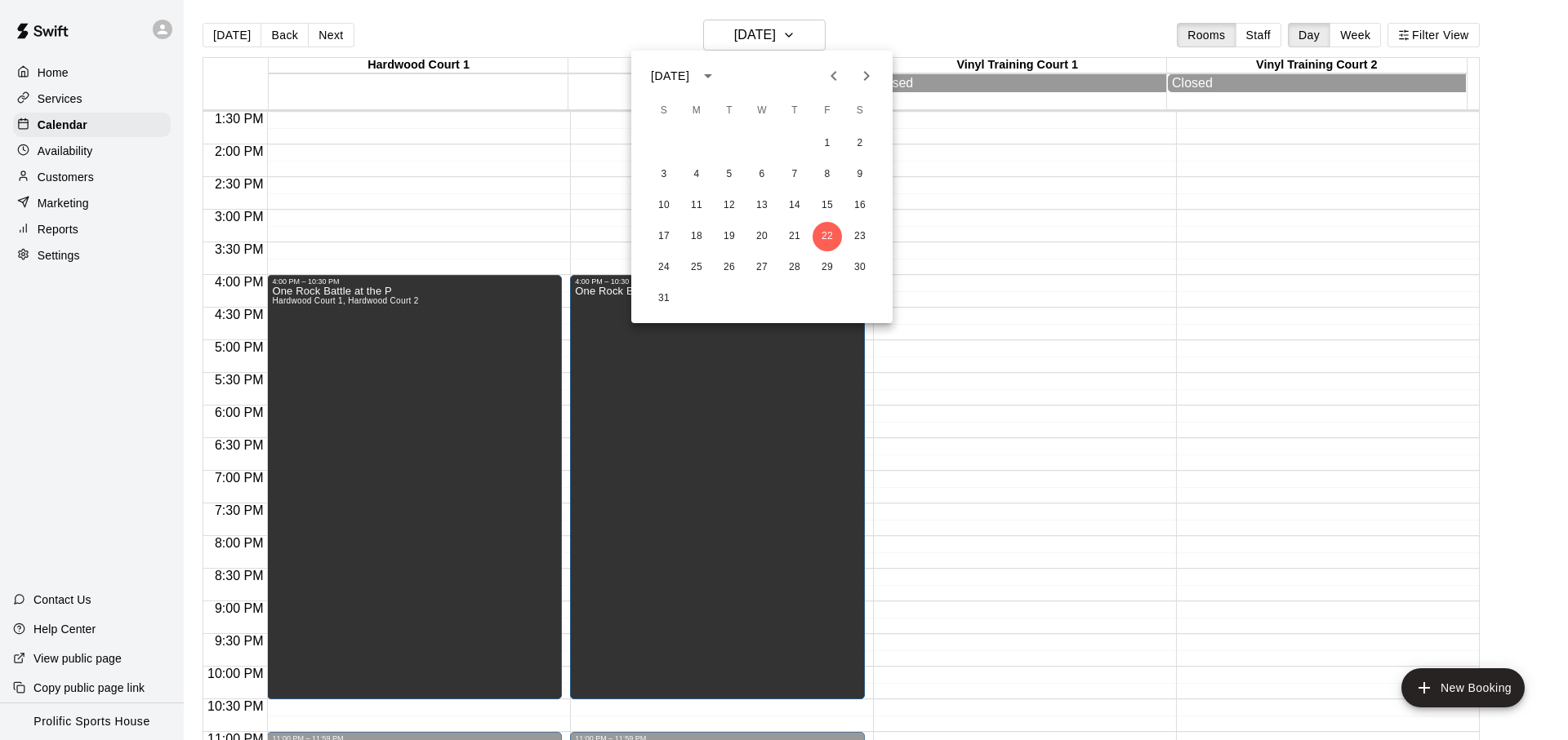
click at [870, 79] on icon "Next month" at bounding box center [866, 76] width 19 height 19
click at [830, 234] on button "26" at bounding box center [828, 236] width 30 height 30
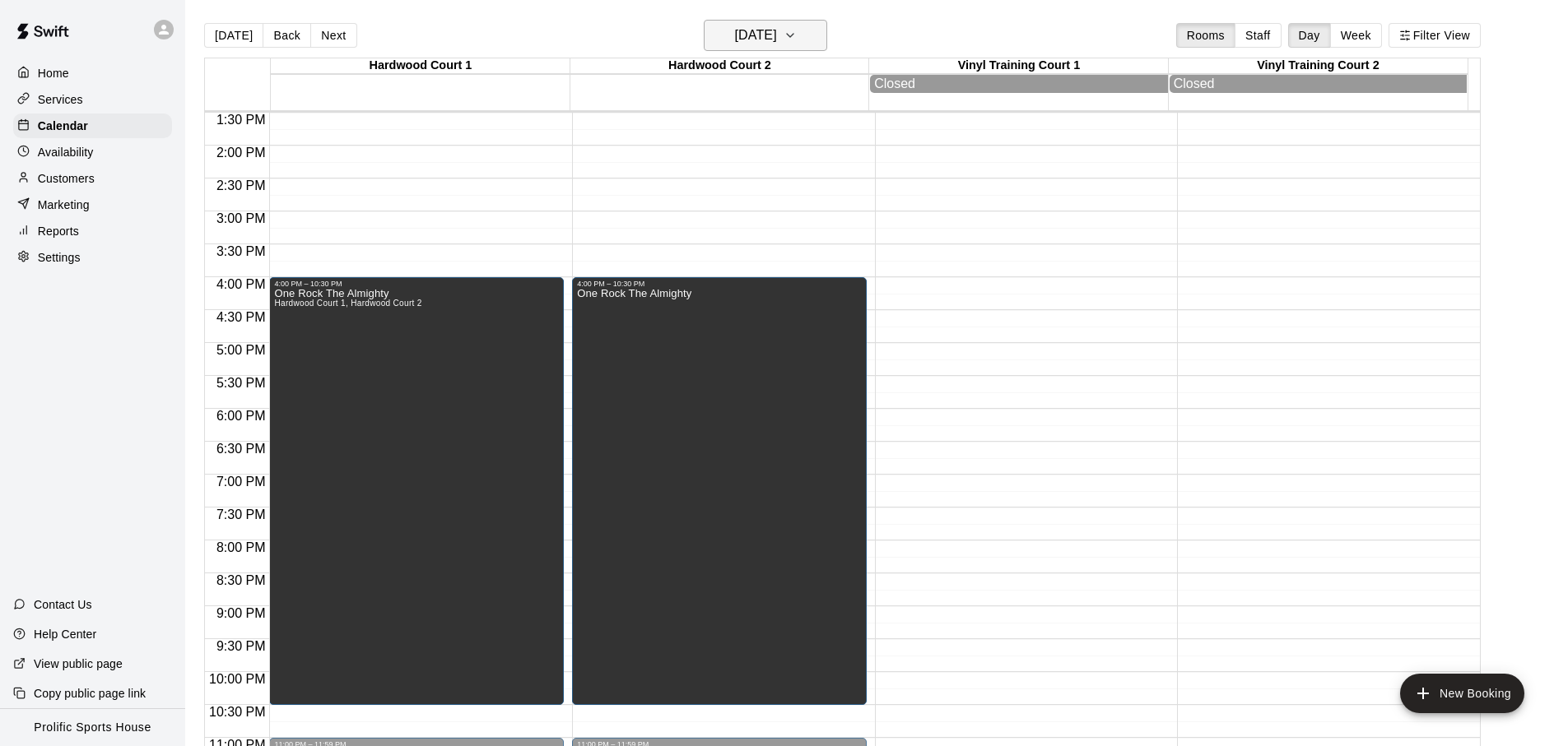
click at [777, 40] on h6 "[DATE]" at bounding box center [756, 35] width 42 height 23
click at [796, 40] on icon "button" at bounding box center [789, 35] width 13 height 19
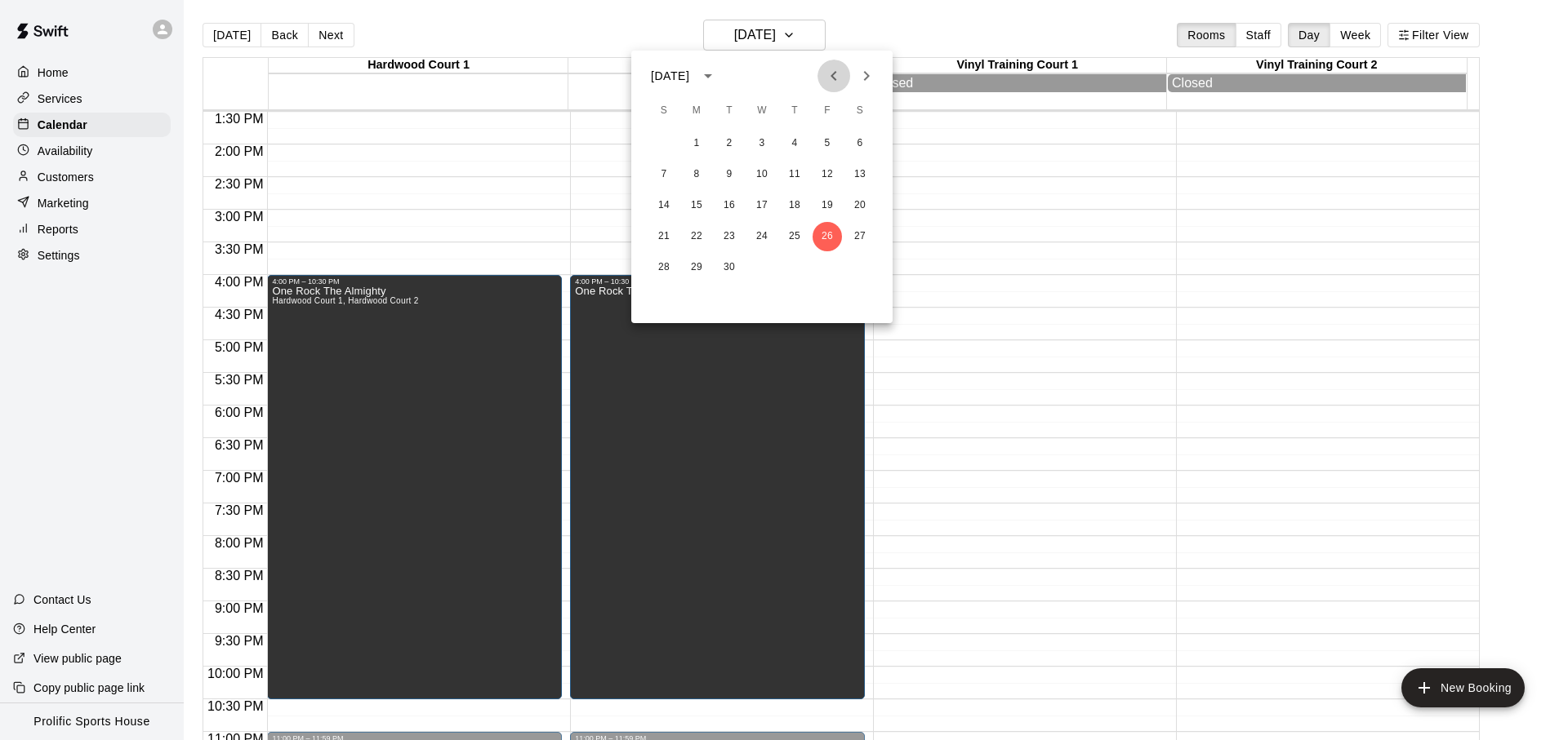
click at [837, 71] on icon "Previous month" at bounding box center [834, 76] width 19 height 19
click at [924, 54] on div at bounding box center [784, 370] width 1568 height 740
